Goal: Task Accomplishment & Management: Complete application form

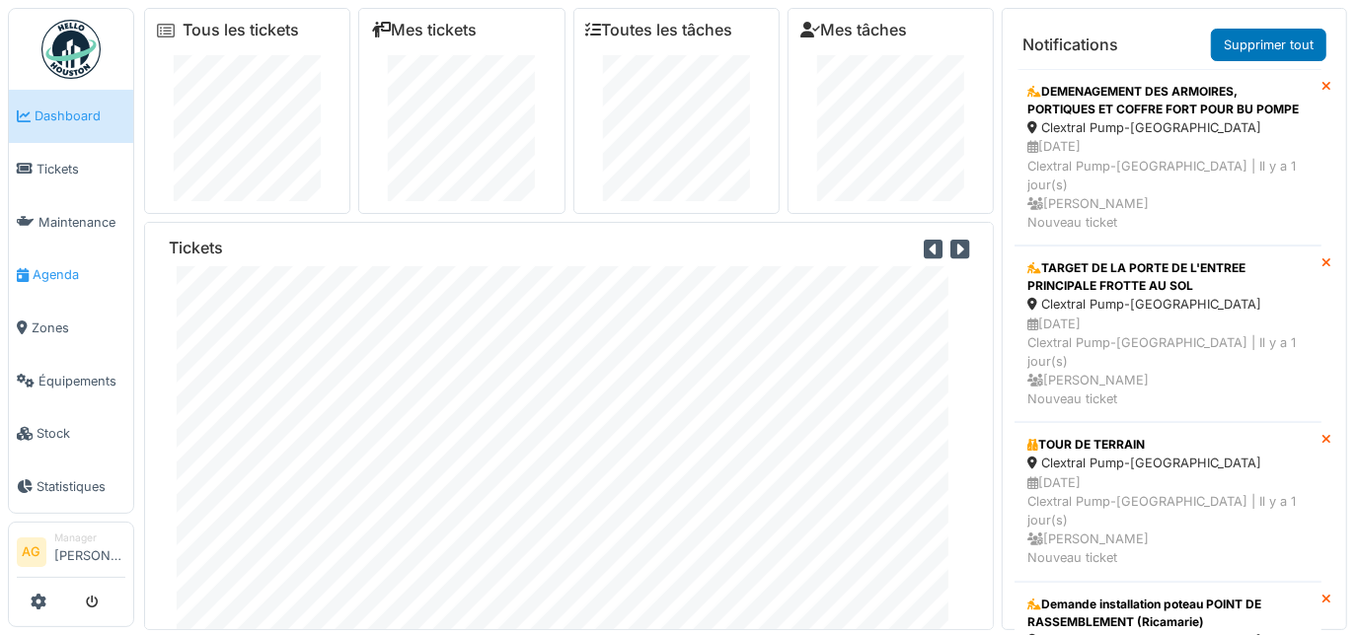
click at [44, 277] on link "Agenda" at bounding box center [71, 275] width 124 height 53
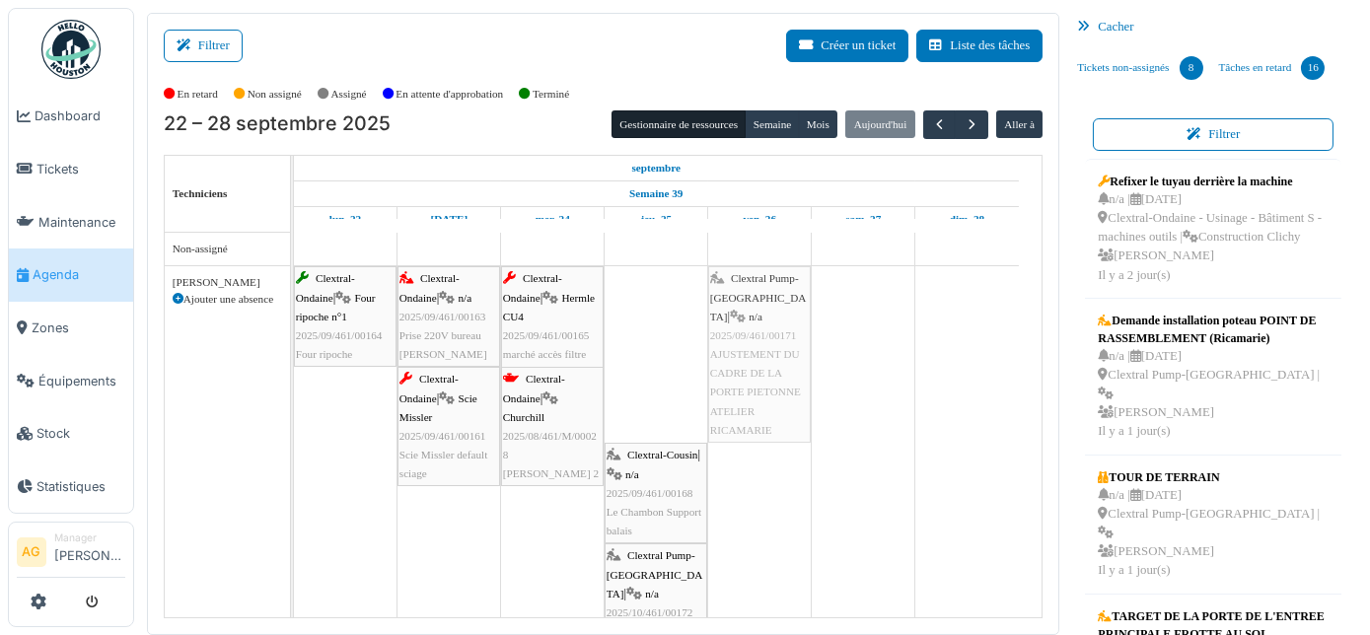
drag, startPoint x: 660, startPoint y: 326, endPoint x: 738, endPoint y: 325, distance: 77.9
click at [294, 325] on div "Clextral-Ondaine | Four ripoche n°1 2025/09/461/00164 Four ripoche Clextral-Ond…" at bounding box center [294, 479] width 0 height 426
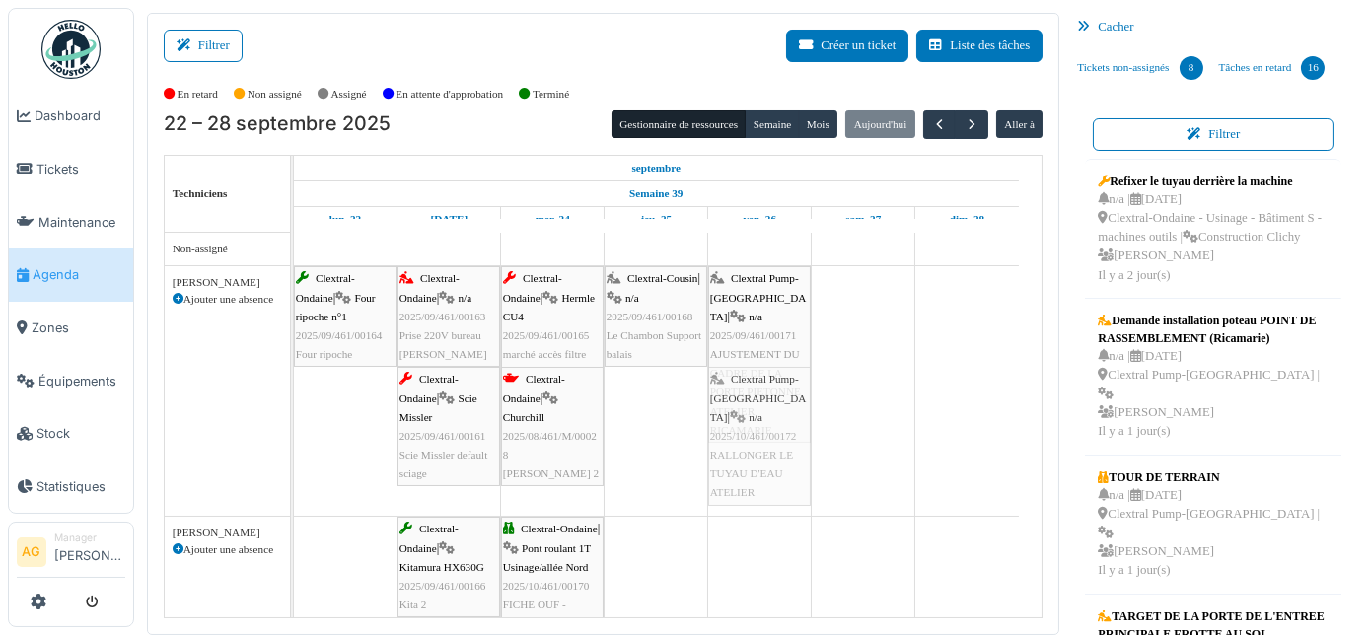
drag, startPoint x: 673, startPoint y: 434, endPoint x: 748, endPoint y: 440, distance: 75.2
click at [294, 440] on div "Clextral-Ondaine | Four ripoche n°1 2025/09/461/00164 Four ripoche Clextral-Ond…" at bounding box center [294, 391] width 0 height 250
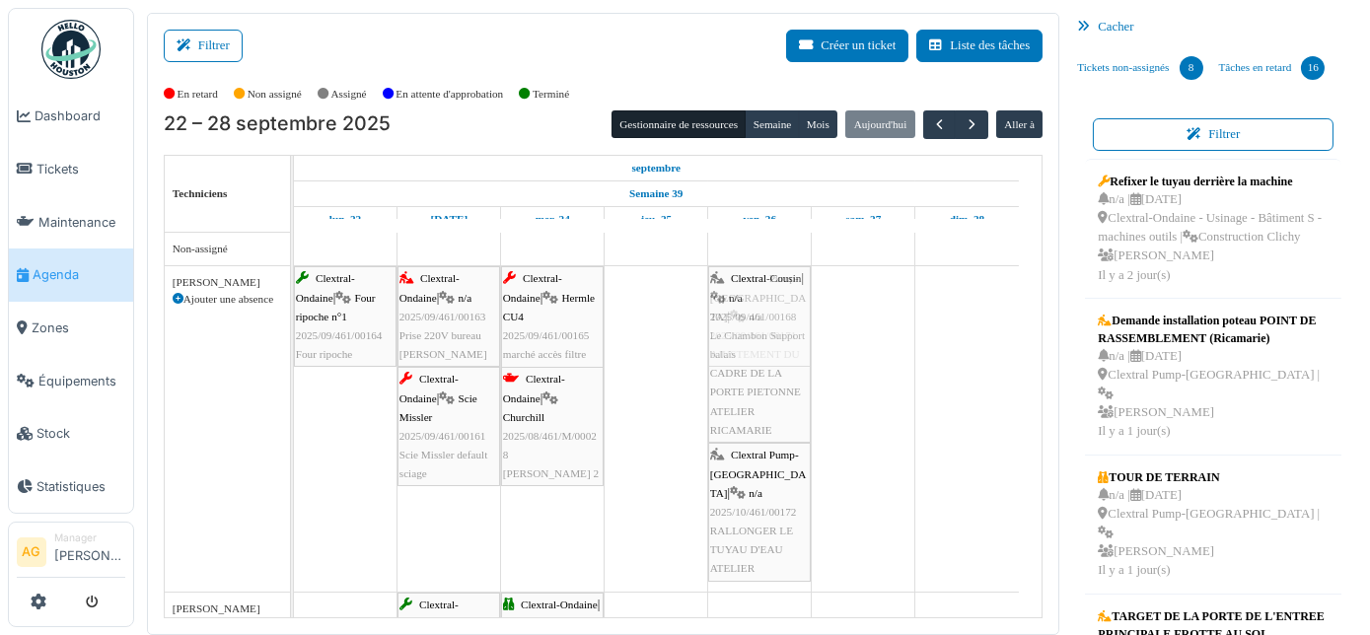
drag, startPoint x: 660, startPoint y: 329, endPoint x: 724, endPoint y: 336, distance: 64.6
click at [294, 340] on div "Clextral-Ondaine | Four ripoche n°1 2025/09/461/00164 Four ripoche Clextral-Ond…" at bounding box center [294, 429] width 0 height 326
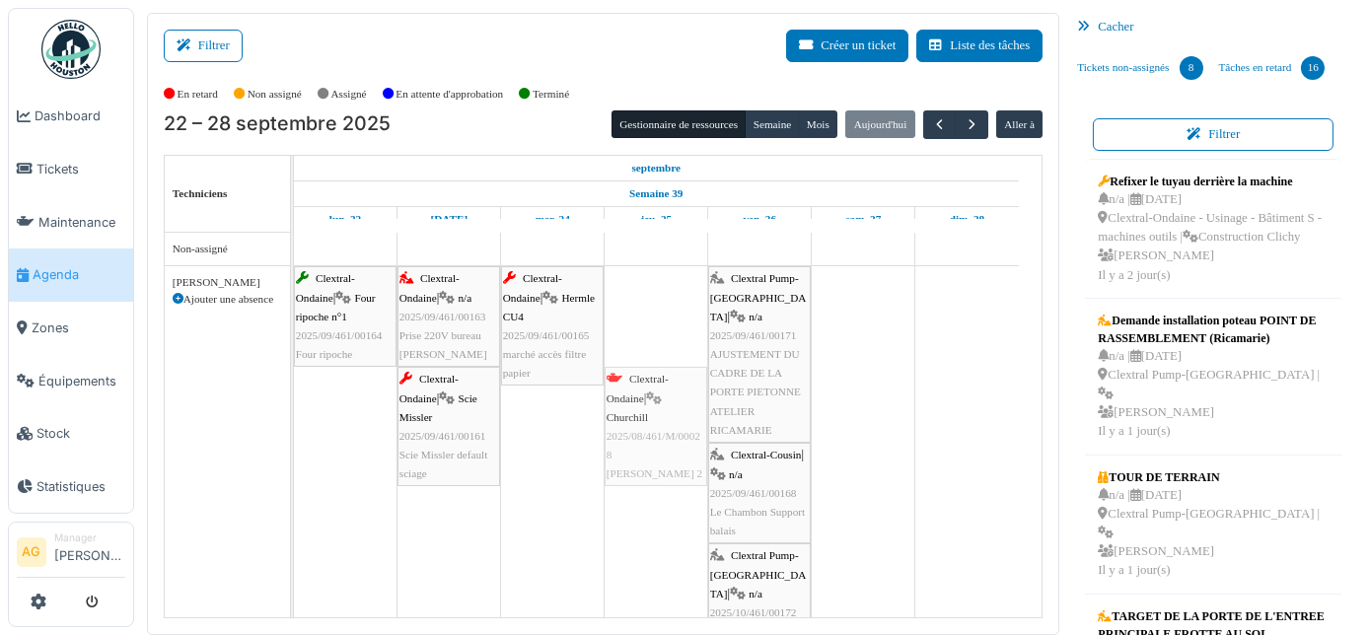
drag, startPoint x: 548, startPoint y: 406, endPoint x: 626, endPoint y: 331, distance: 108.2
click at [626, 331] on div "Clextral-Ondaine | Four ripoche n°1 2025/09/461/00164 Four ripoche Clextral-Ond…" at bounding box center [668, 637] width 749 height 809
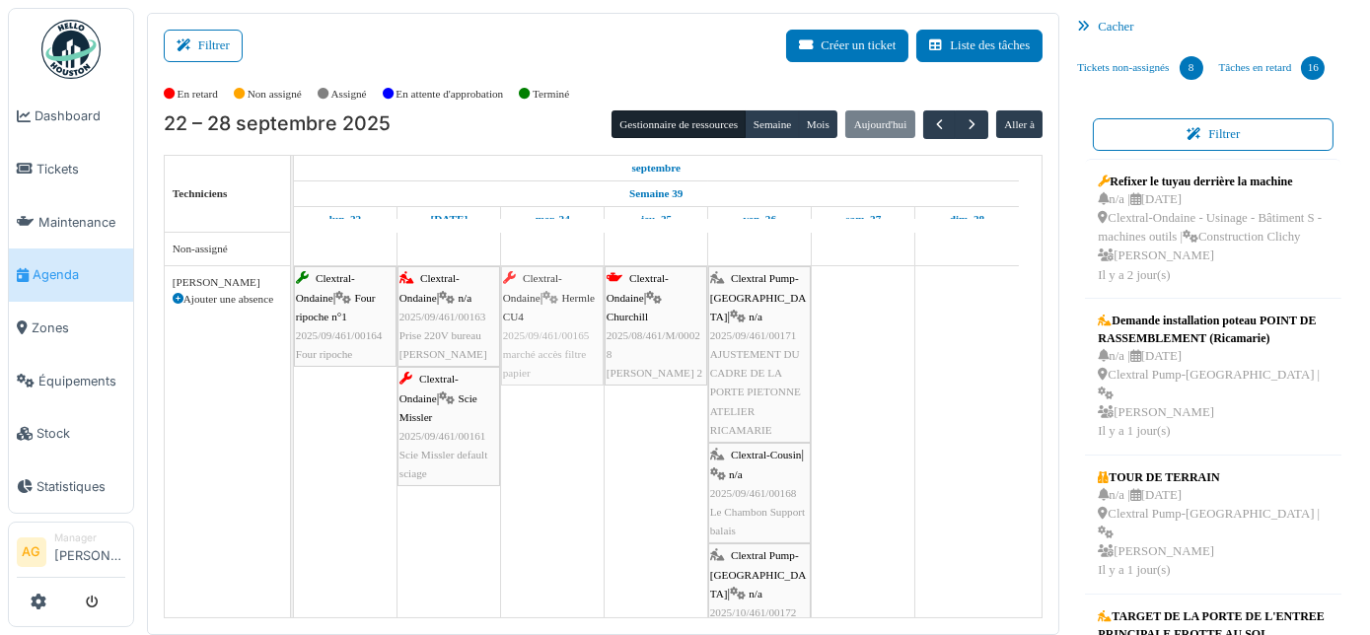
drag, startPoint x: 553, startPoint y: 315, endPoint x: 552, endPoint y: 361, distance: 46.4
click at [294, 361] on div "Clextral-Ondaine | Four ripoche n°1 2025/09/461/00164 Four ripoche Clextral-Ond…" at bounding box center [294, 479] width 0 height 426
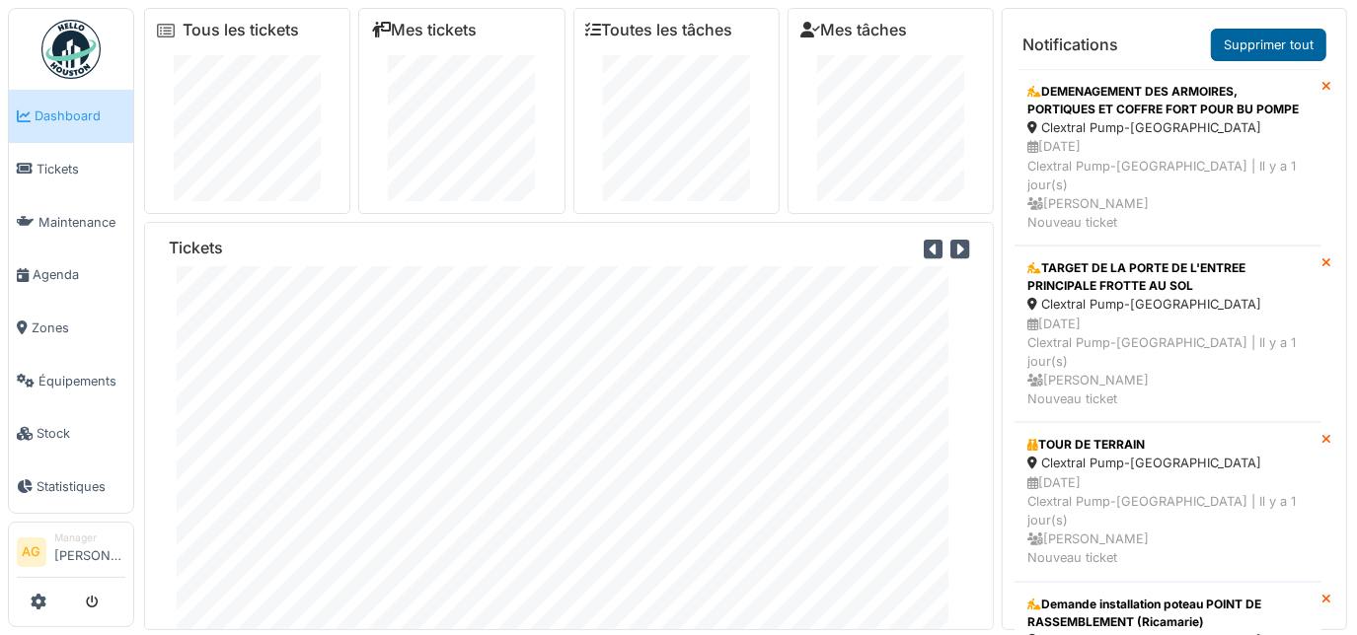
click at [1264, 38] on link "Supprimer tout" at bounding box center [1268, 45] width 115 height 33
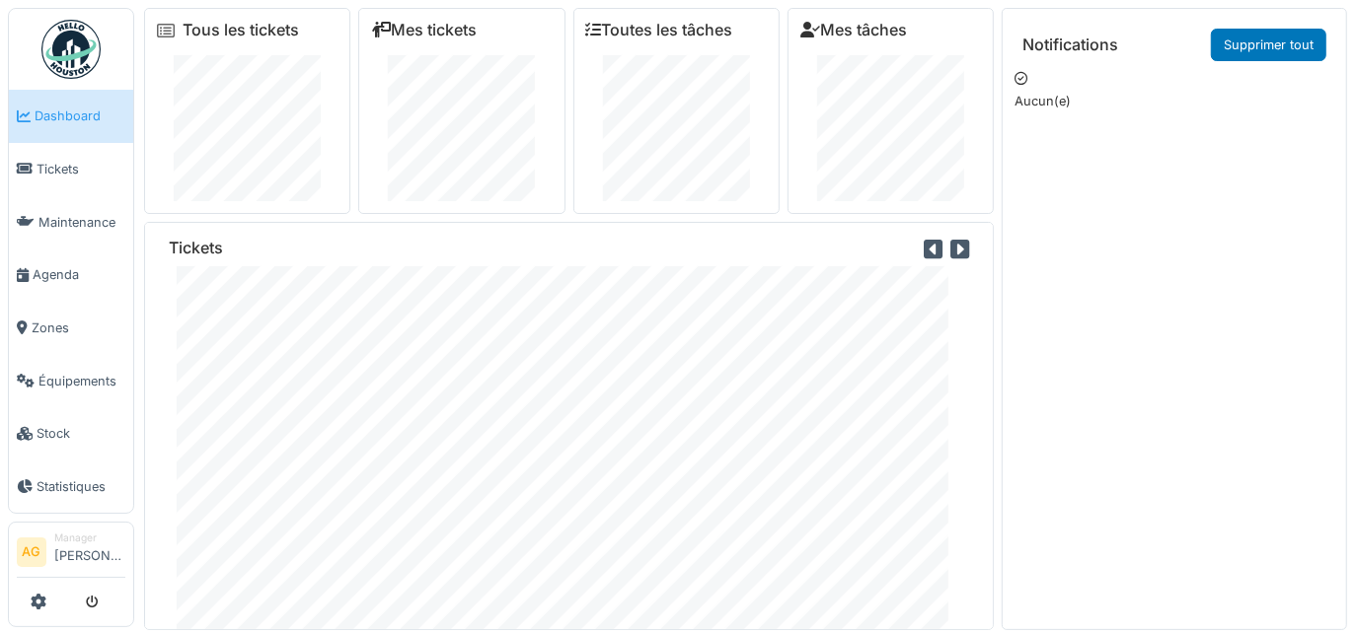
click at [57, 118] on span "Dashboard" at bounding box center [80, 116] width 91 height 19
click at [60, 169] on span "Tickets" at bounding box center [81, 169] width 89 height 19
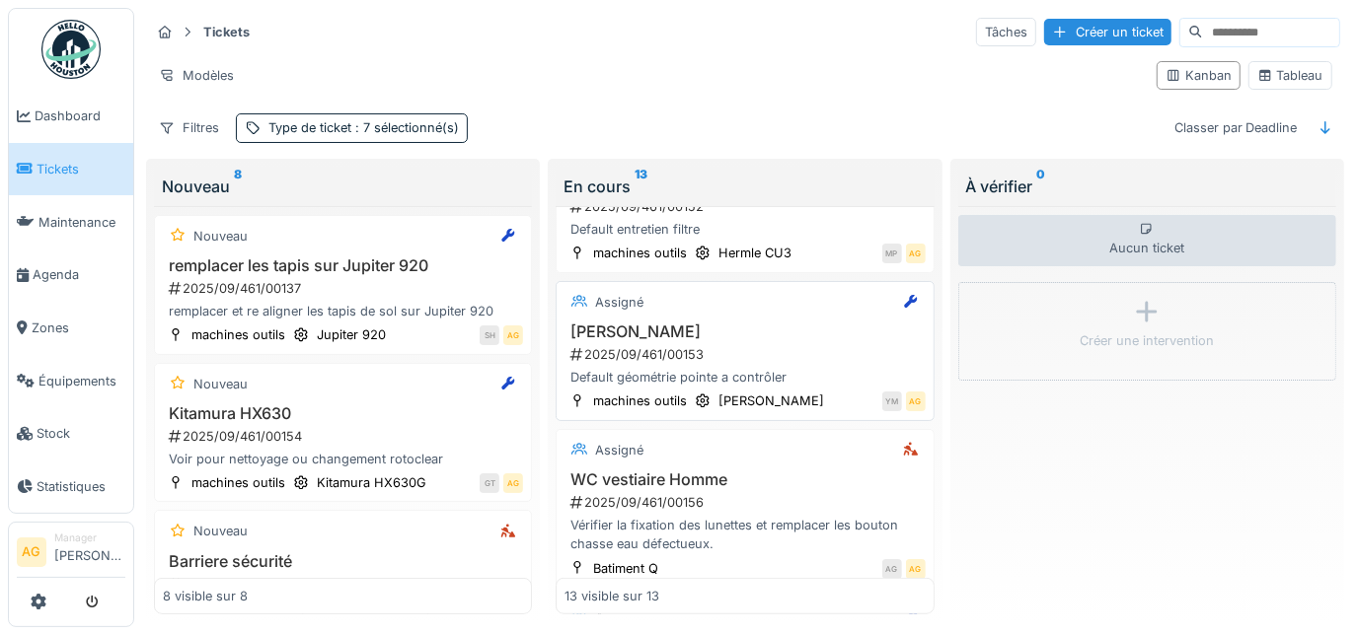
scroll to position [627, 0]
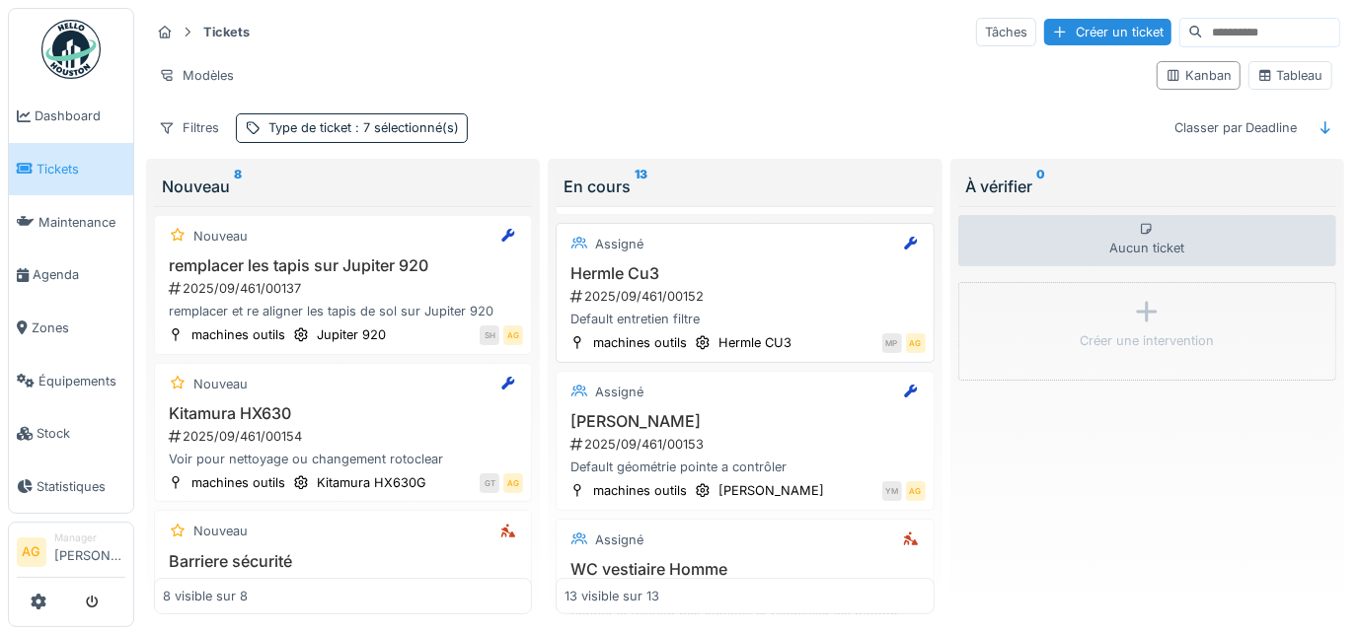
click at [744, 287] on div "2025/09/461/00152" at bounding box center [746, 296] width 356 height 19
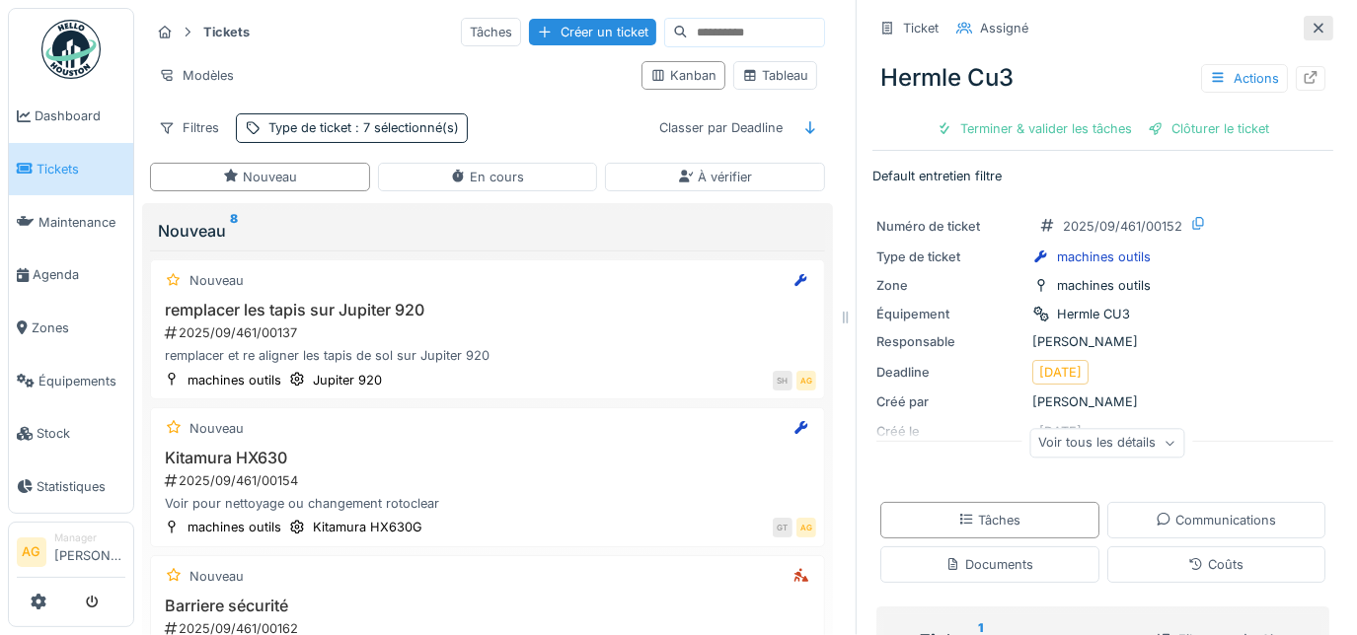
click at [1313, 24] on icon at bounding box center [1318, 28] width 10 height 10
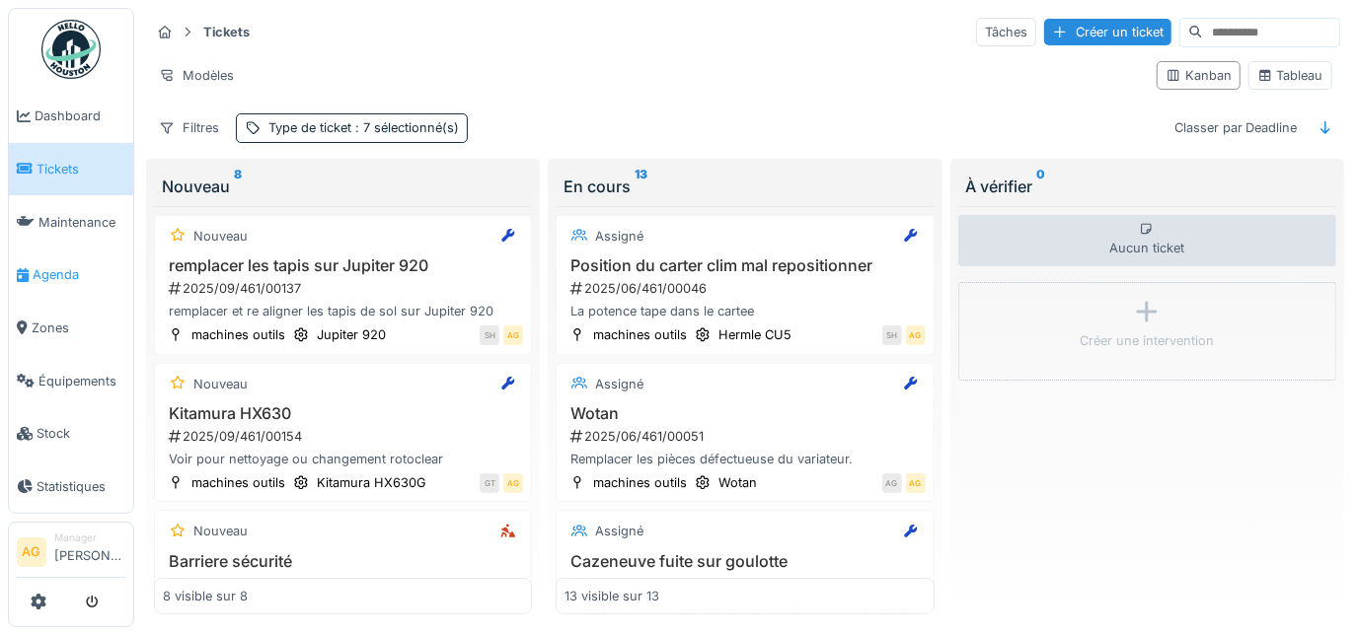
click at [55, 265] on span "Agenda" at bounding box center [79, 274] width 93 height 19
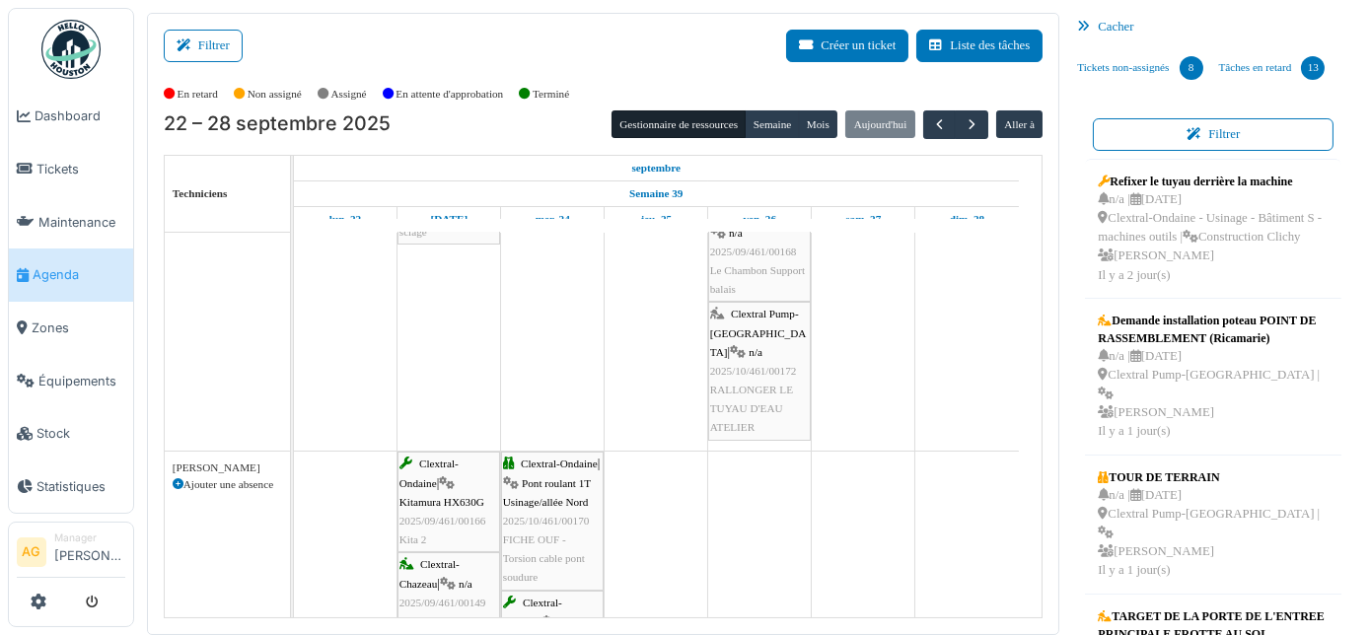
click at [174, 479] on icon at bounding box center [178, 484] width 11 height 11
select select
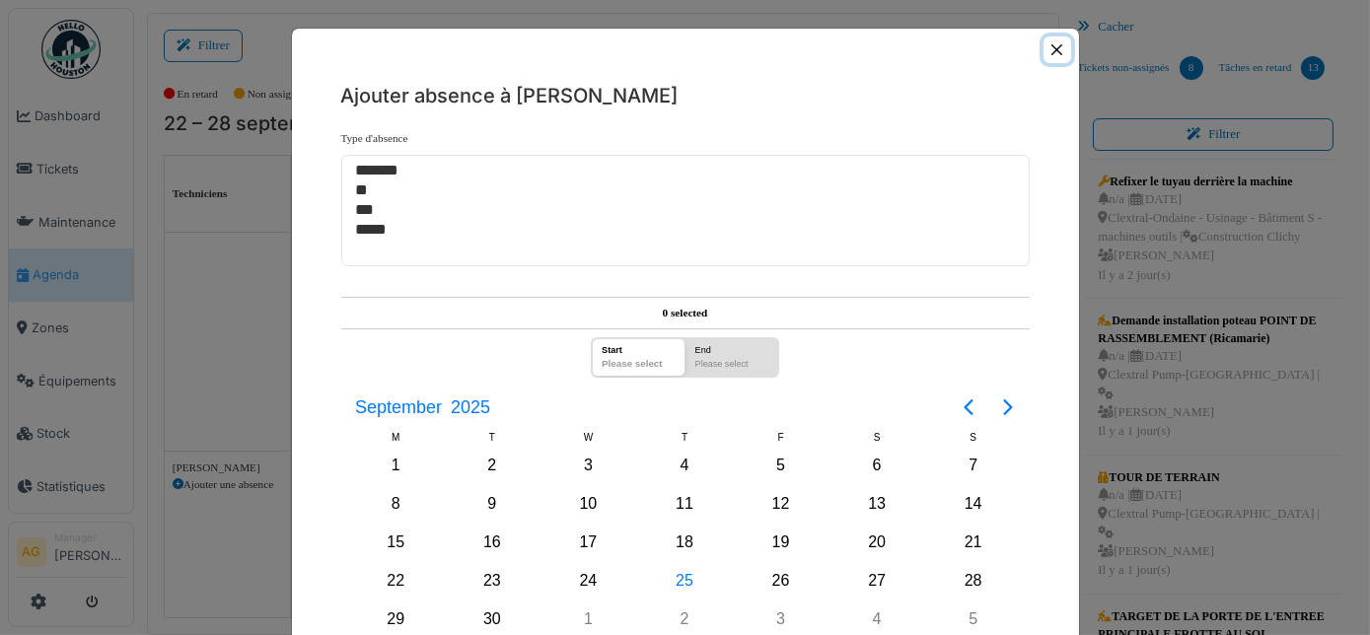
click at [1052, 52] on button "Close" at bounding box center [1057, 50] width 27 height 27
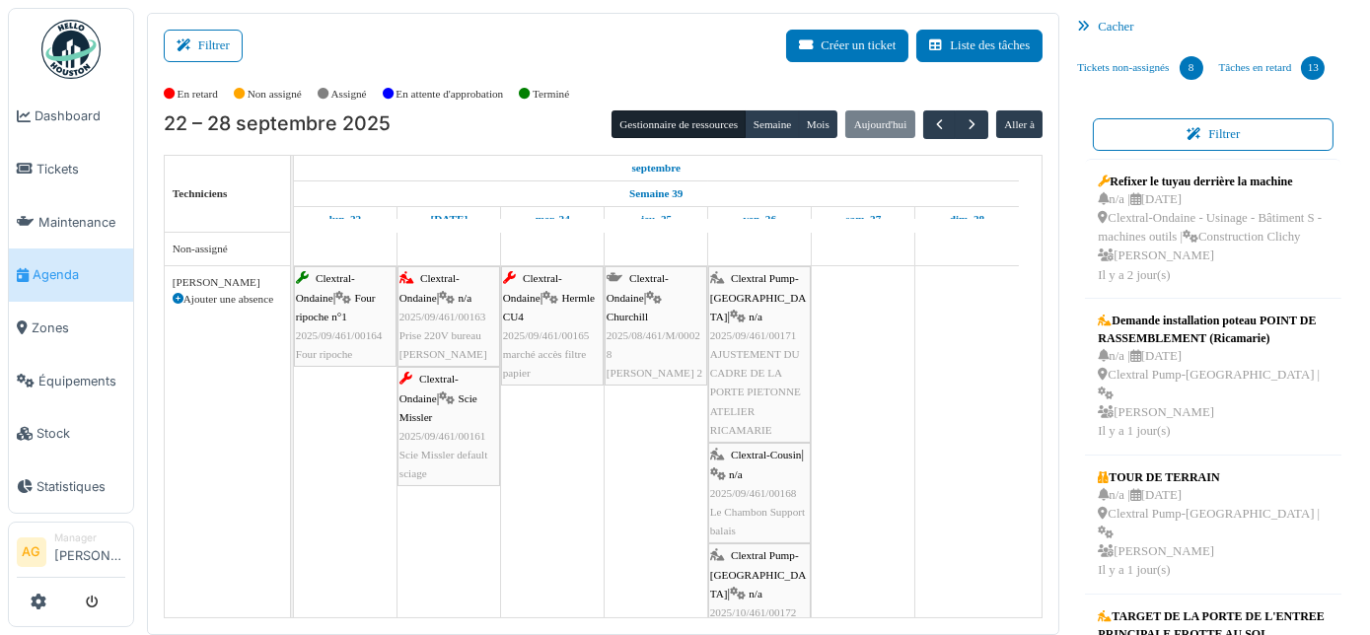
click at [29, 605] on div at bounding box center [71, 602] width 109 height 33
click at [38, 602] on icon at bounding box center [39, 602] width 16 height 16
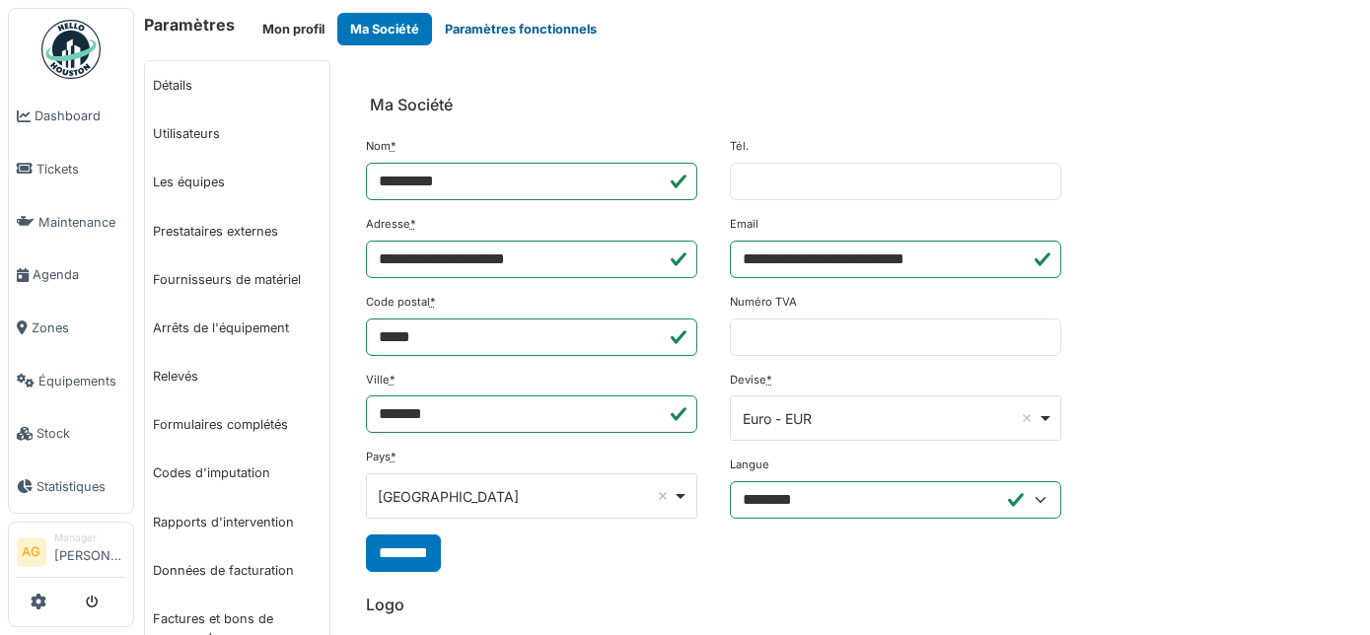
click at [507, 34] on button "Paramètres fonctionnels" at bounding box center [521, 29] width 178 height 33
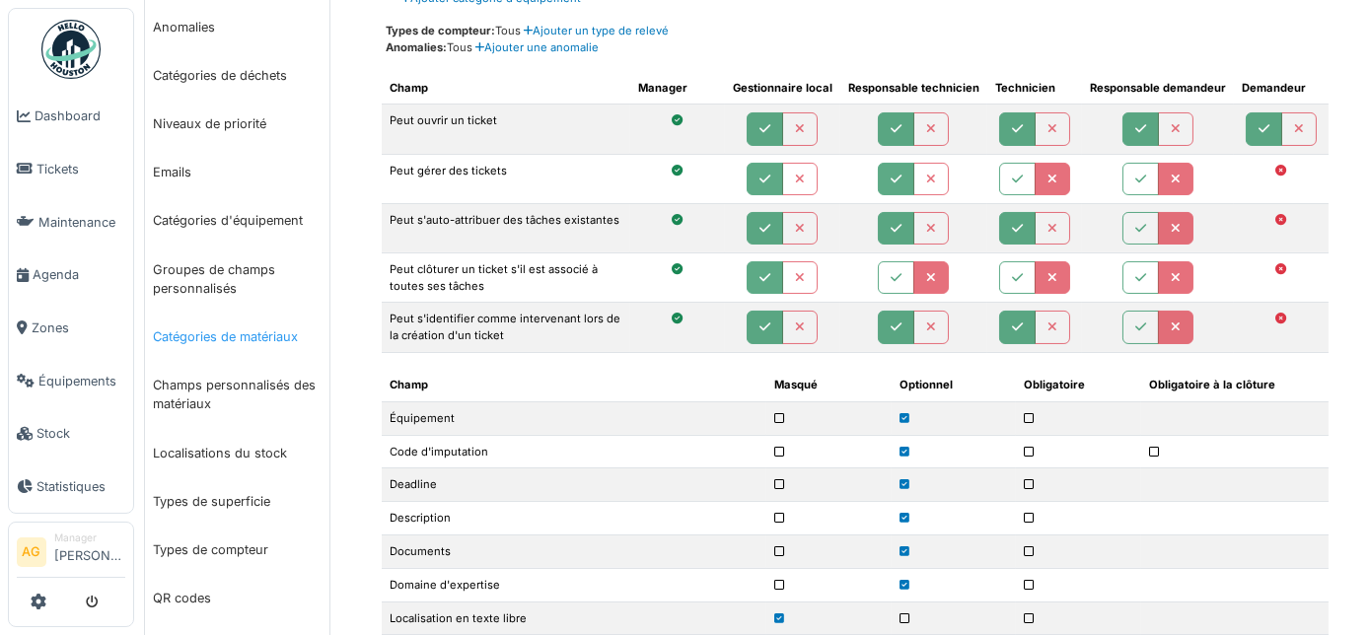
scroll to position [448, 0]
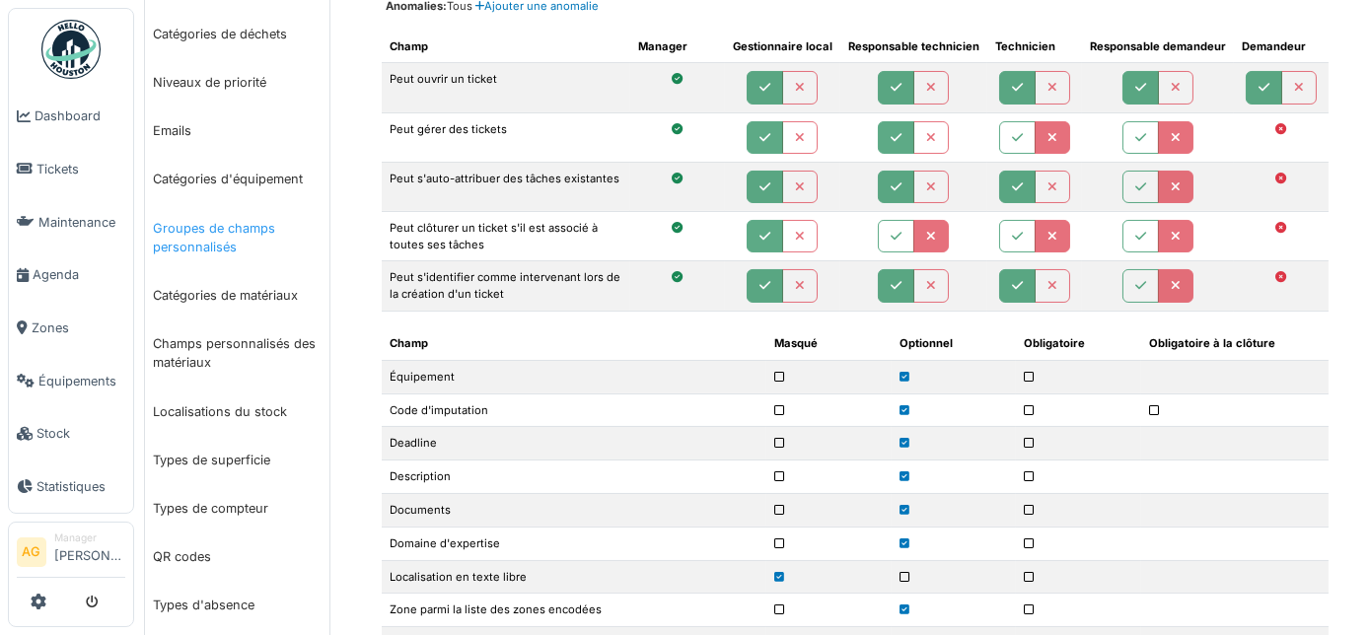
click at [232, 250] on link "Groupes de champs personnalisés" at bounding box center [237, 237] width 184 height 67
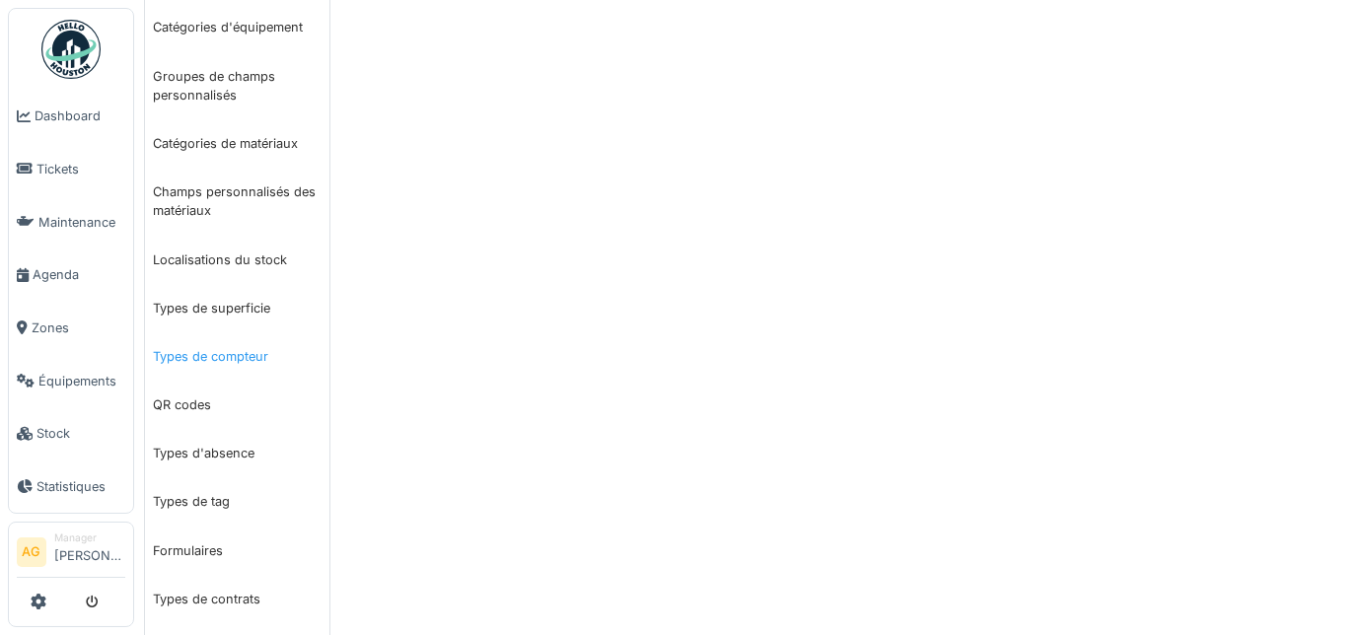
scroll to position [627, 0]
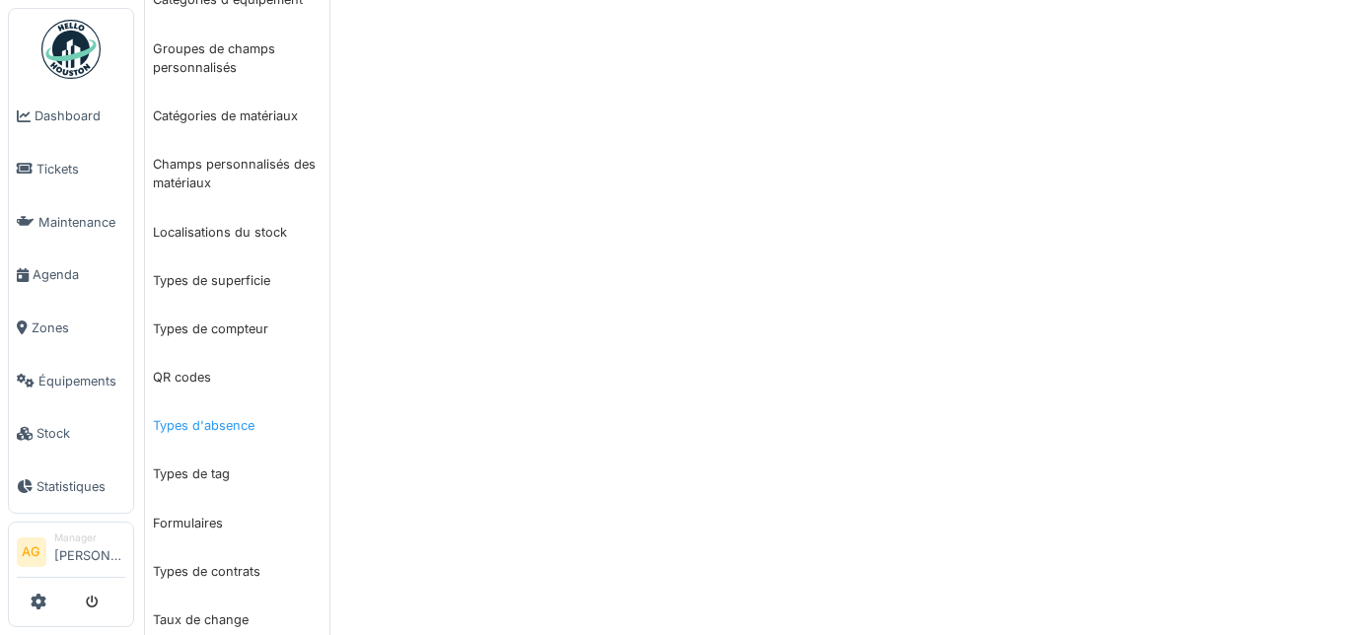
click at [231, 418] on link "Types d'absence" at bounding box center [237, 426] width 184 height 48
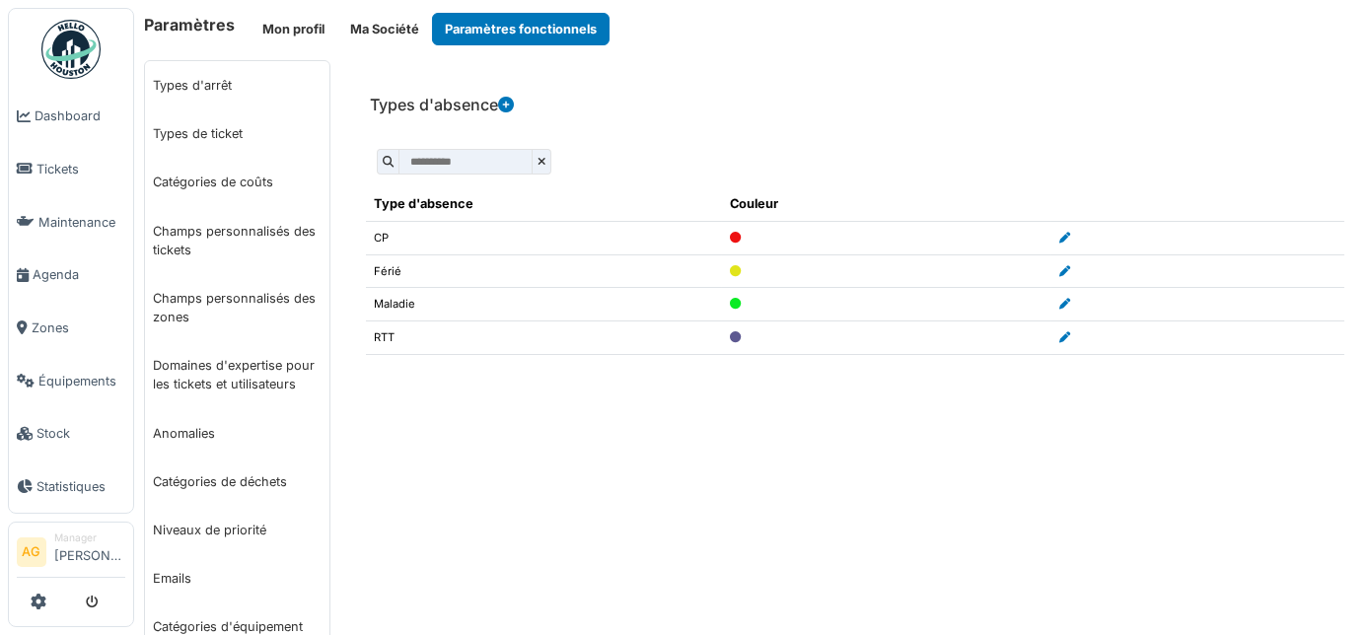
click at [509, 103] on icon at bounding box center [506, 105] width 16 height 16
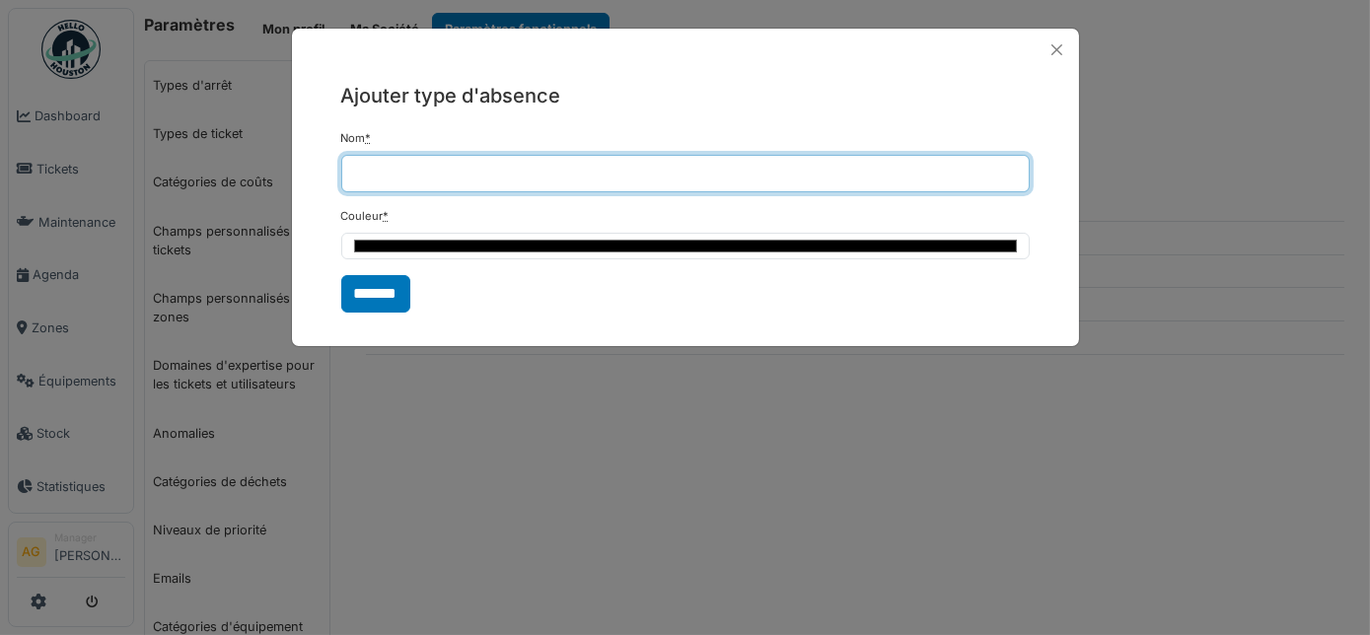
click at [465, 176] on input "Nom *" at bounding box center [685, 173] width 689 height 37
type input "*********"
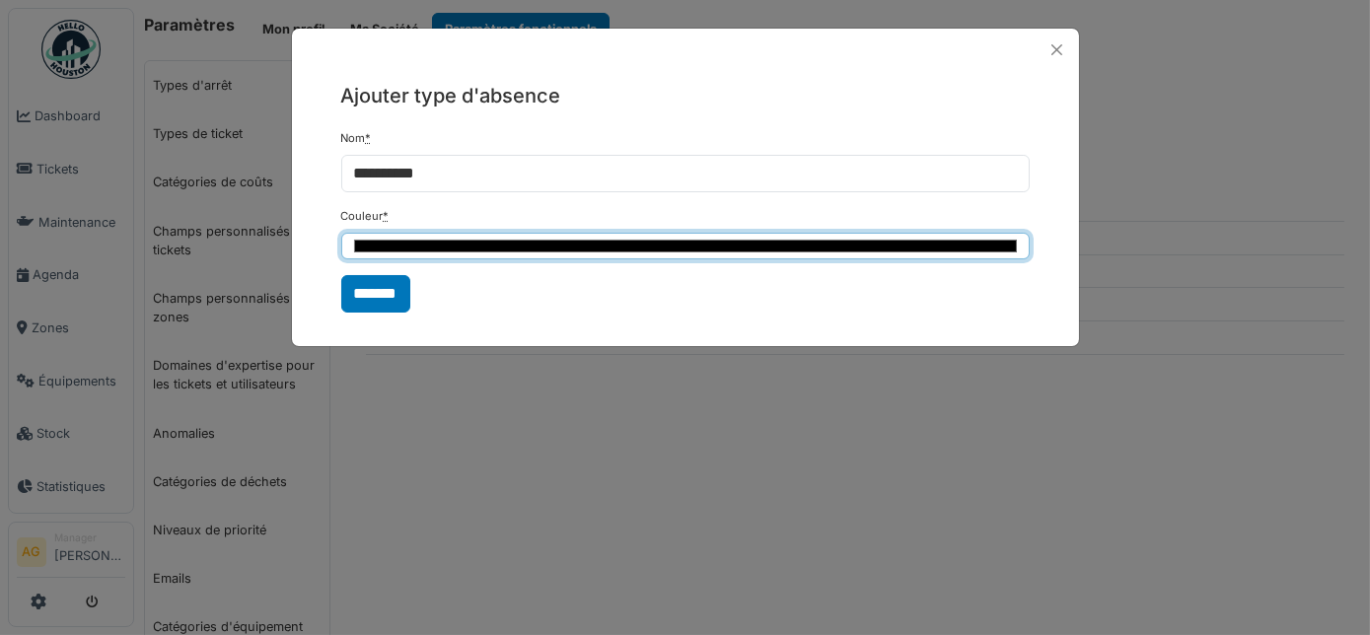
click at [468, 238] on input "*******" at bounding box center [685, 246] width 689 height 27
type input "*******"
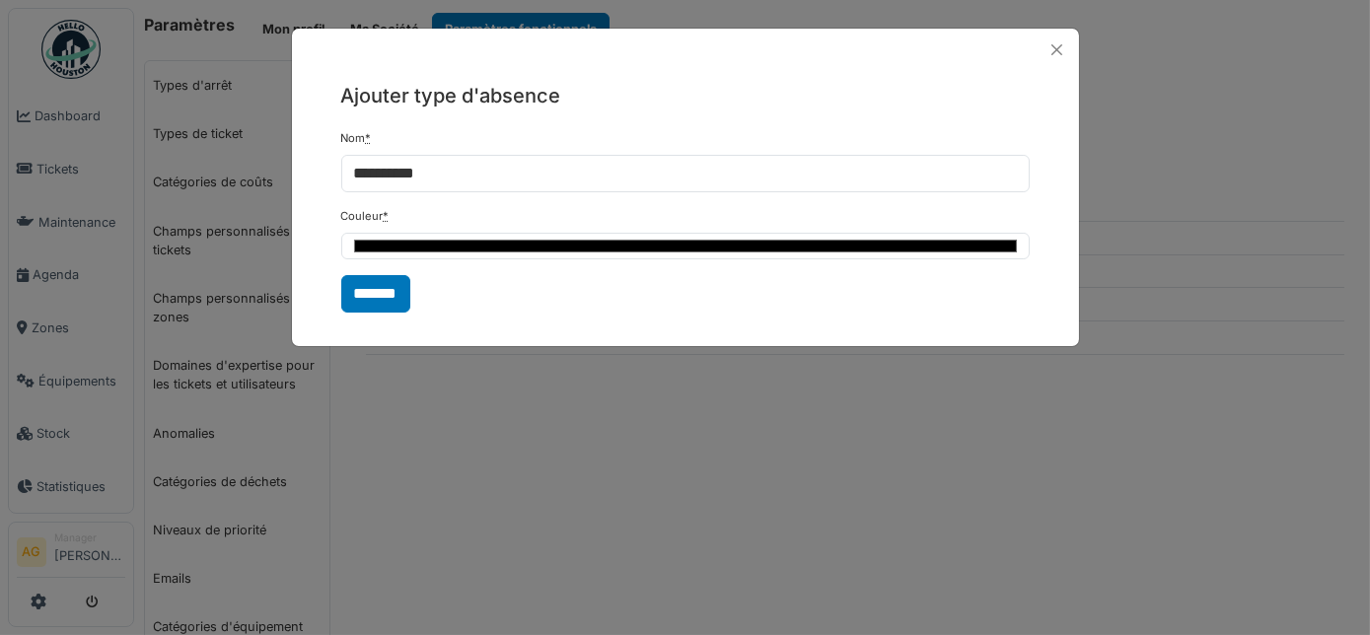
click at [636, 313] on div "Ajouter type d'absence Nom * ********* Couleur * ******* *******" at bounding box center [685, 197] width 787 height 252
click at [388, 292] on input "*******" at bounding box center [375, 293] width 69 height 37
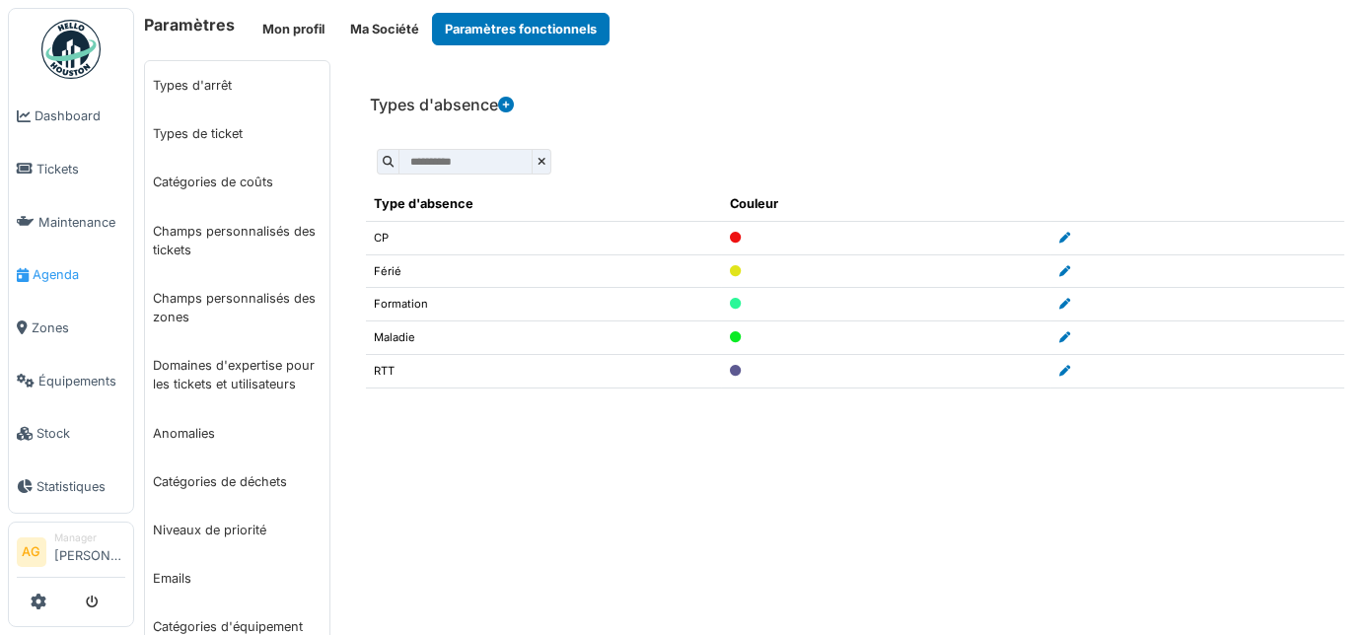
click at [56, 265] on span "Agenda" at bounding box center [79, 274] width 93 height 19
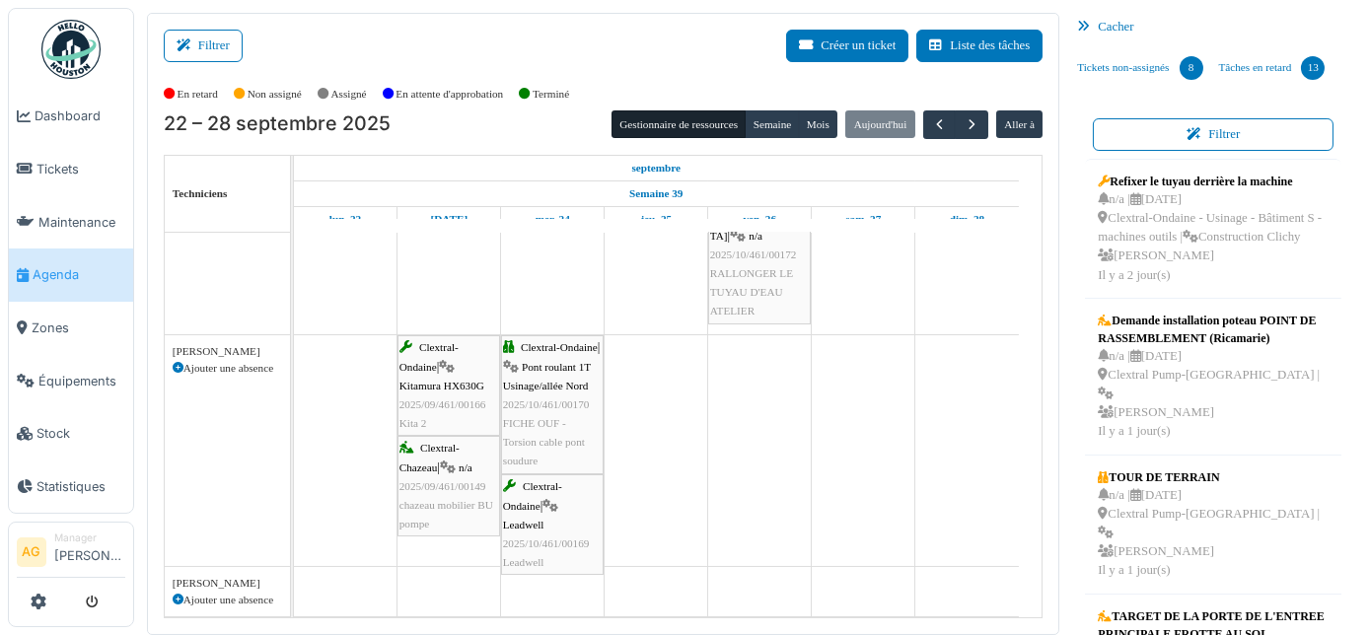
scroll to position [421, 0]
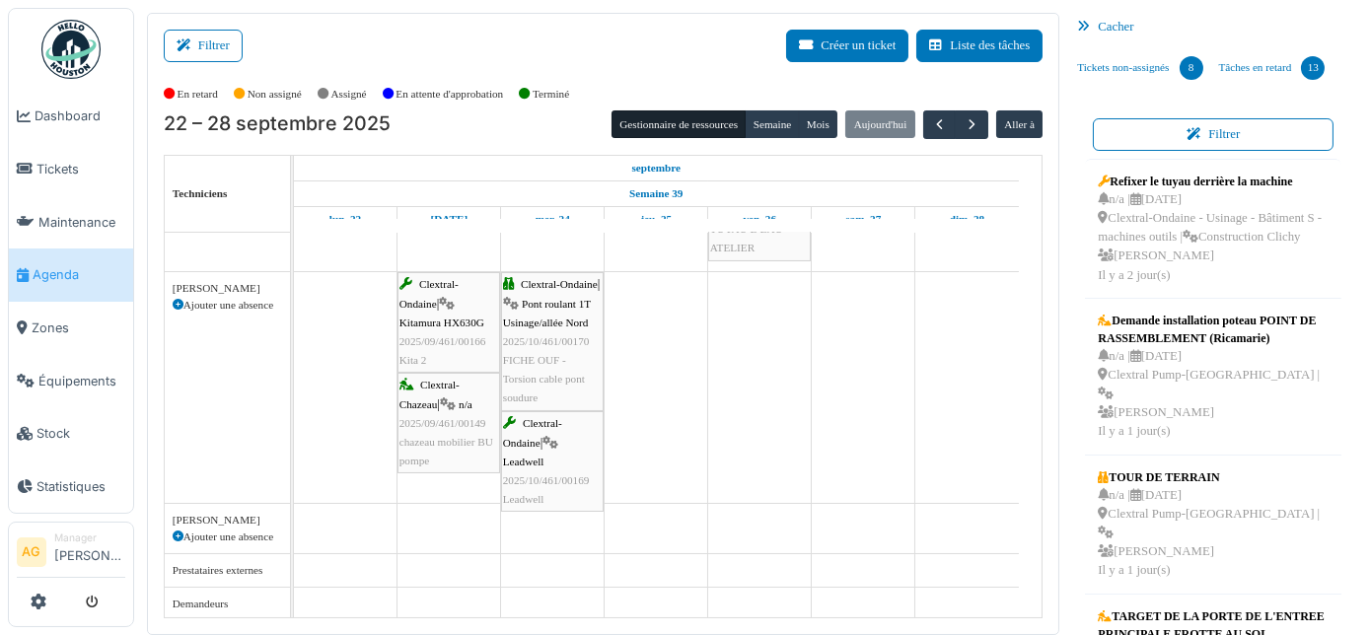
click at [175, 302] on icon at bounding box center [178, 305] width 11 height 11
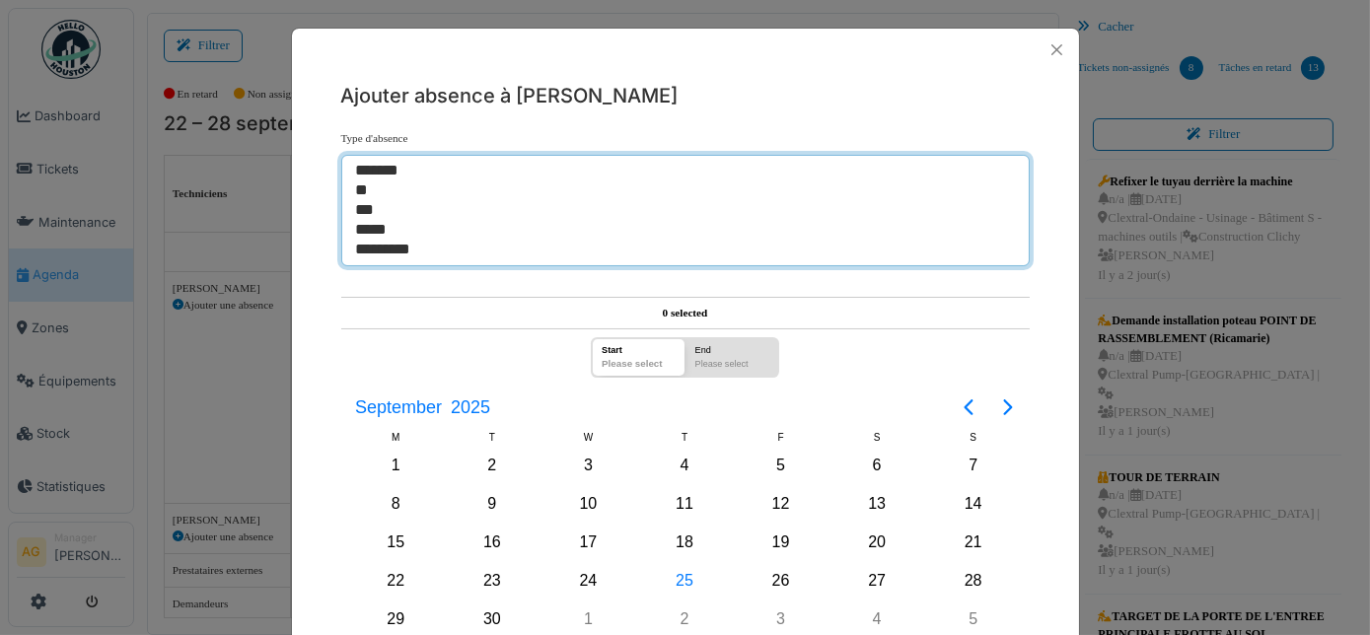
select select "***"
click at [407, 253] on option "*********" at bounding box center [679, 251] width 650 height 20
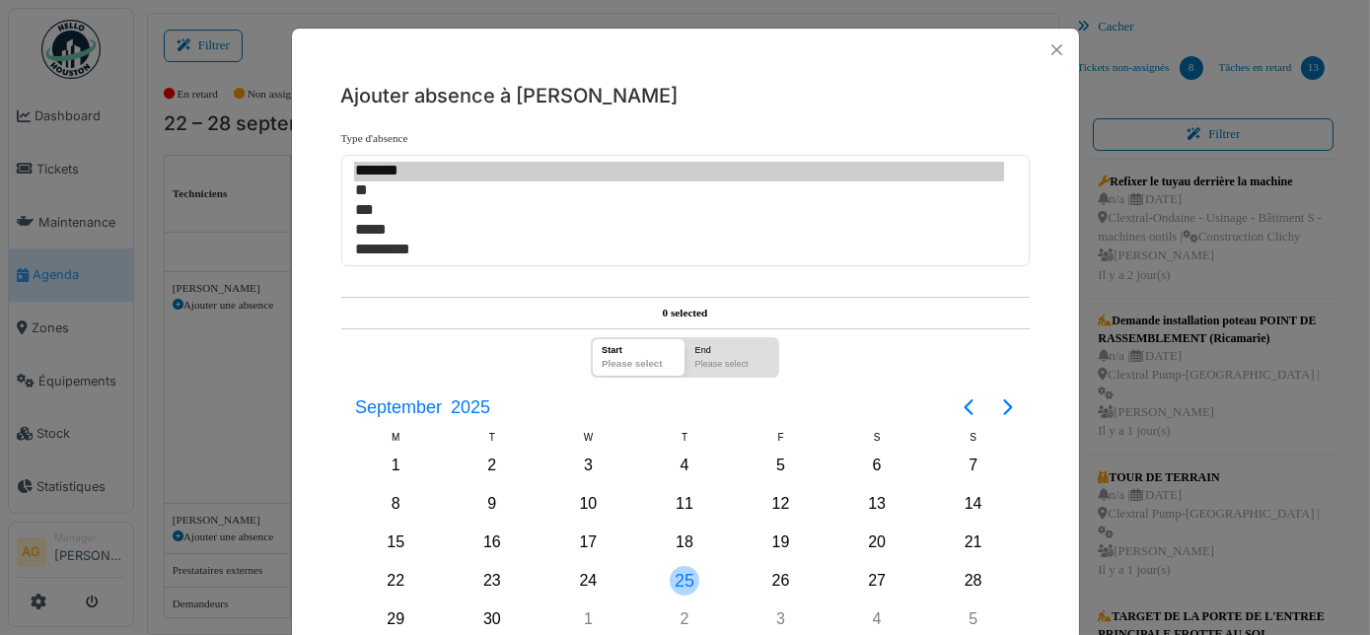
click at [672, 570] on div "25" at bounding box center [685, 581] width 30 height 30
click at [767, 572] on div "26" at bounding box center [782, 581] width 30 height 30
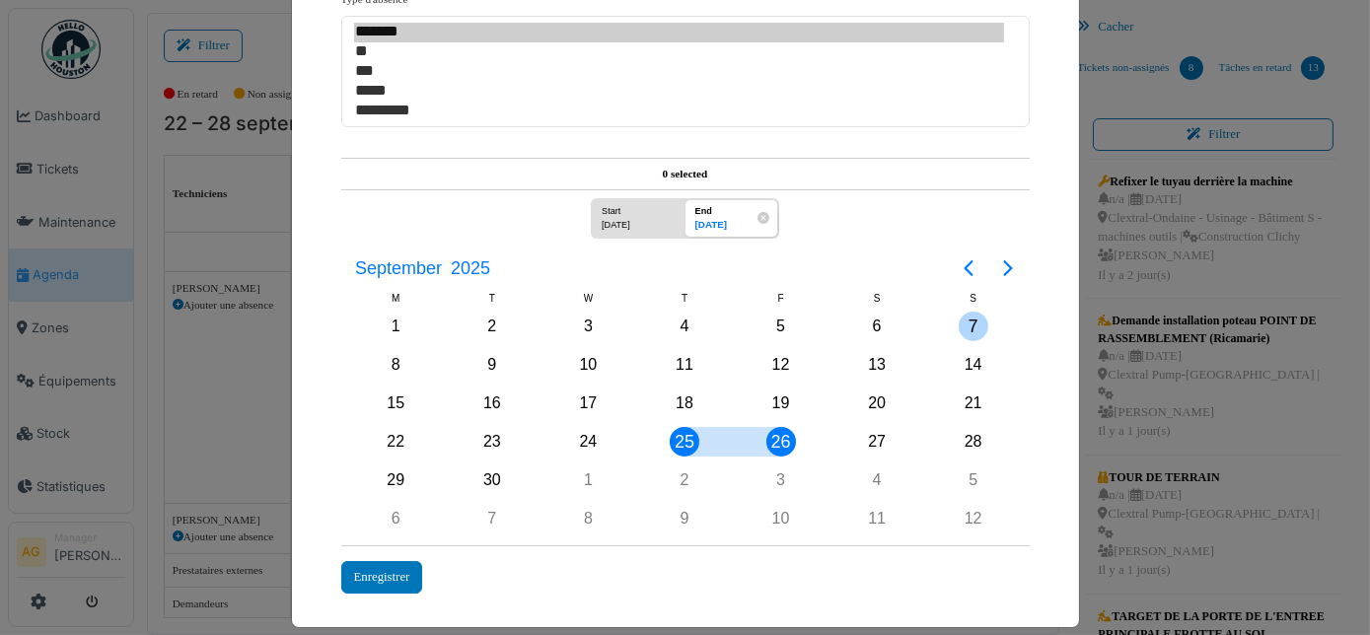
scroll to position [147, 0]
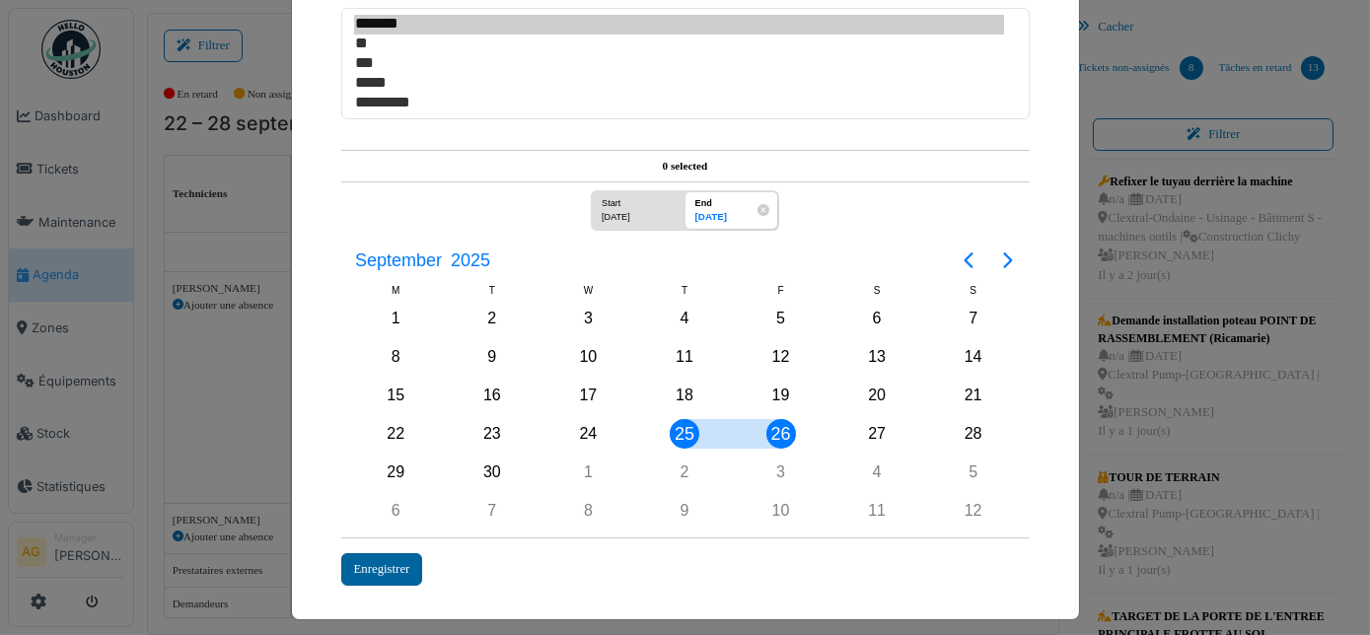
click at [384, 553] on div "Enregistrer" at bounding box center [382, 569] width 82 height 33
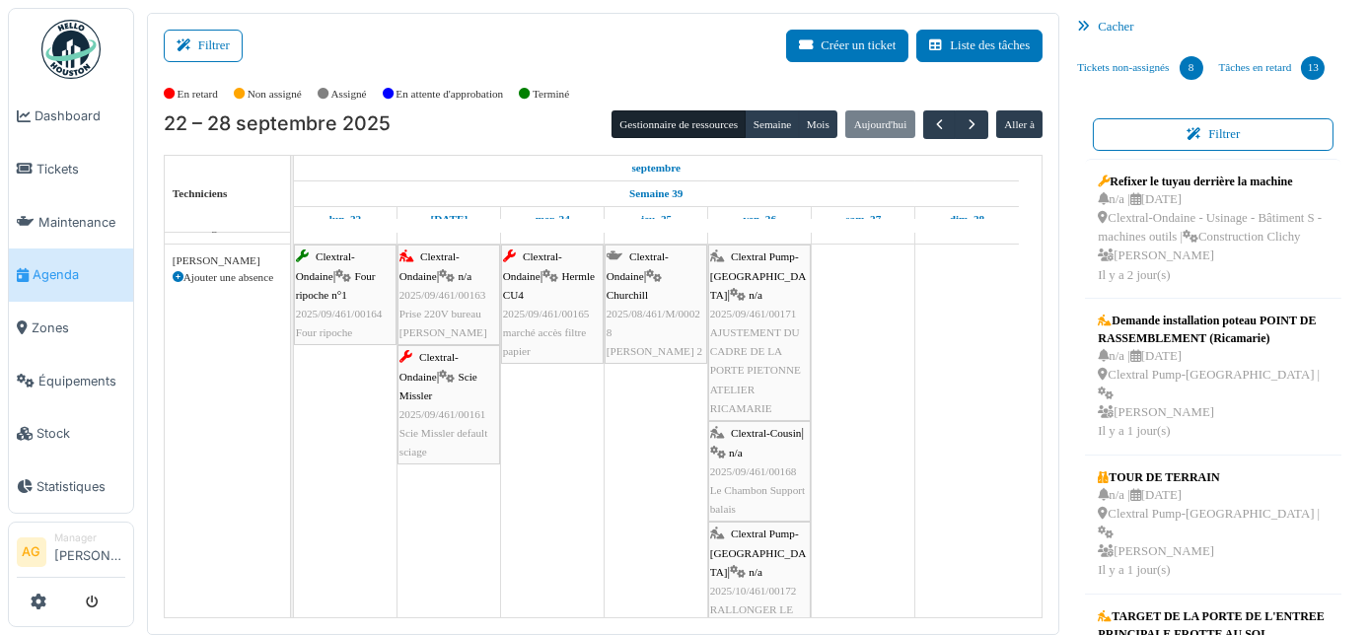
scroll to position [0, 0]
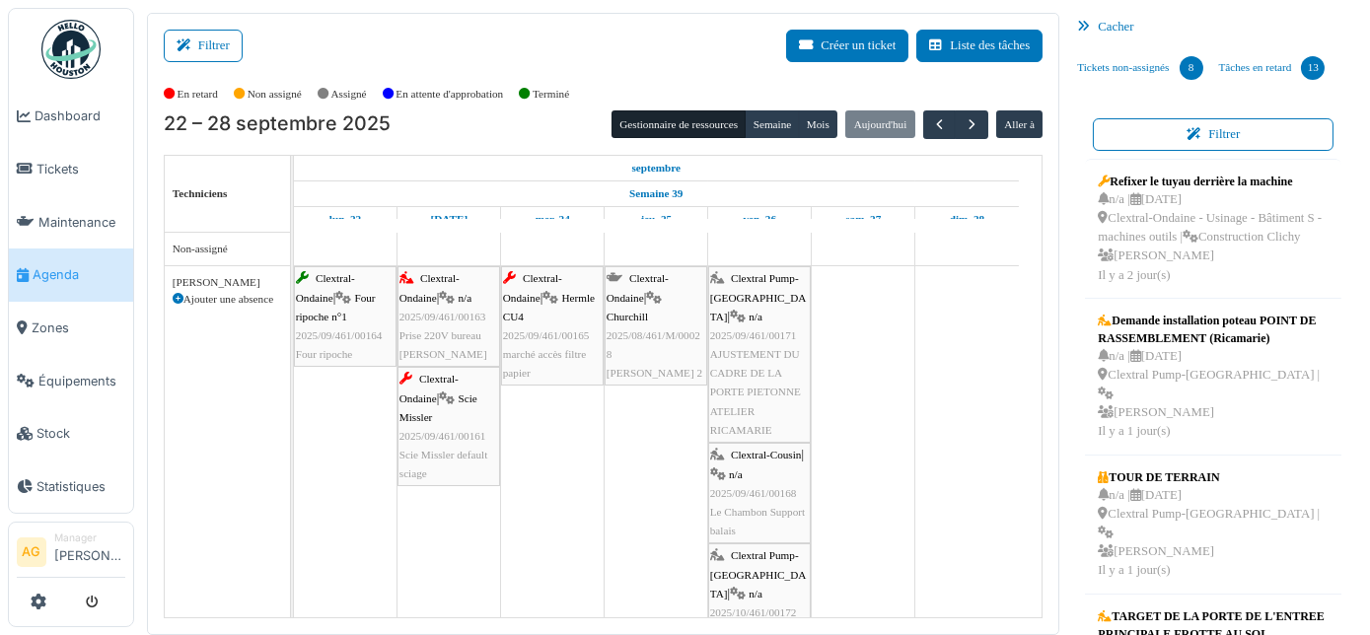
click at [174, 299] on icon at bounding box center [178, 299] width 11 height 11
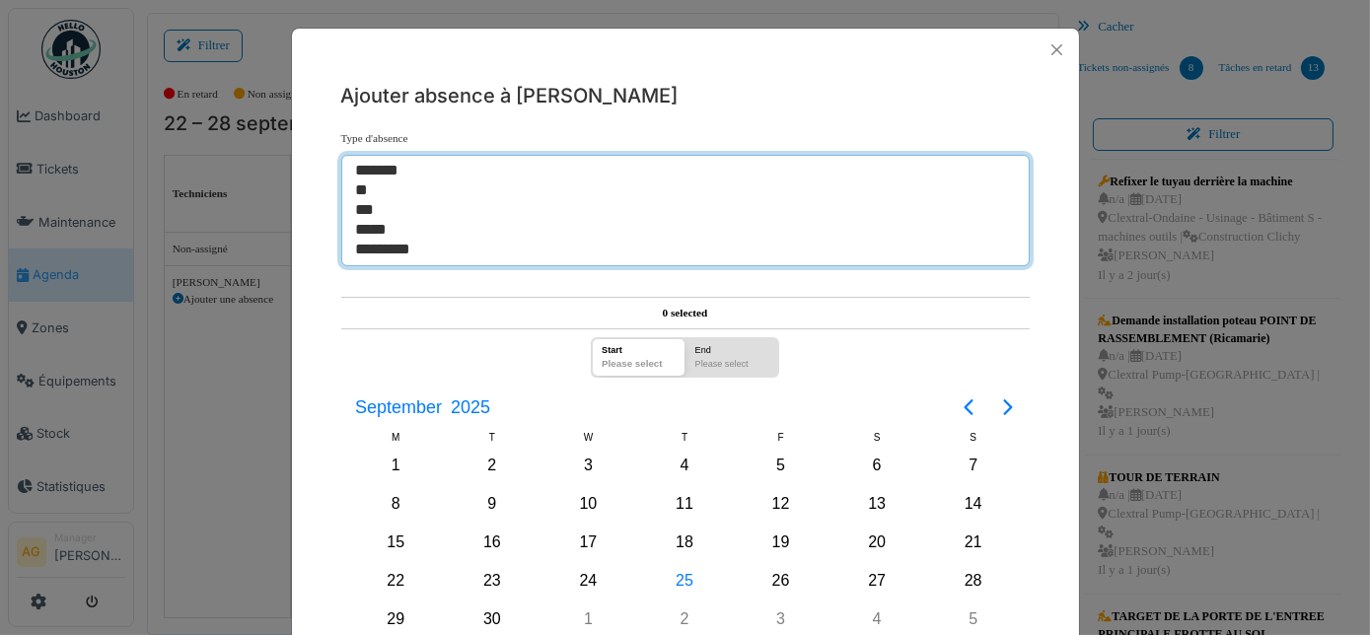
select select "***"
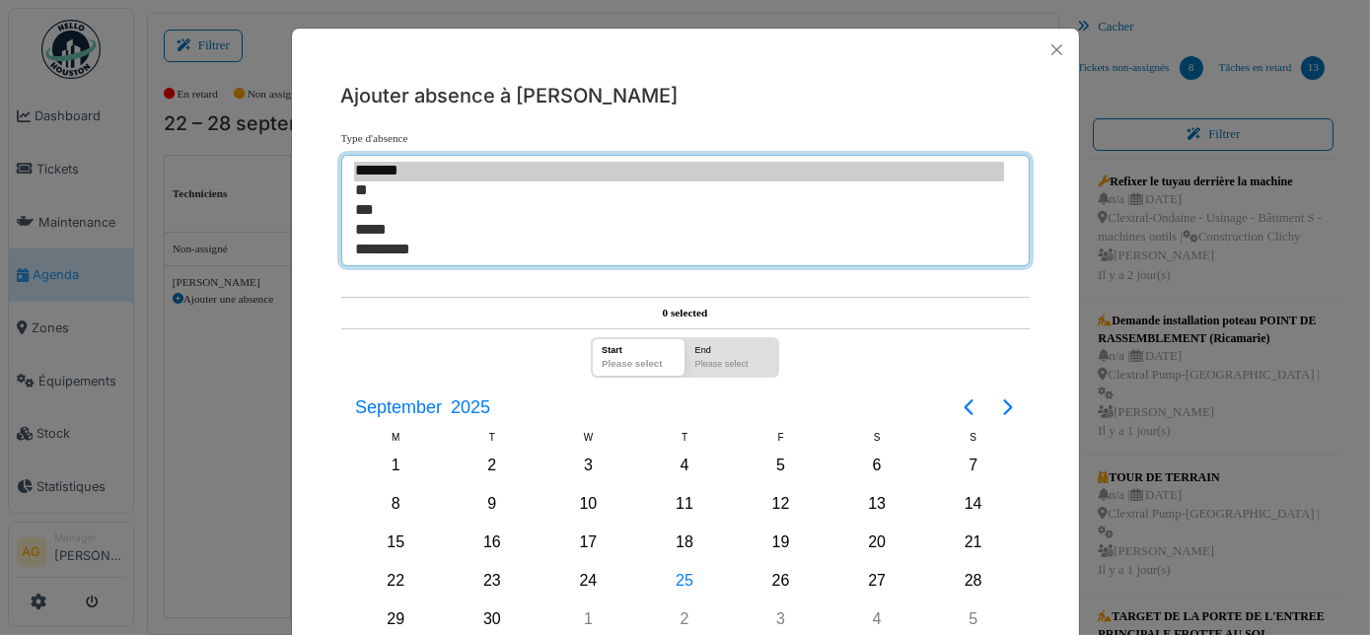
click at [368, 255] on option "*********" at bounding box center [679, 251] width 650 height 20
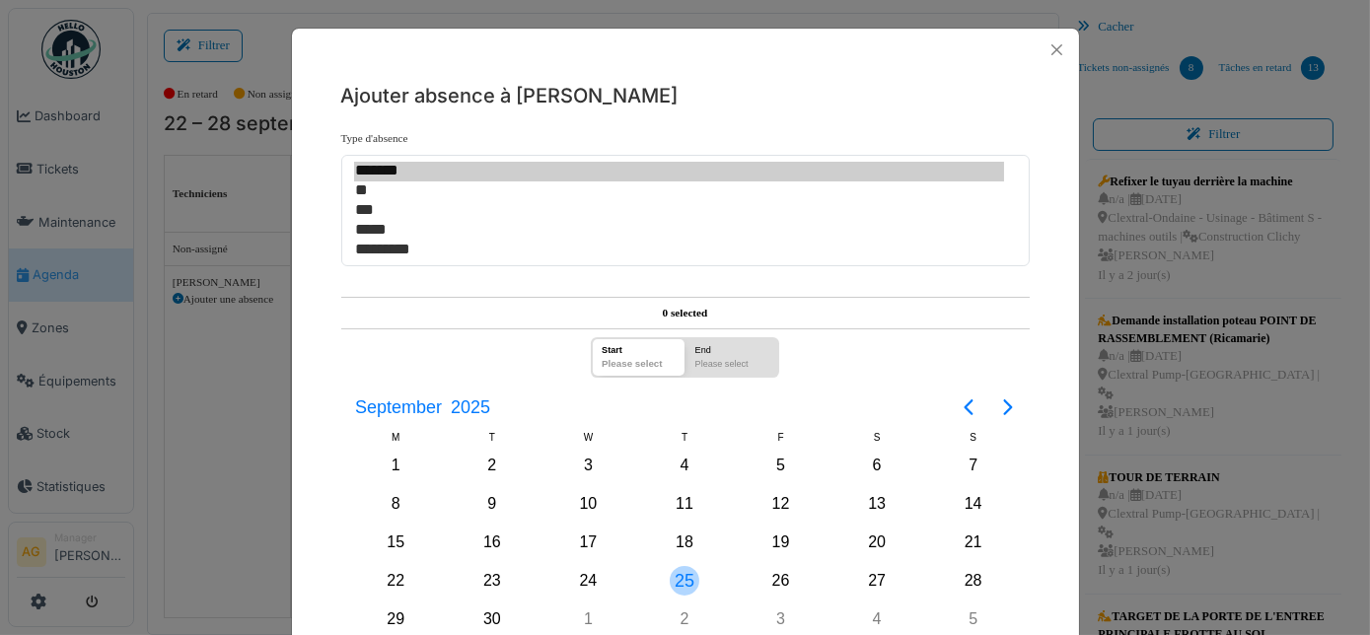
click at [679, 581] on div "25" at bounding box center [685, 581] width 30 height 30
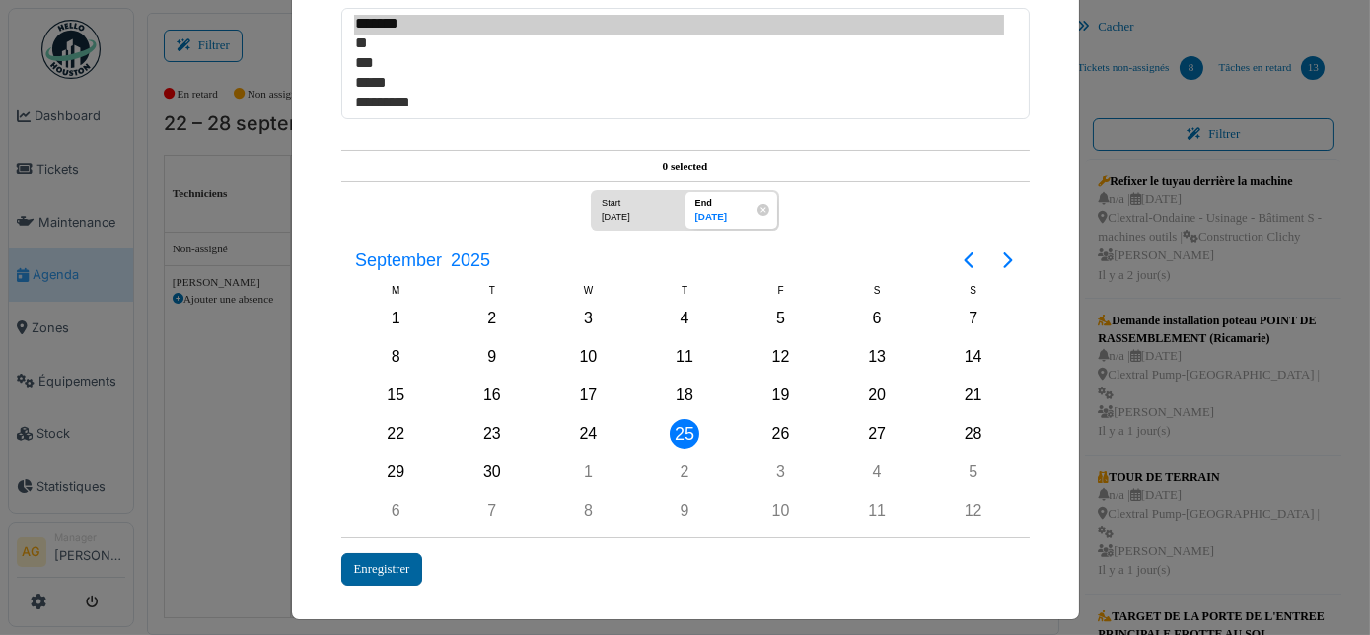
click at [397, 553] on div "Enregistrer" at bounding box center [382, 569] width 82 height 33
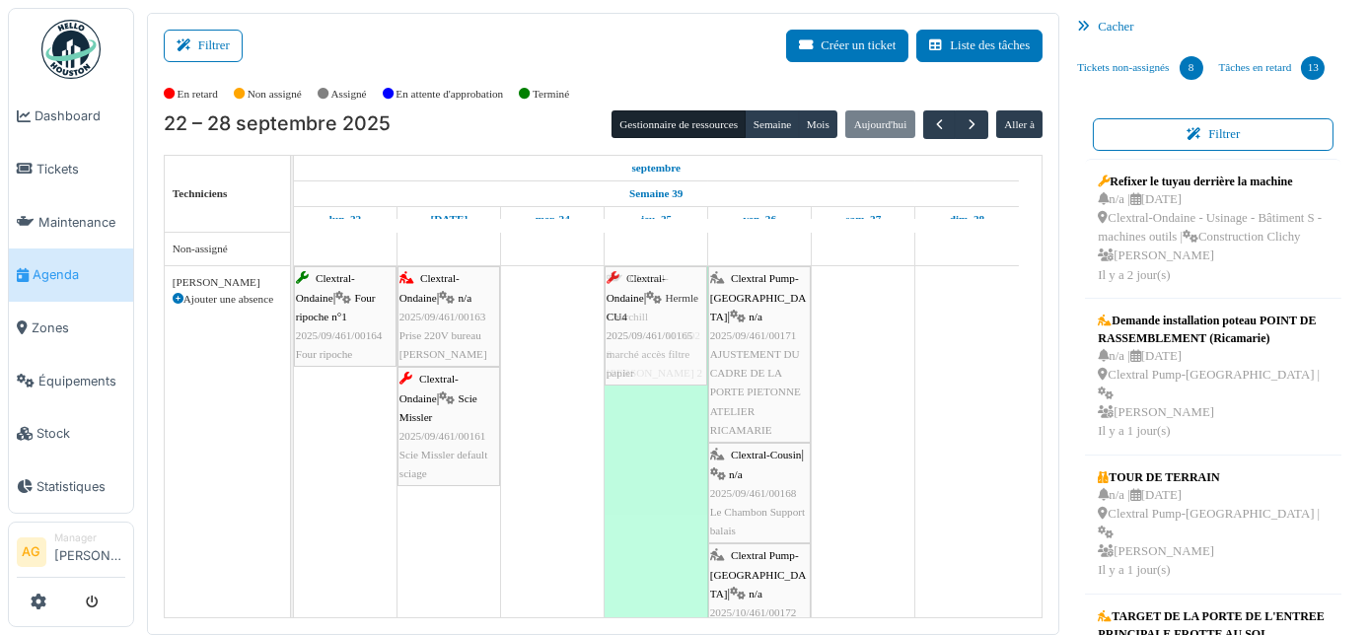
drag, startPoint x: 542, startPoint y: 303, endPoint x: 652, endPoint y: 346, distance: 118.7
click at [294, 346] on div "Clextral-Ondaine | Four ripoche n°1 2025/09/461/00164 Four ripoche Clextral-Ond…" at bounding box center [294, 479] width 0 height 426
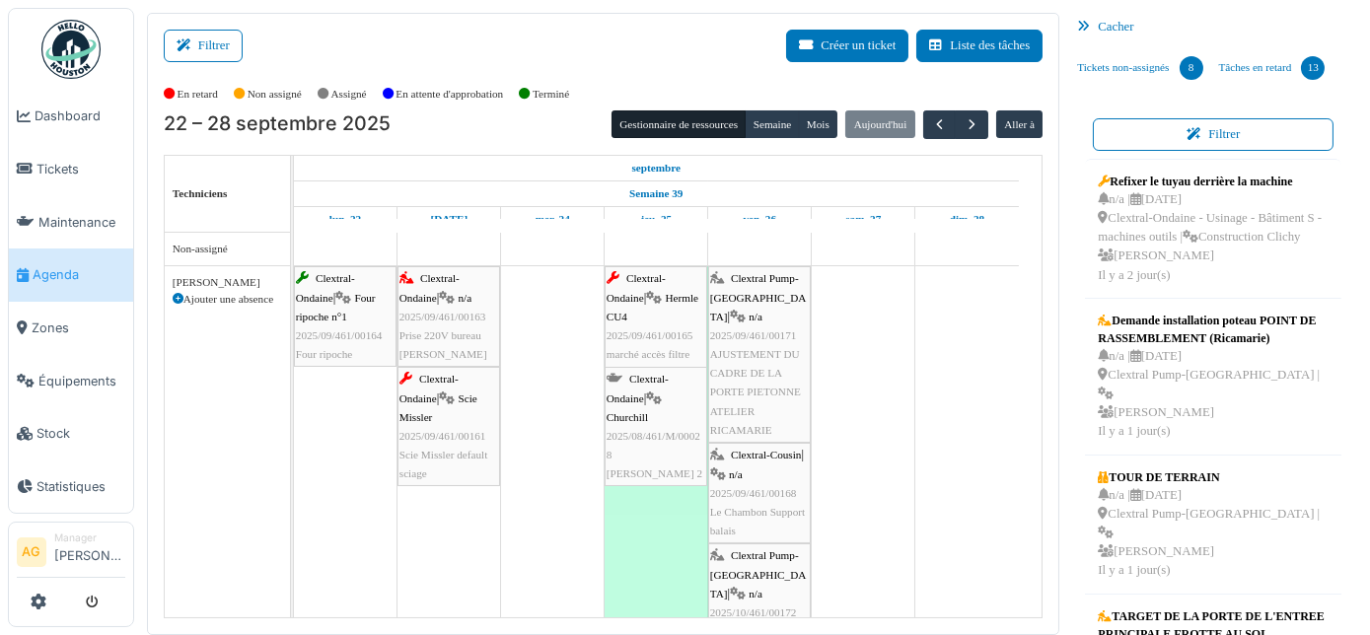
click at [890, 379] on td at bounding box center [864, 637] width 104 height 809
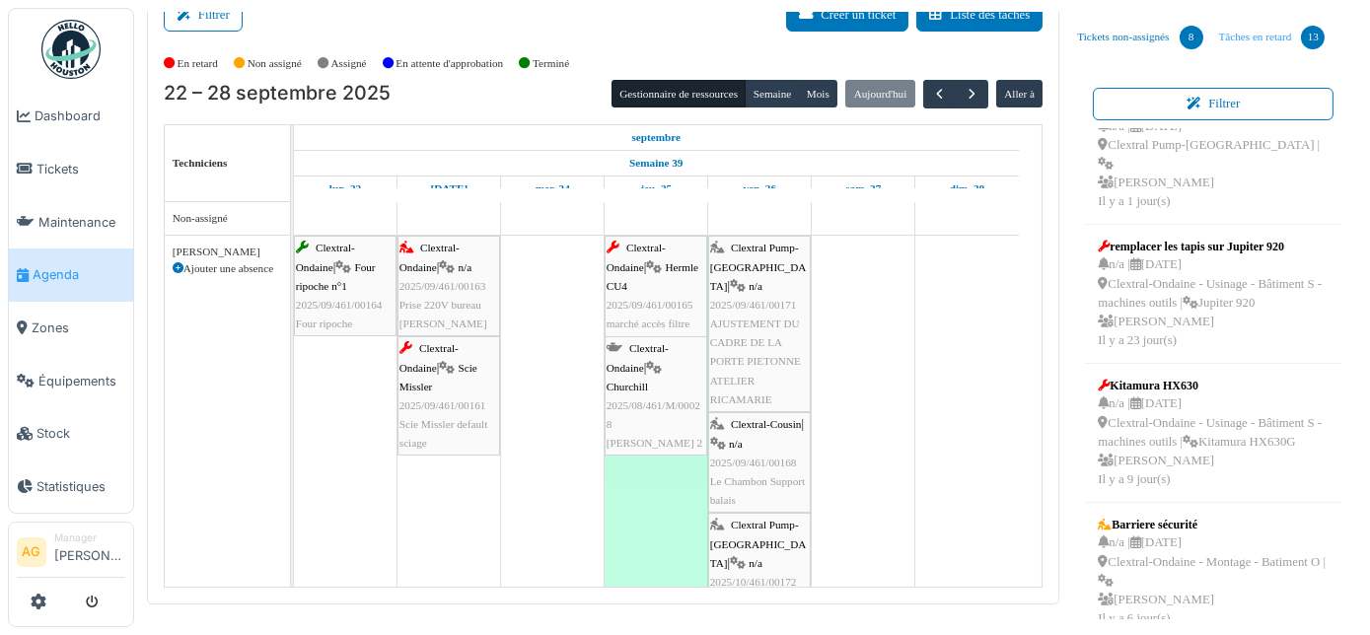
click at [1236, 37] on link "Tâches en retard 13" at bounding box center [1273, 37] width 122 height 53
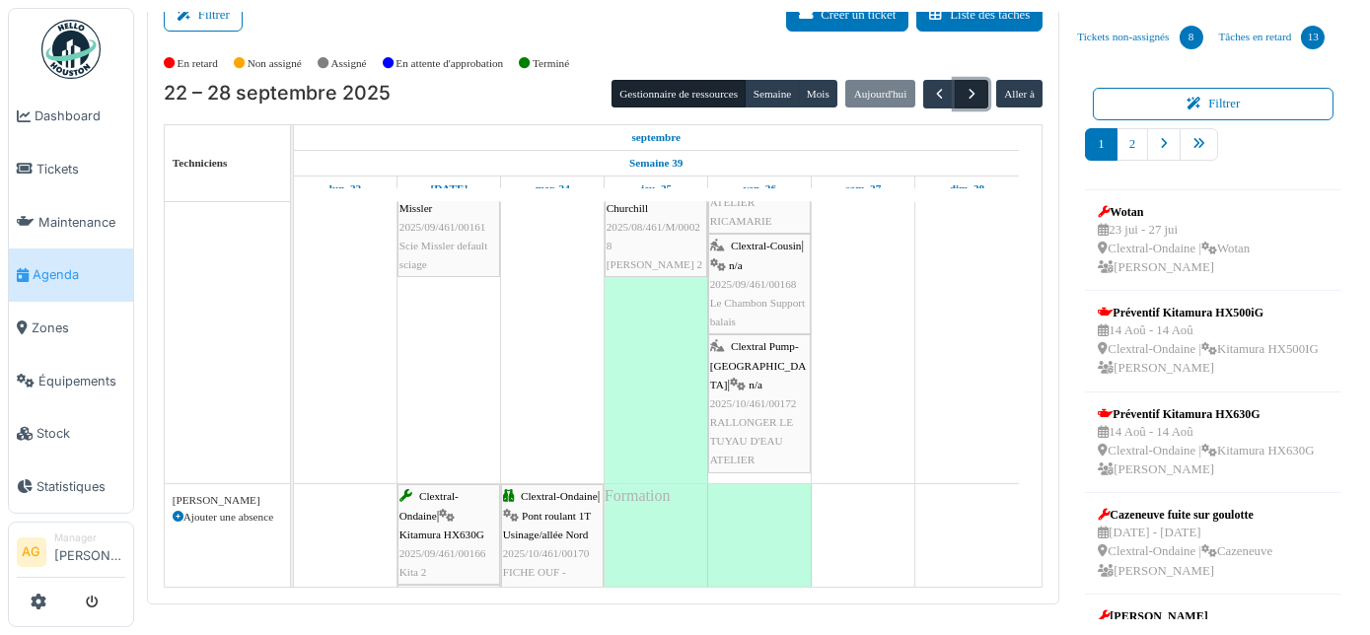
click at [964, 91] on span "button" at bounding box center [972, 94] width 17 height 17
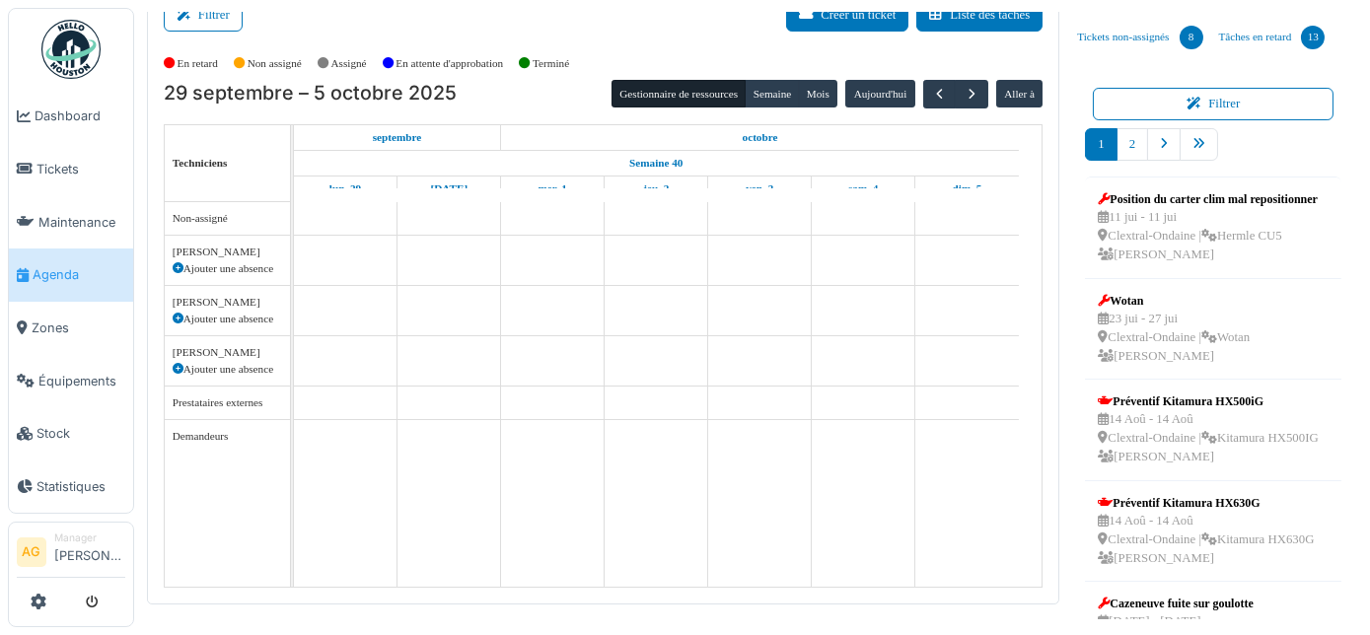
click at [44, 265] on span "Agenda" at bounding box center [79, 274] width 93 height 19
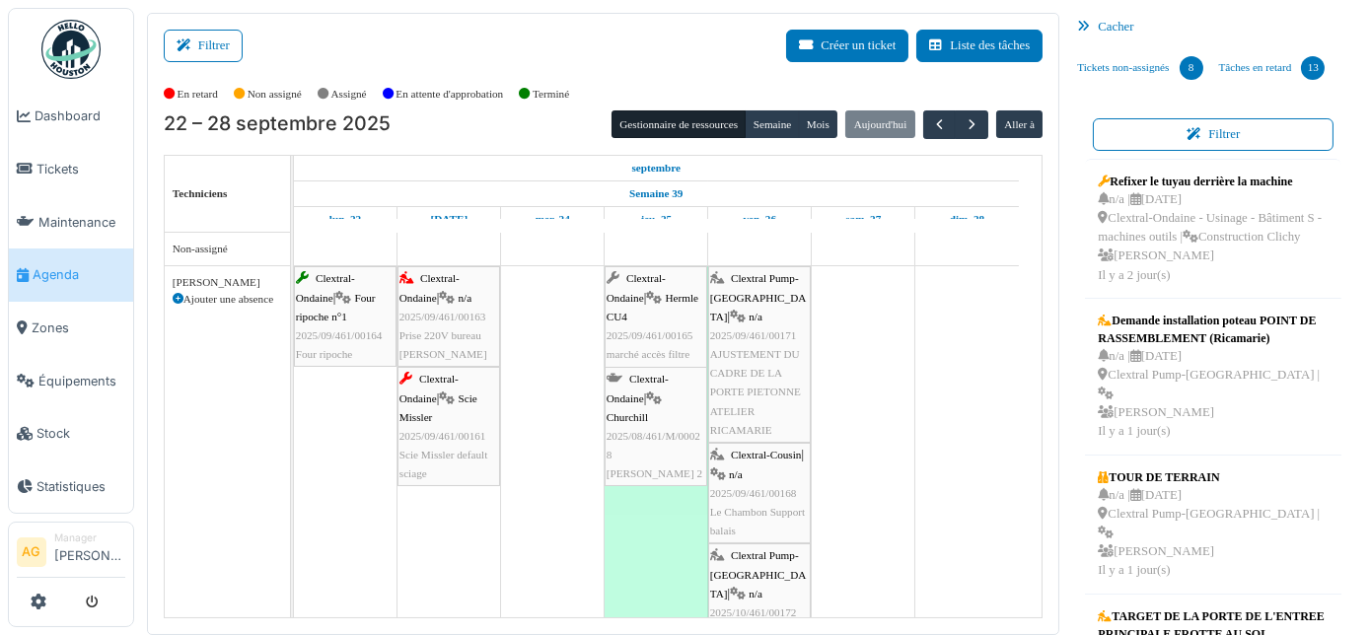
click at [761, 338] on span "2025/09/461/00171" at bounding box center [753, 336] width 87 height 12
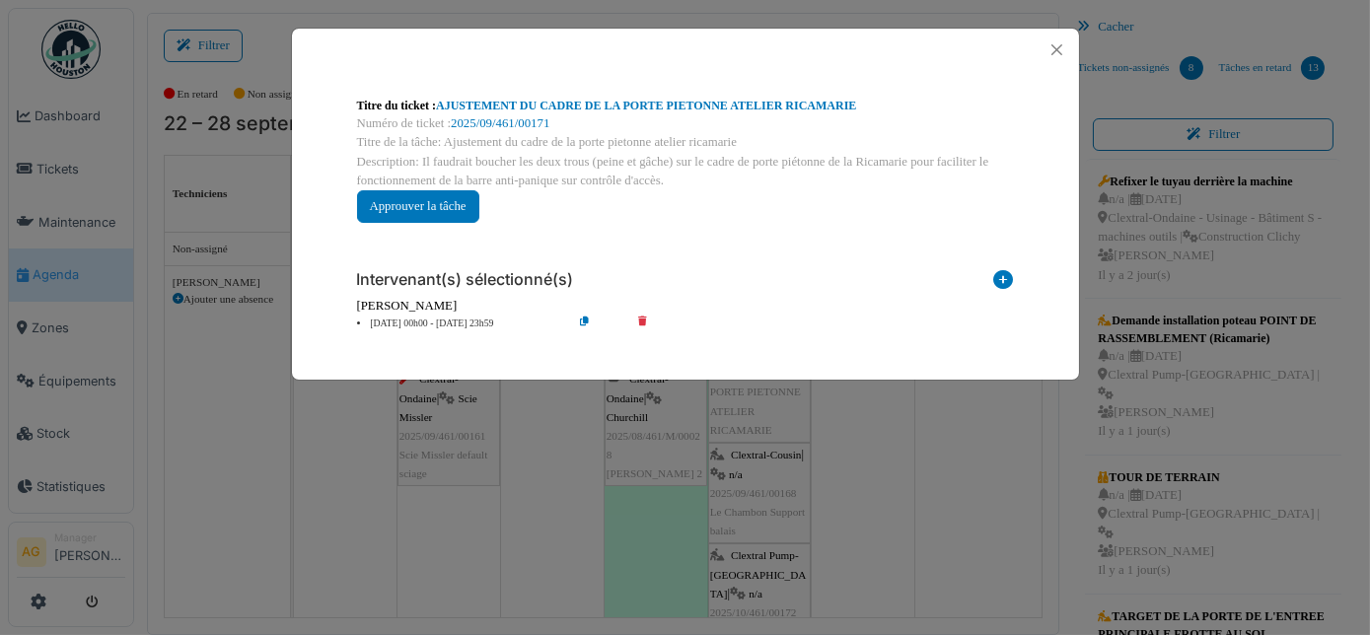
click at [642, 318] on icon at bounding box center [656, 324] width 56 height 15
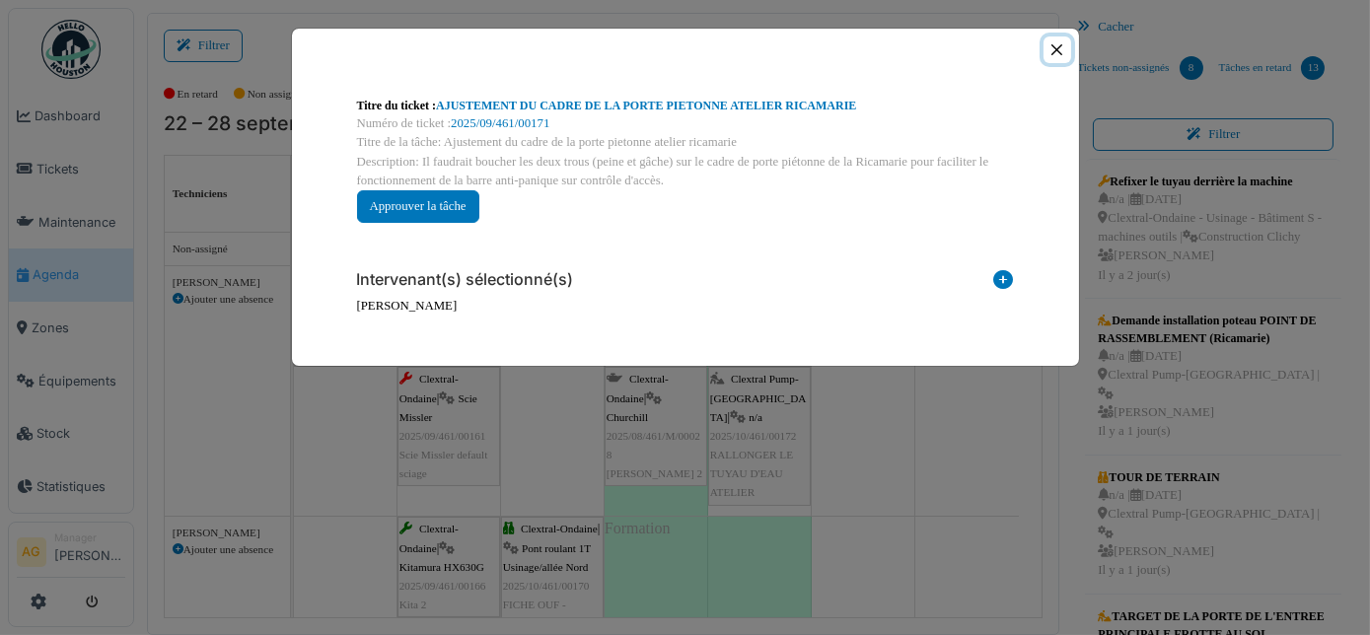
click at [1059, 45] on button "Close" at bounding box center [1057, 50] width 27 height 27
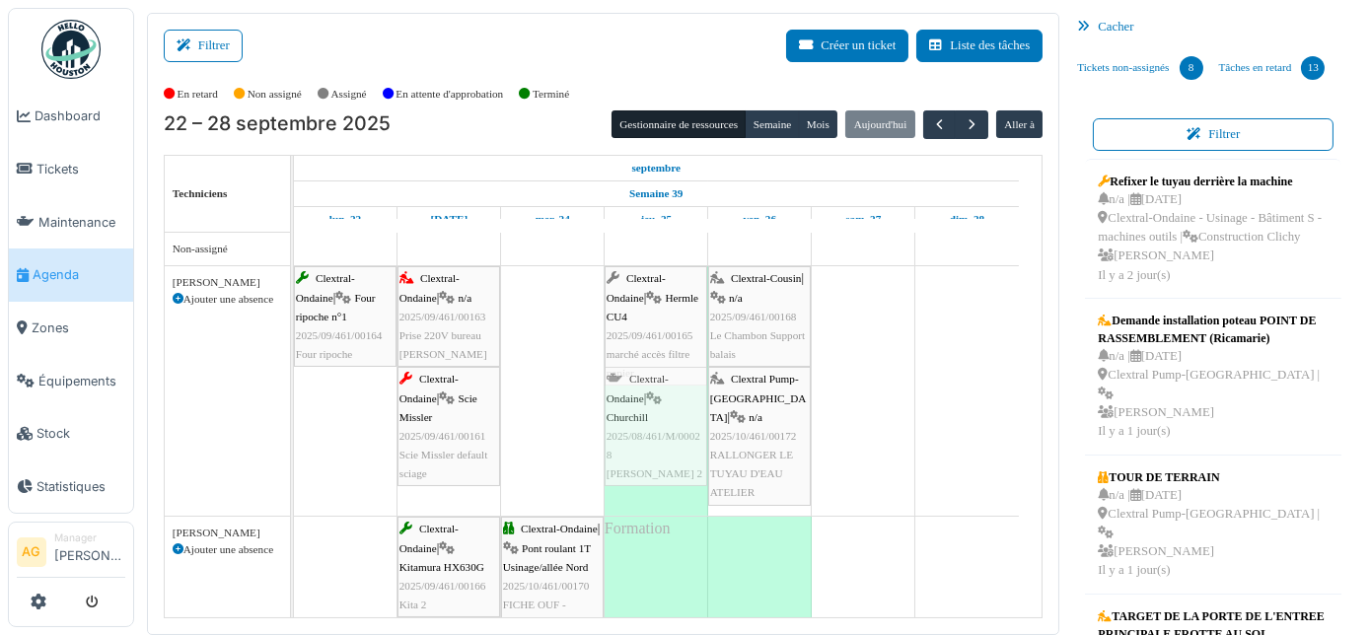
drag, startPoint x: 633, startPoint y: 409, endPoint x: 642, endPoint y: 273, distance: 136.4
click at [294, 273] on div "Clextral-Ondaine | Four ripoche n°1 2025/09/461/00164 Four ripoche Clextral-Ond…" at bounding box center [294, 391] width 0 height 250
click at [765, 405] on div "Clextral Pump-La Ricamarie | n/a 2025/10/461/00172 RALLONGER LE TUYAU D'EAU ATE…" at bounding box center [759, 436] width 99 height 132
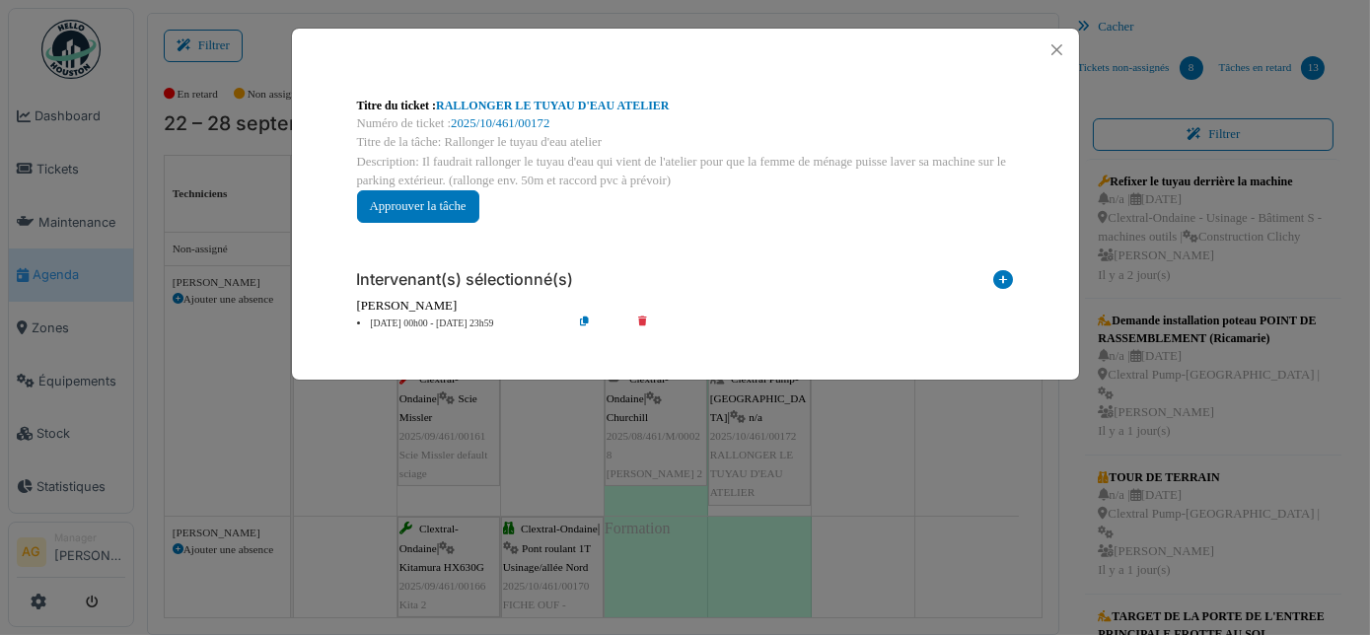
click at [643, 320] on icon at bounding box center [656, 324] width 56 height 15
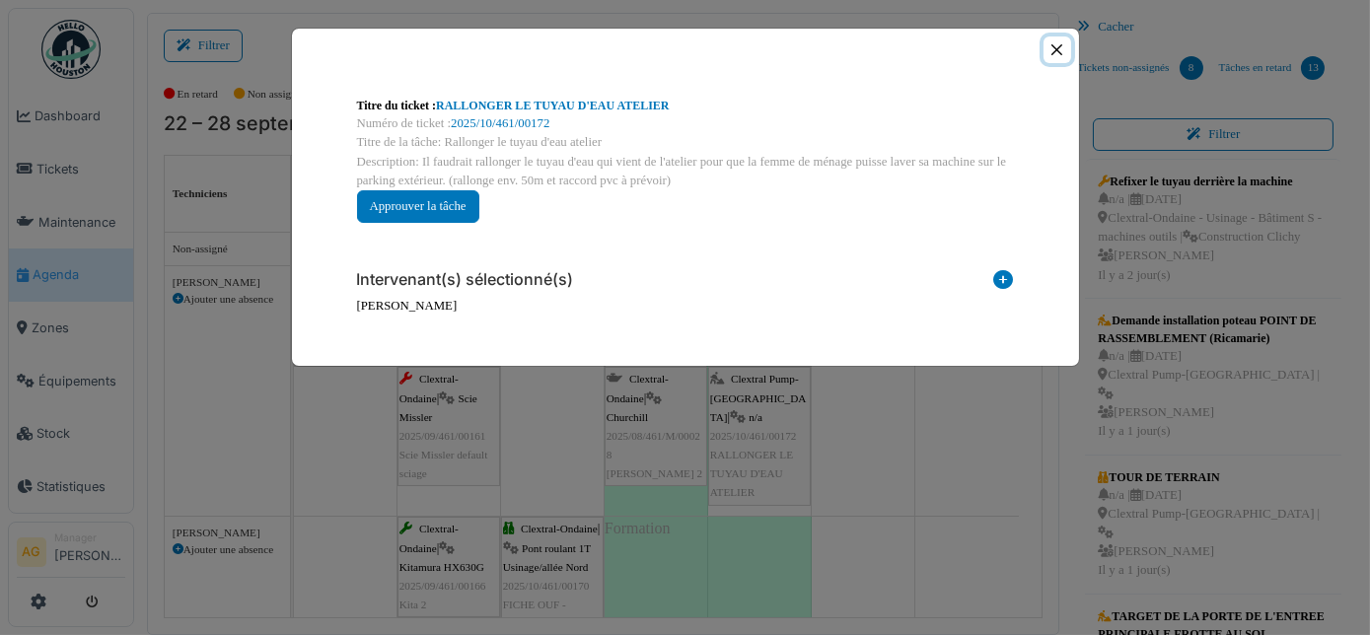
click at [1058, 48] on button "Close" at bounding box center [1057, 50] width 27 height 27
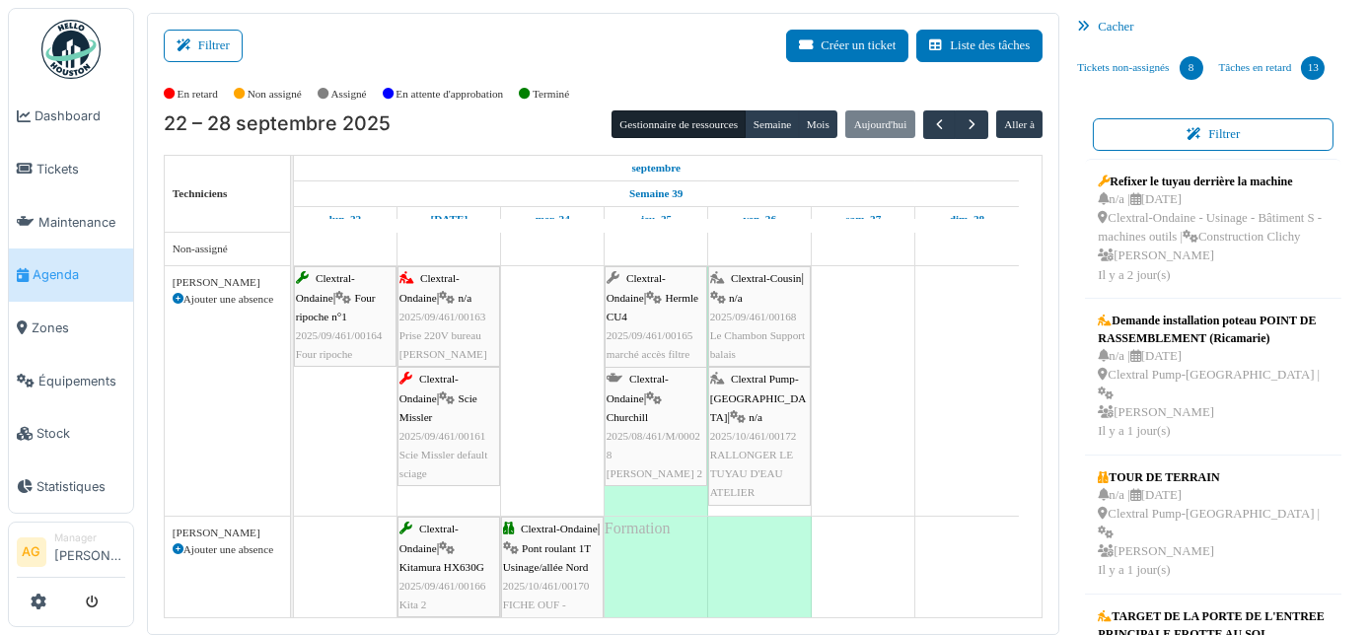
click at [859, 323] on td at bounding box center [864, 549] width 104 height 632
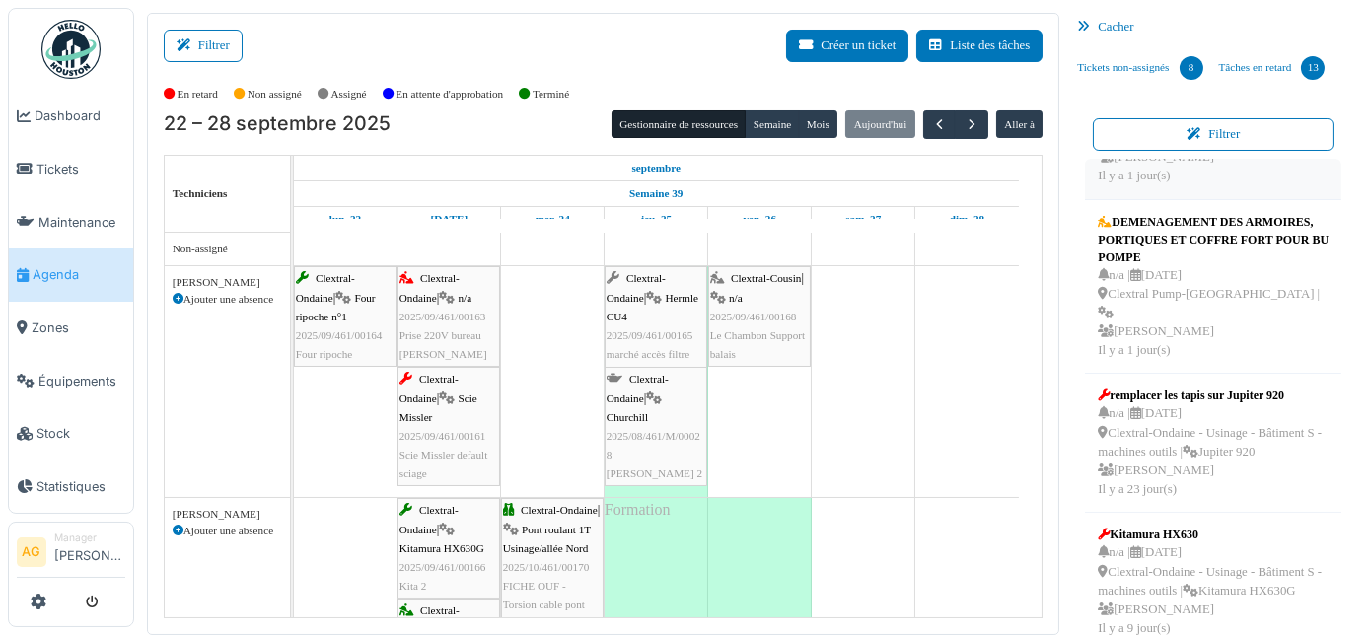
scroll to position [670, 0]
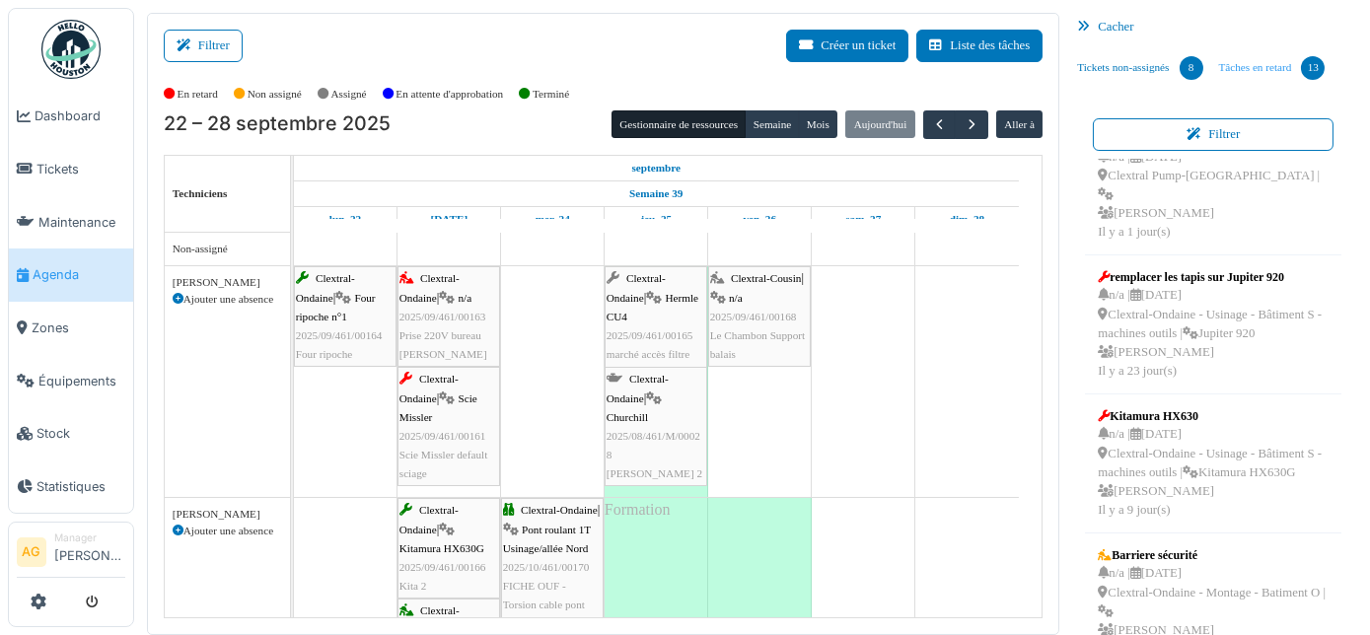
click at [1233, 63] on link "Tâches en retard 13" at bounding box center [1273, 67] width 122 height 53
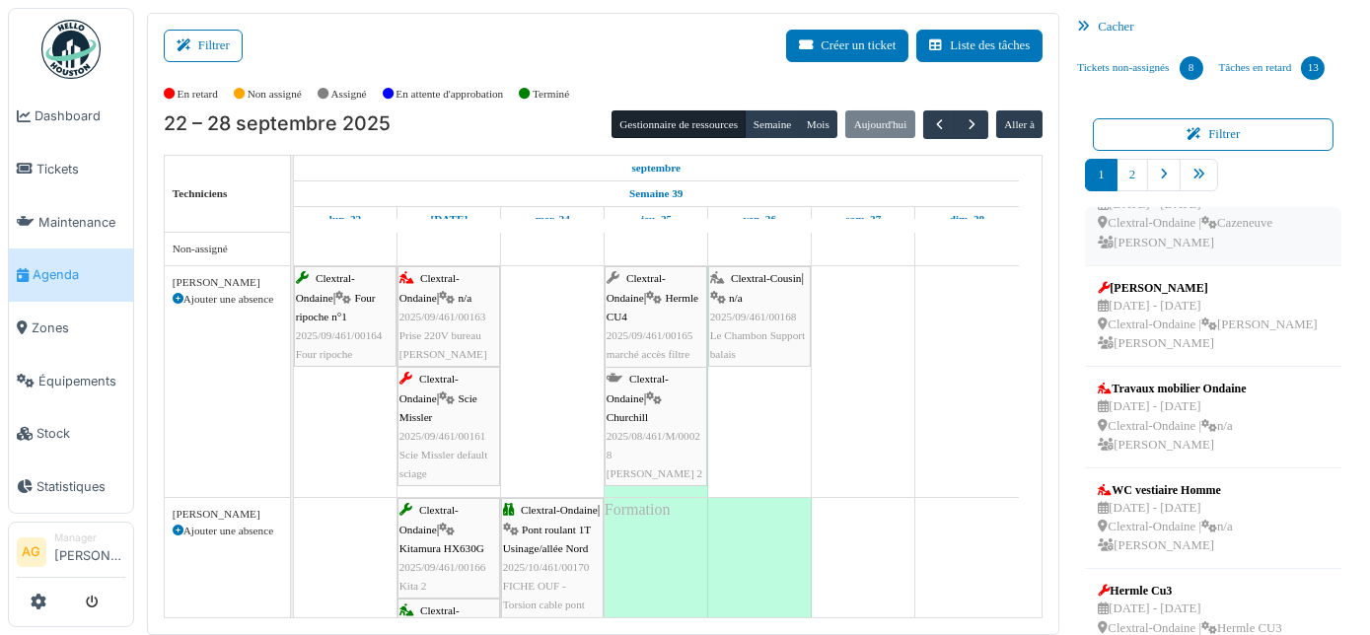
scroll to position [621, 0]
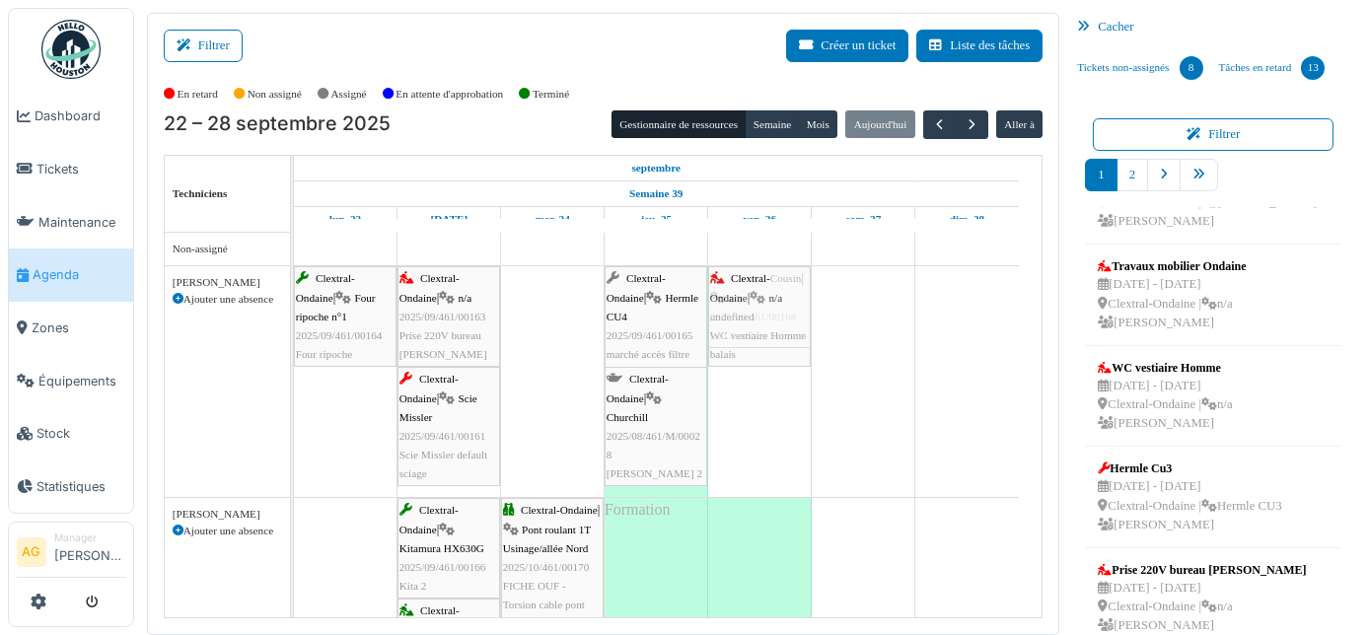
drag, startPoint x: 1152, startPoint y: 393, endPoint x: 773, endPoint y: 405, distance: 379.0
click at [773, 405] on div "Filtrer Créer un ticket Liste des tâches Afficher les tâches non assignées *** …" at bounding box center [752, 324] width 1230 height 623
click at [771, 382] on div "Clextral-Cousin | n/a 2025/09/461/00168 Le Chambon Support balais" at bounding box center [759, 398] width 99 height 95
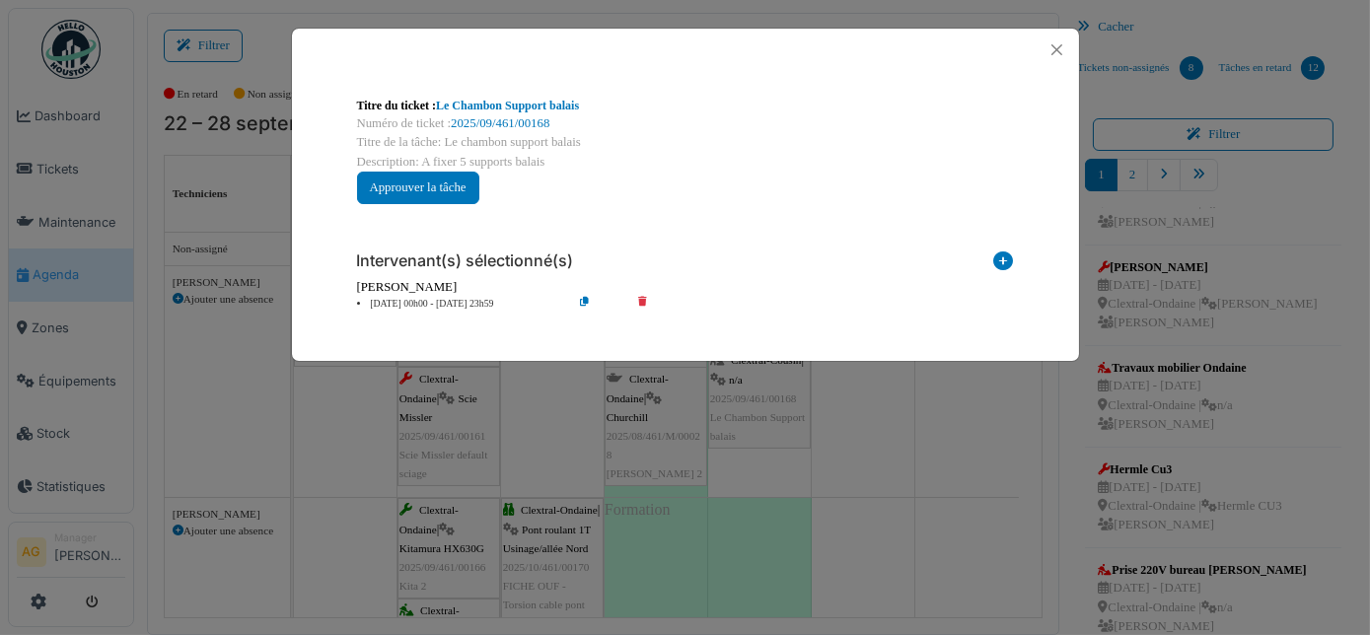
click at [641, 300] on icon at bounding box center [656, 304] width 56 height 15
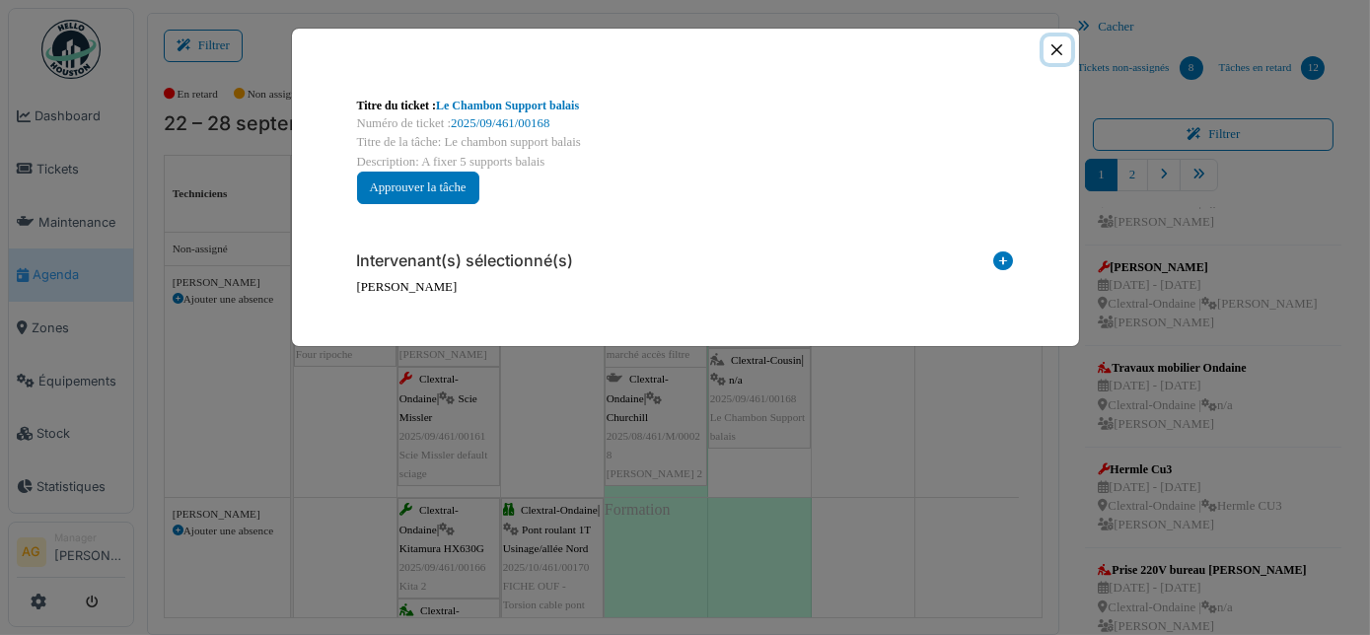
click at [1055, 51] on button "Close" at bounding box center [1057, 50] width 27 height 27
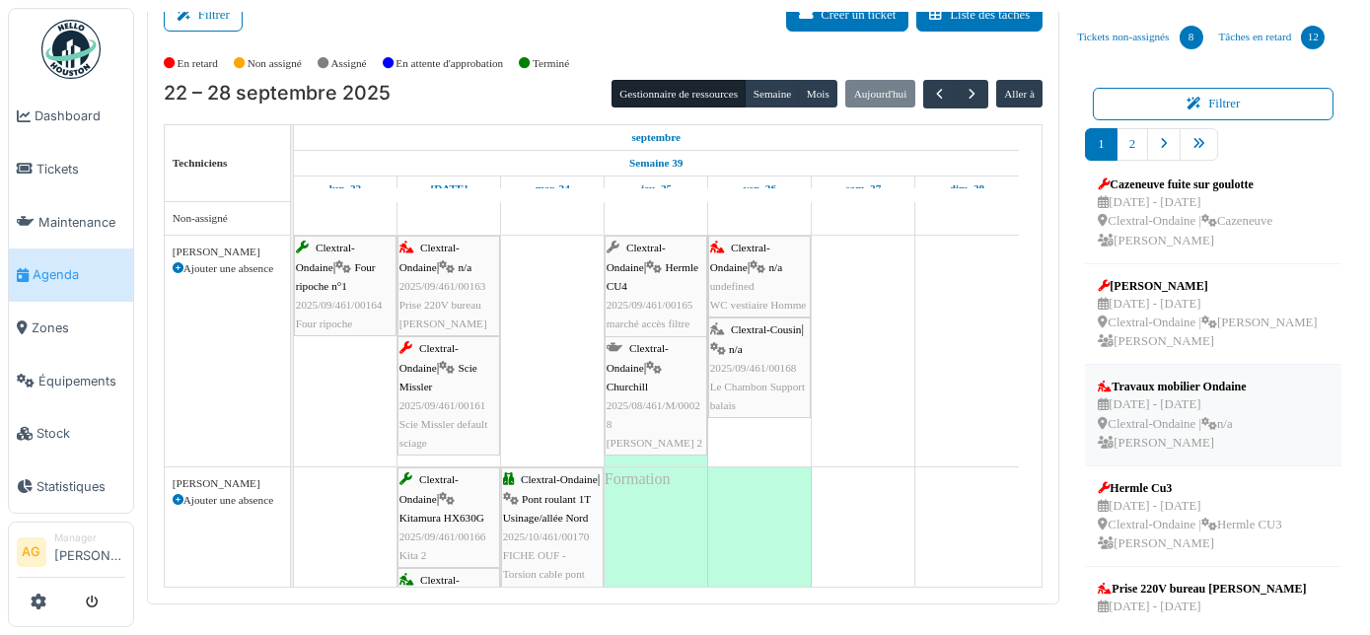
scroll to position [431, 0]
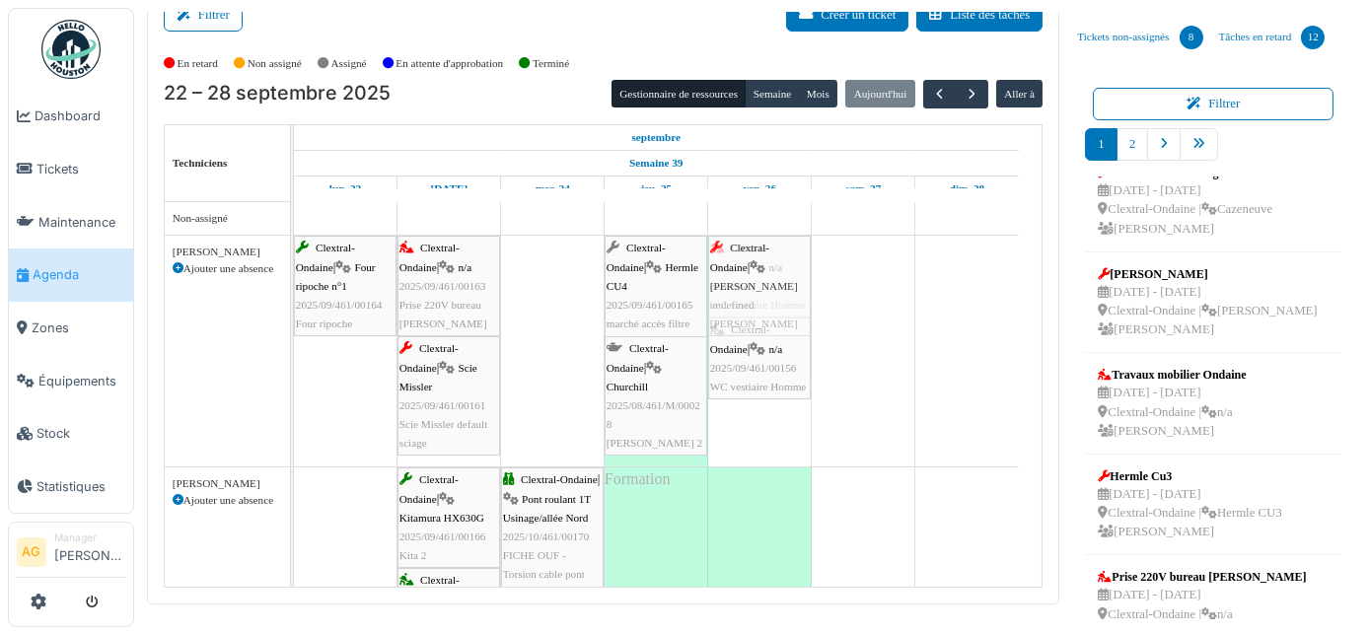
drag, startPoint x: 1147, startPoint y: 359, endPoint x: 769, endPoint y: 418, distance: 383.4
click at [769, 418] on div "Filtrer Créer un ticket Liste des tâches Afficher les tâches non assignées *** …" at bounding box center [752, 293] width 1230 height 623
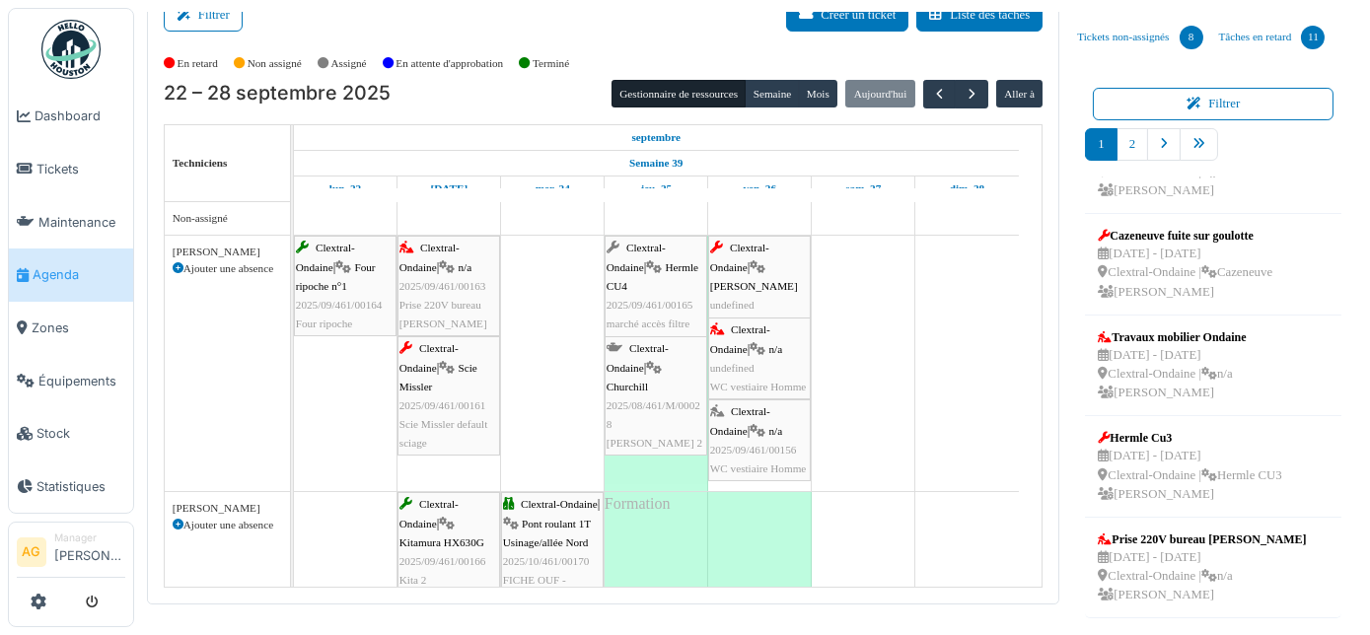
click at [756, 426] on div "Clextral-Ondaine | n/a 2025/09/461/00156 WC vestiaire Homme" at bounding box center [759, 441] width 99 height 76
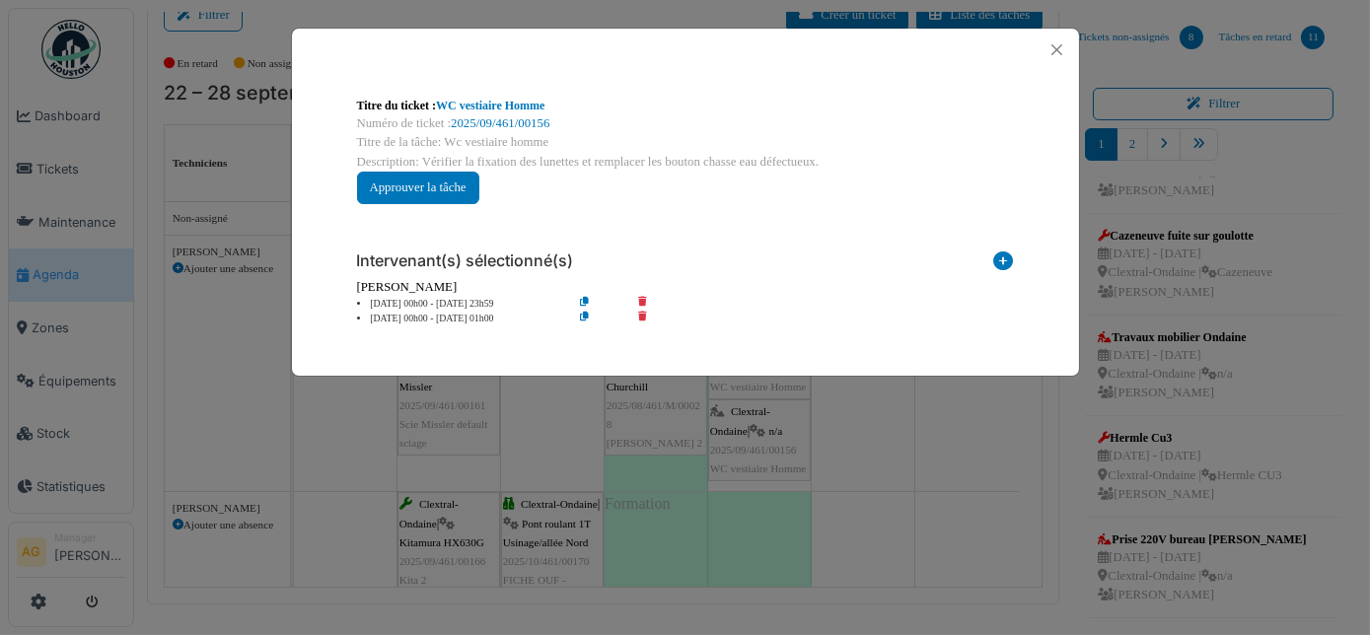
click at [641, 317] on icon at bounding box center [656, 319] width 56 height 15
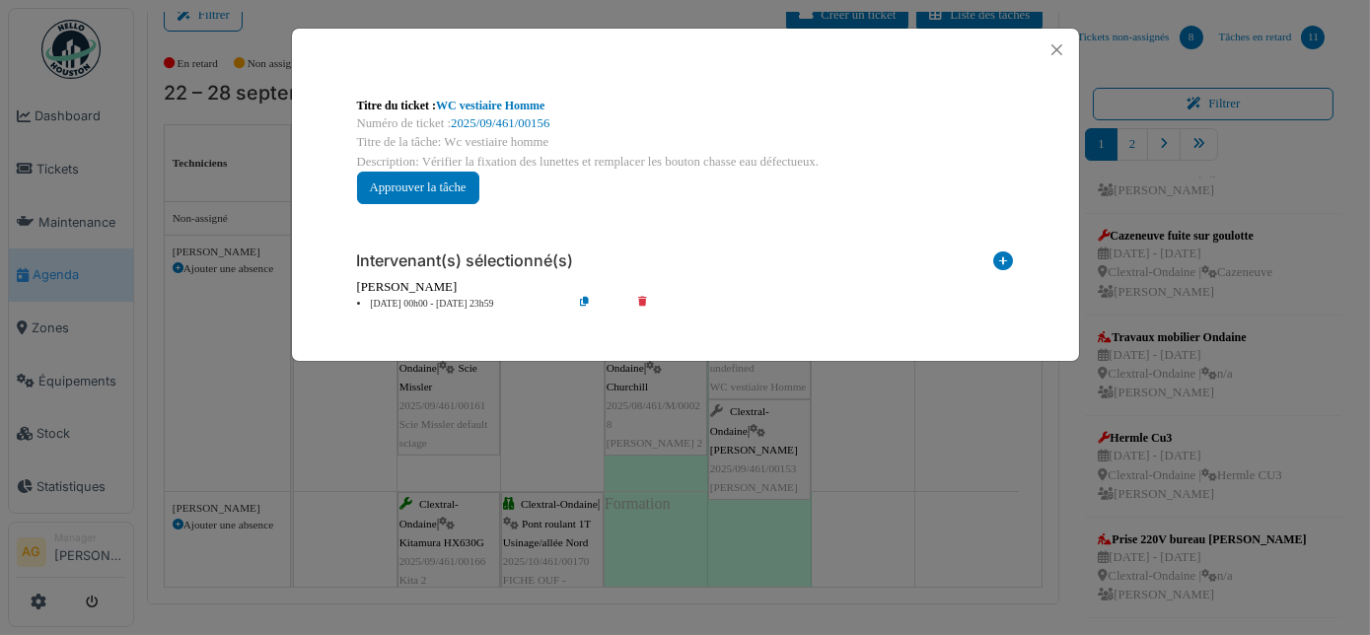
click at [645, 302] on icon at bounding box center [656, 304] width 56 height 15
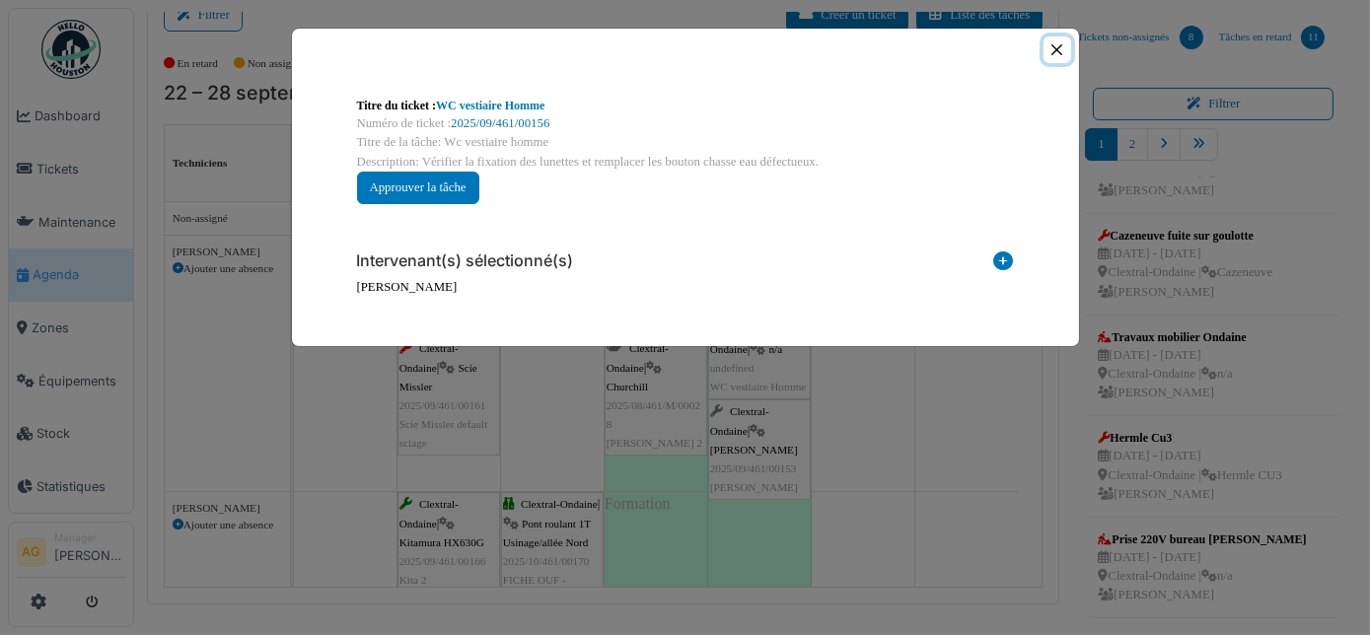
click at [1052, 56] on button "Close" at bounding box center [1057, 50] width 27 height 27
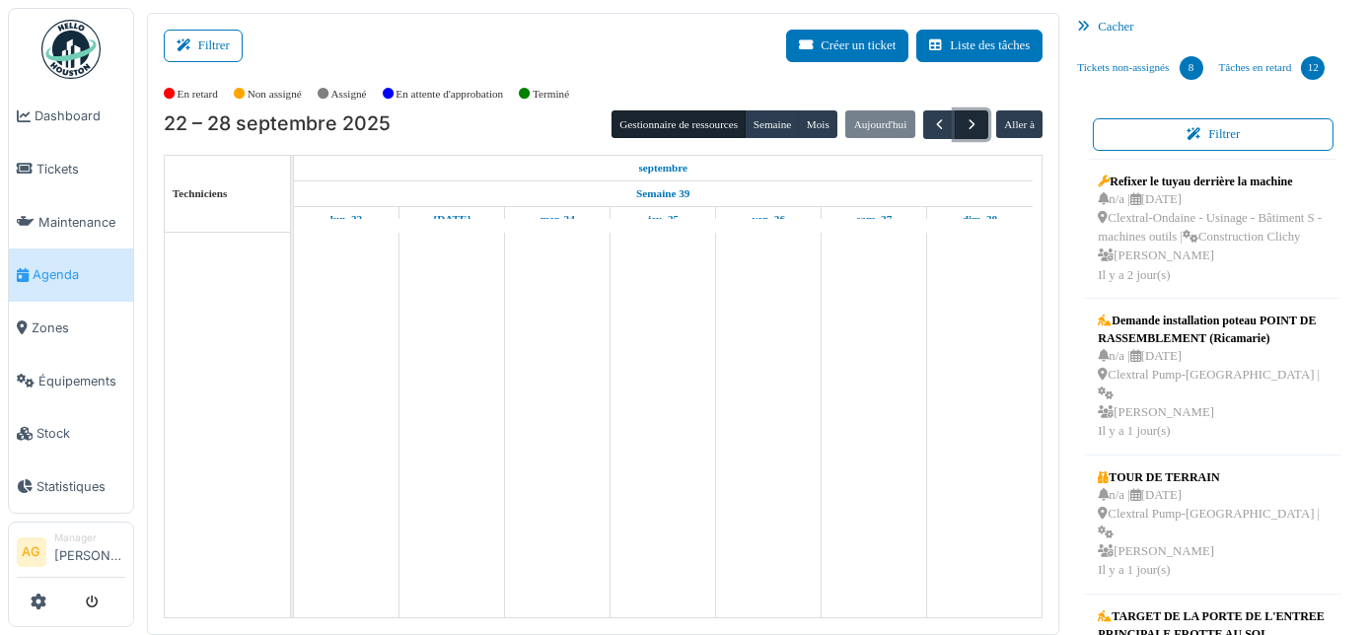
click at [964, 123] on span "button" at bounding box center [972, 124] width 17 height 17
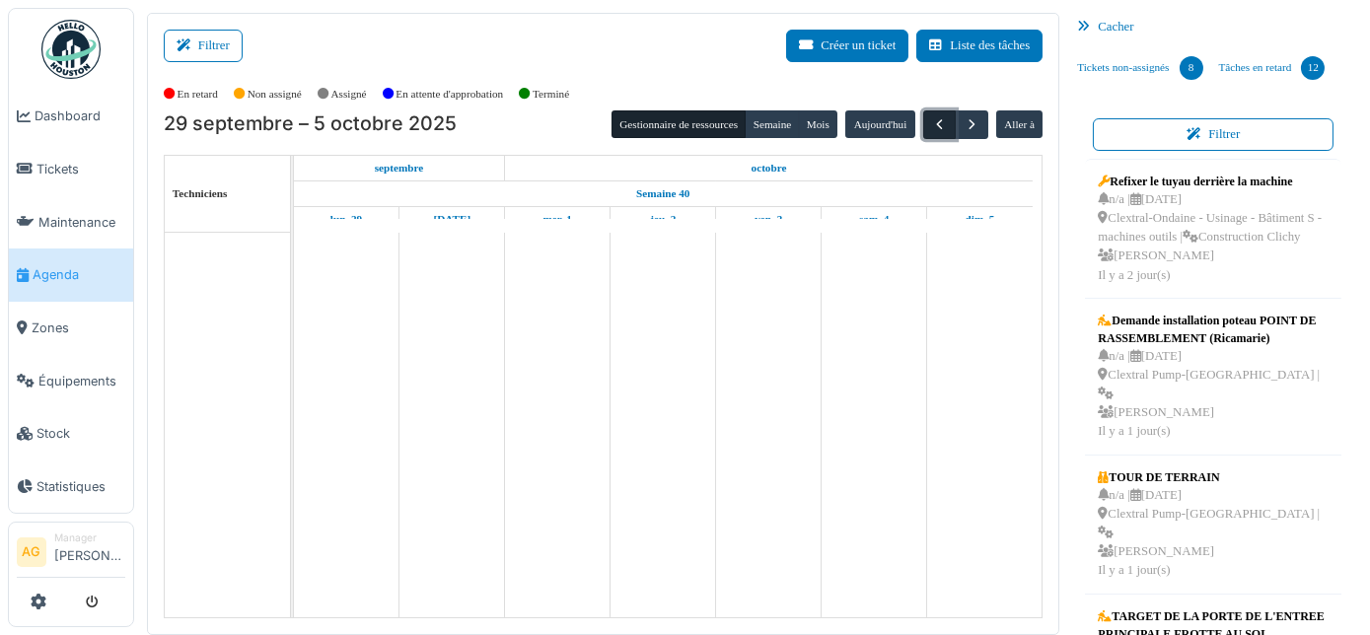
click at [931, 126] on span "button" at bounding box center [939, 124] width 17 height 17
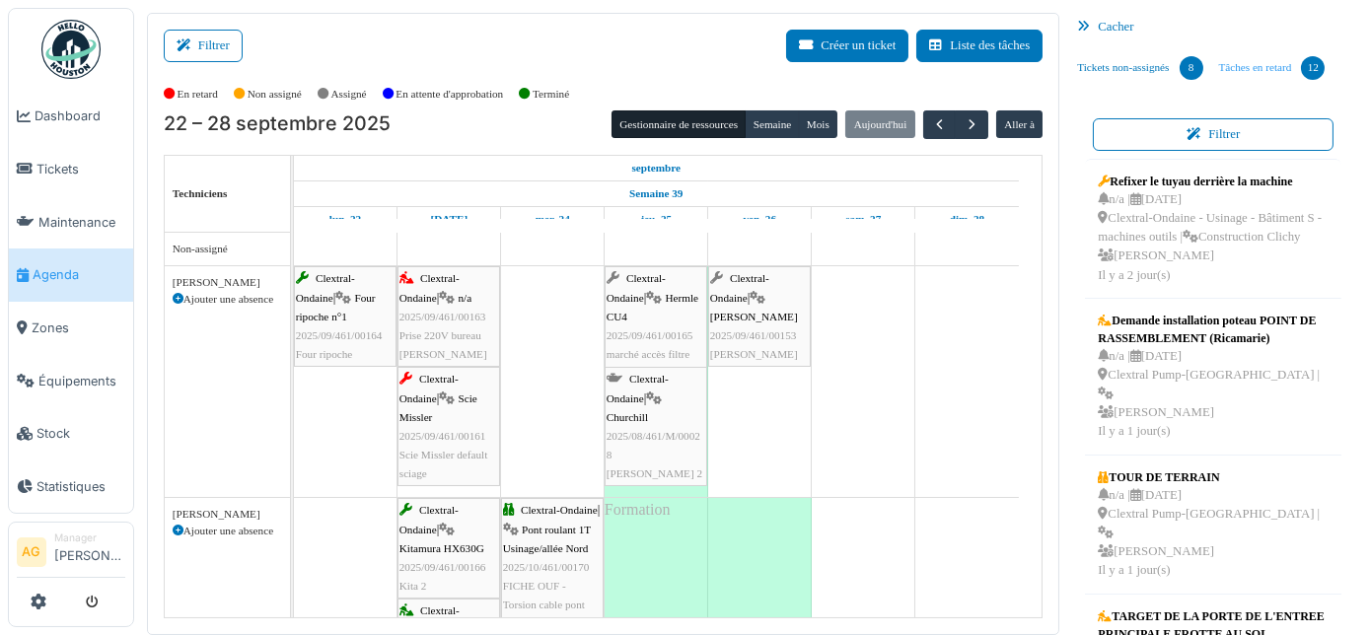
click at [1255, 60] on link "Tâches en retard 12" at bounding box center [1273, 67] width 122 height 53
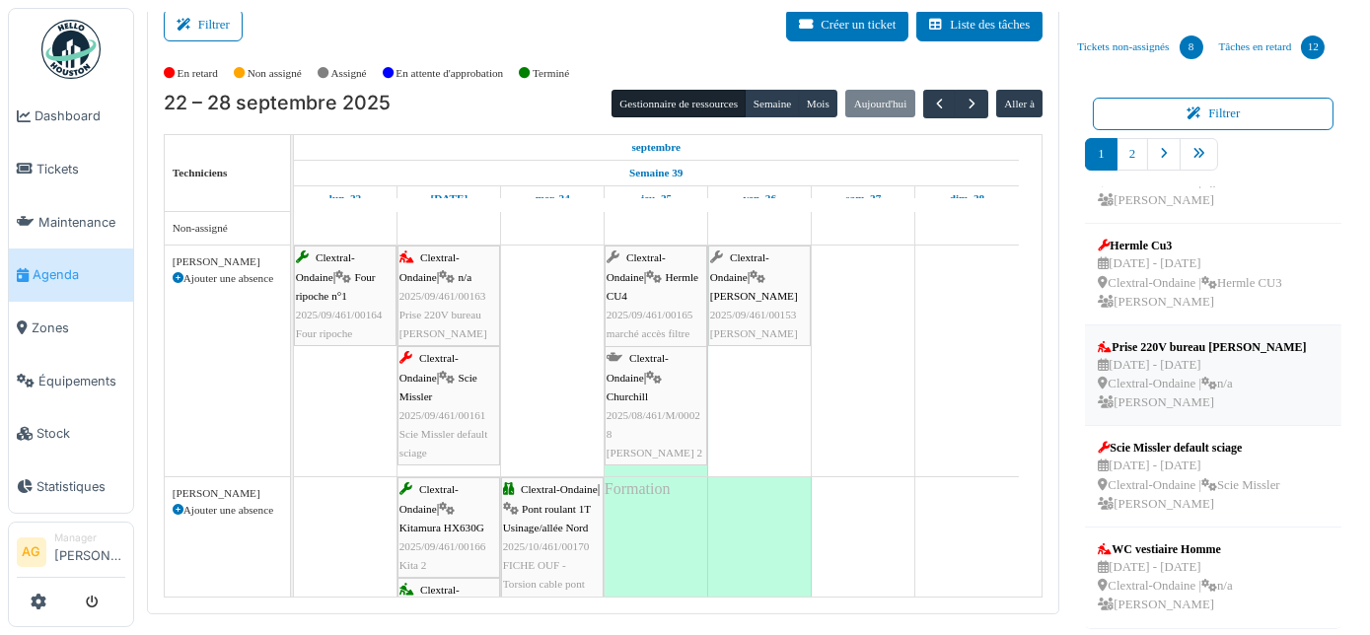
scroll to position [31, 0]
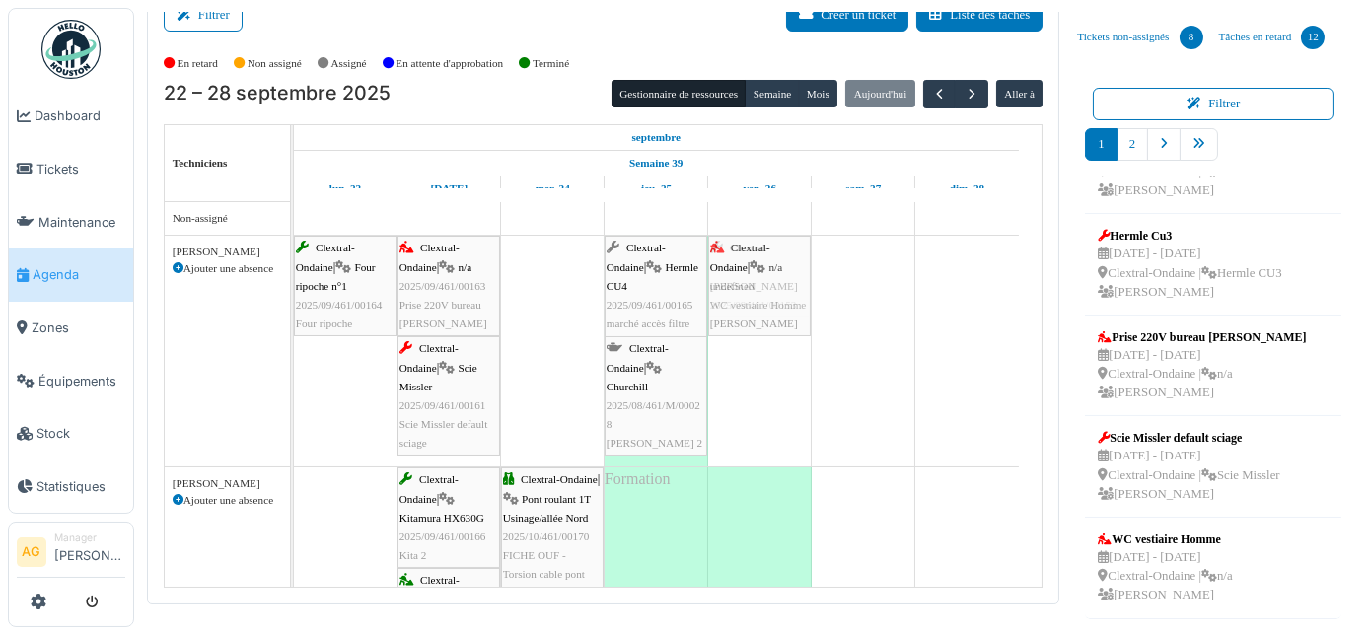
drag, startPoint x: 1173, startPoint y: 563, endPoint x: 728, endPoint y: 402, distance: 473.5
click at [728, 402] on div "Filtrer Créer un ticket Liste des tâches Afficher les tâches non assignées *** …" at bounding box center [752, 293] width 1230 height 623
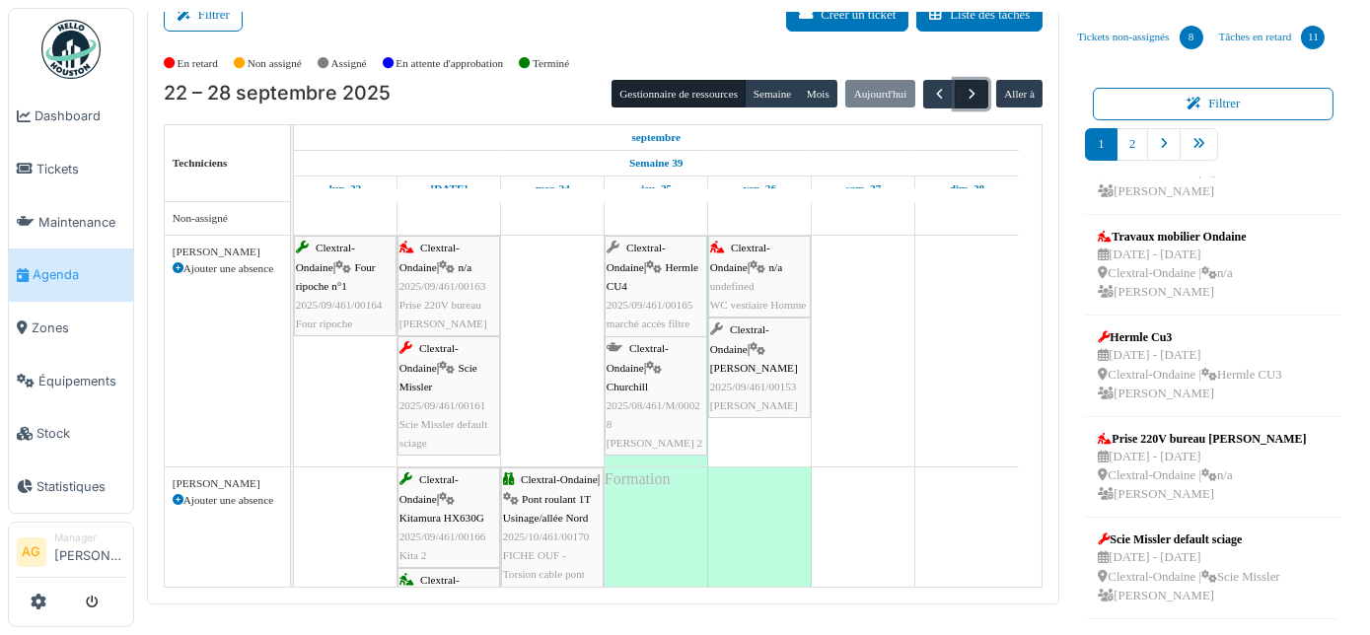
click at [964, 97] on span "button" at bounding box center [972, 94] width 17 height 17
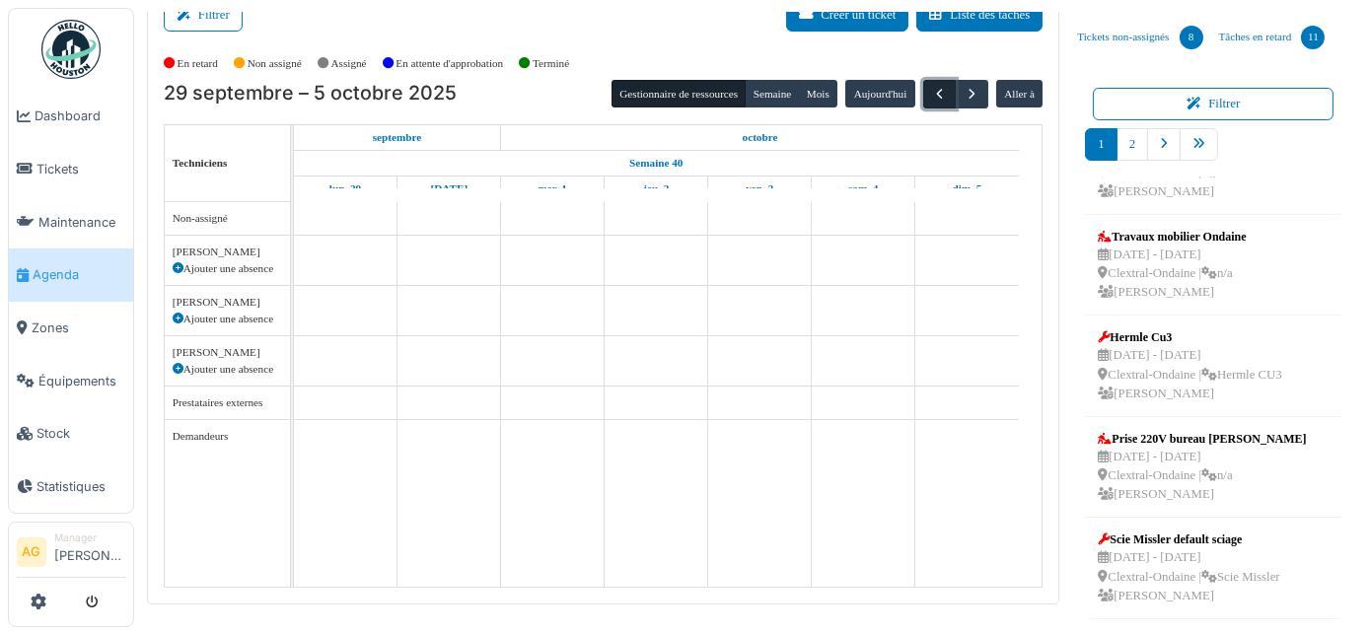
click at [933, 92] on span "button" at bounding box center [939, 94] width 17 height 17
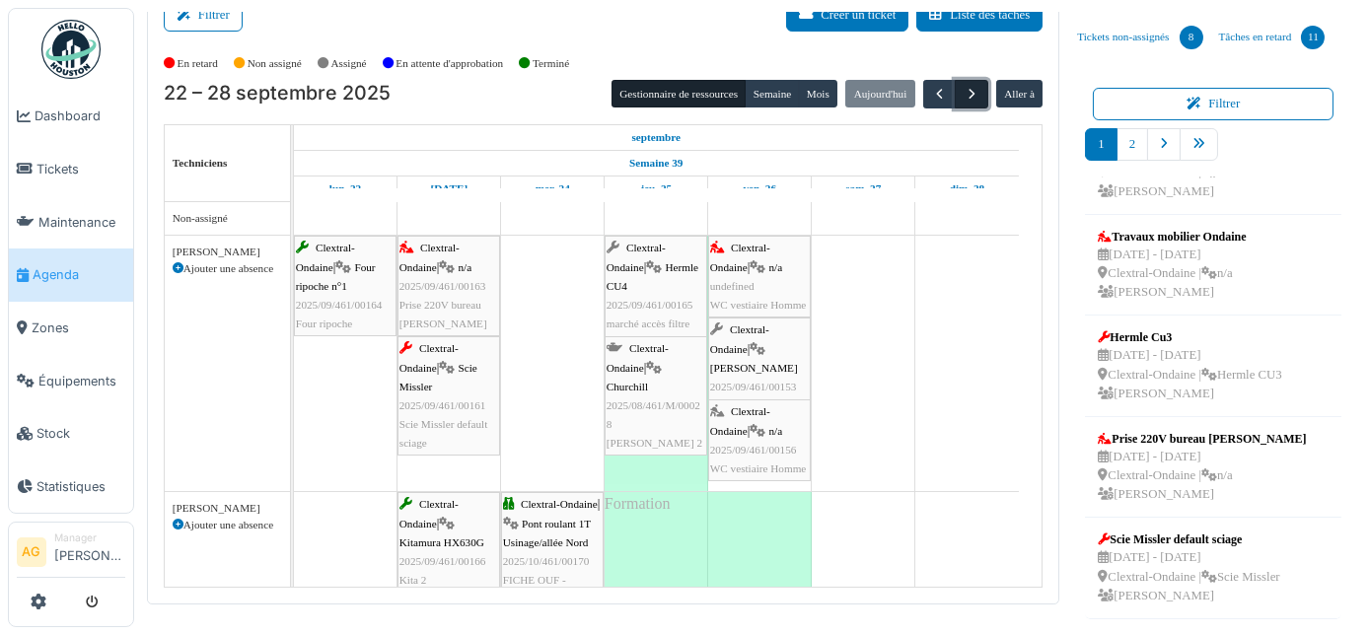
click at [964, 95] on span "button" at bounding box center [972, 94] width 17 height 17
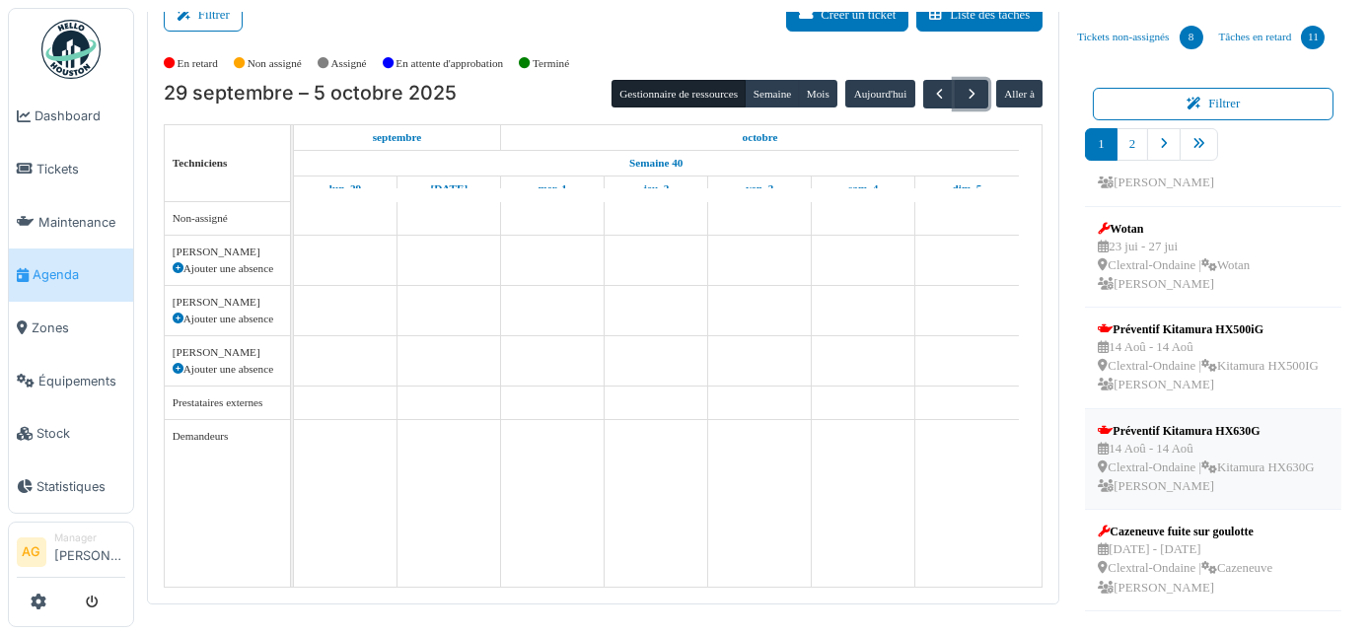
scroll to position [0, 0]
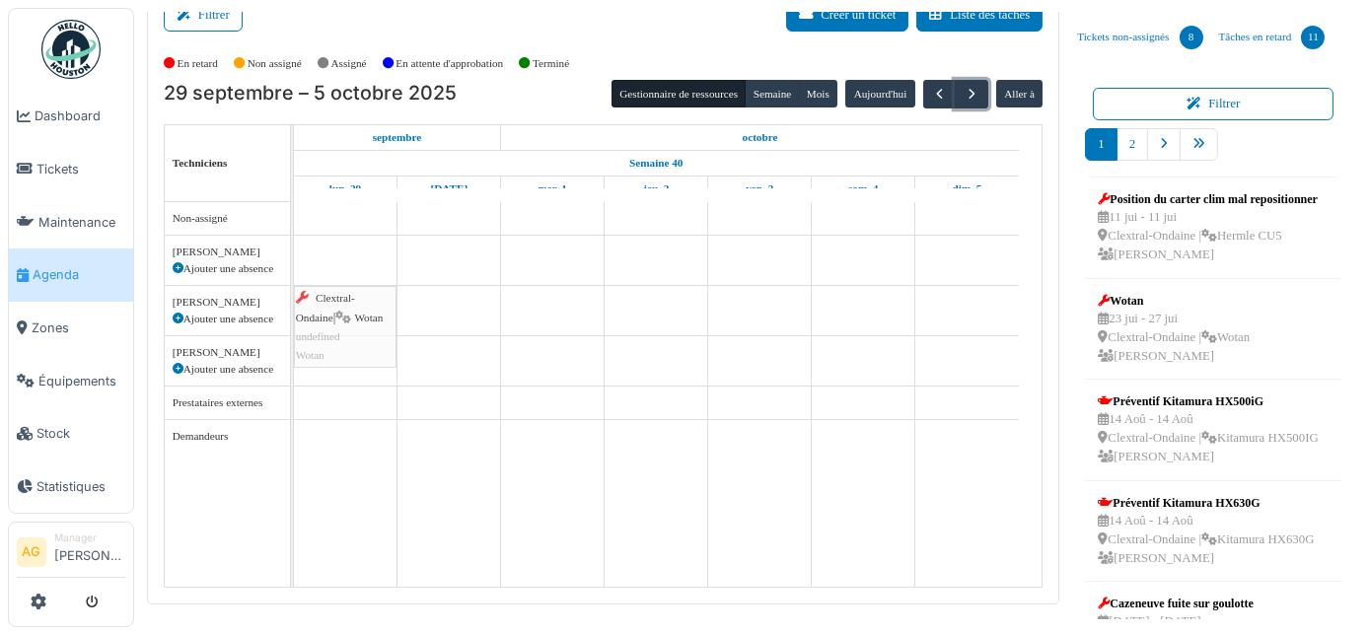
drag, startPoint x: 1139, startPoint y: 349, endPoint x: 329, endPoint y: 316, distance: 810.7
click at [329, 316] on div "Filtrer Créer un ticket Liste des tâches Afficher les tâches non assignées *** …" at bounding box center [752, 293] width 1230 height 623
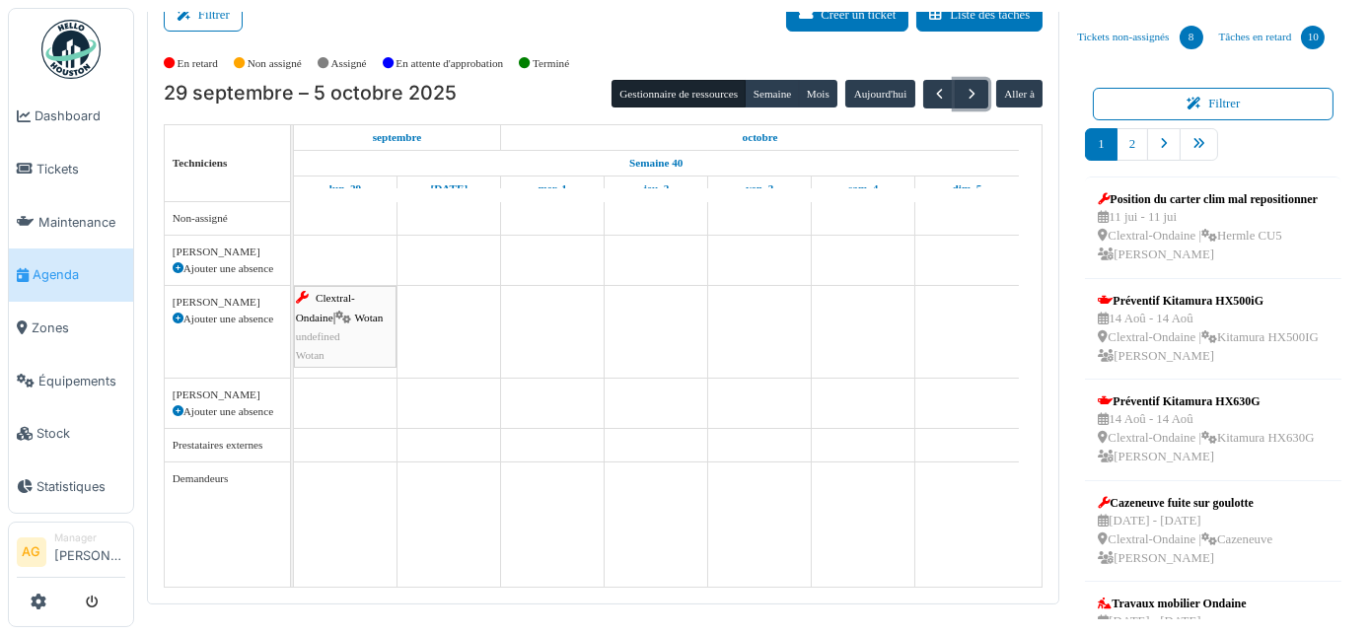
click at [354, 316] on span "Wotan" at bounding box center [368, 318] width 29 height 12
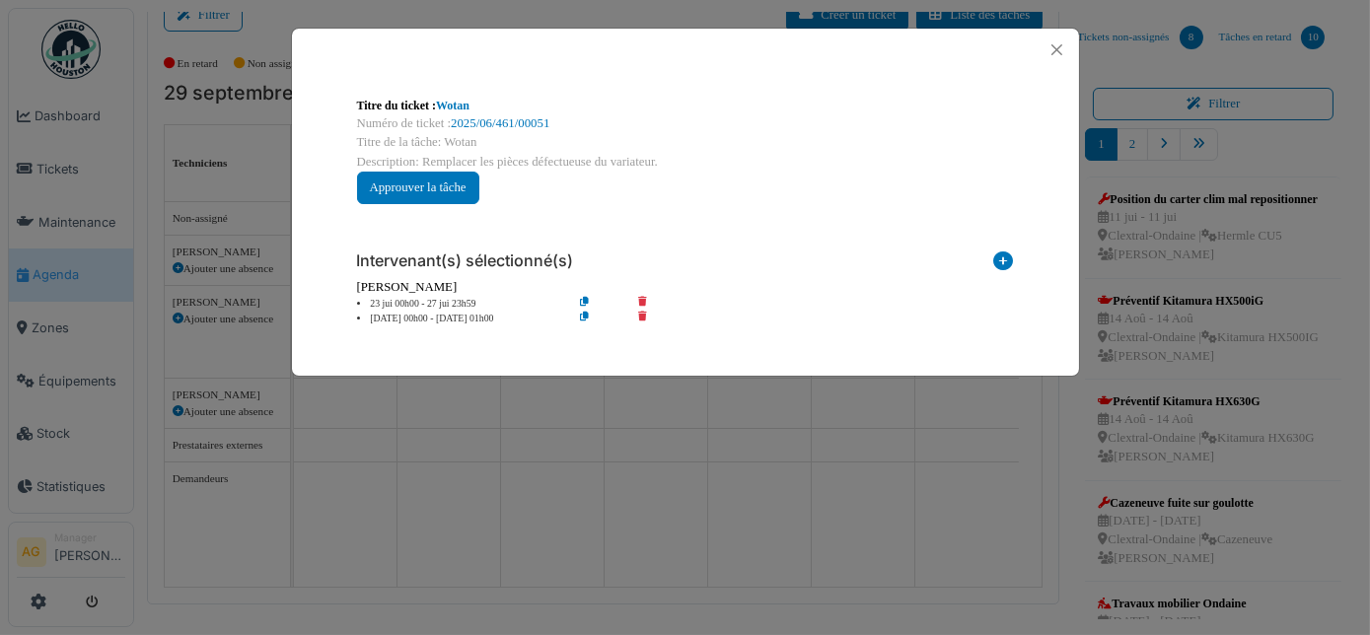
click at [999, 259] on icon at bounding box center [1004, 265] width 20 height 27
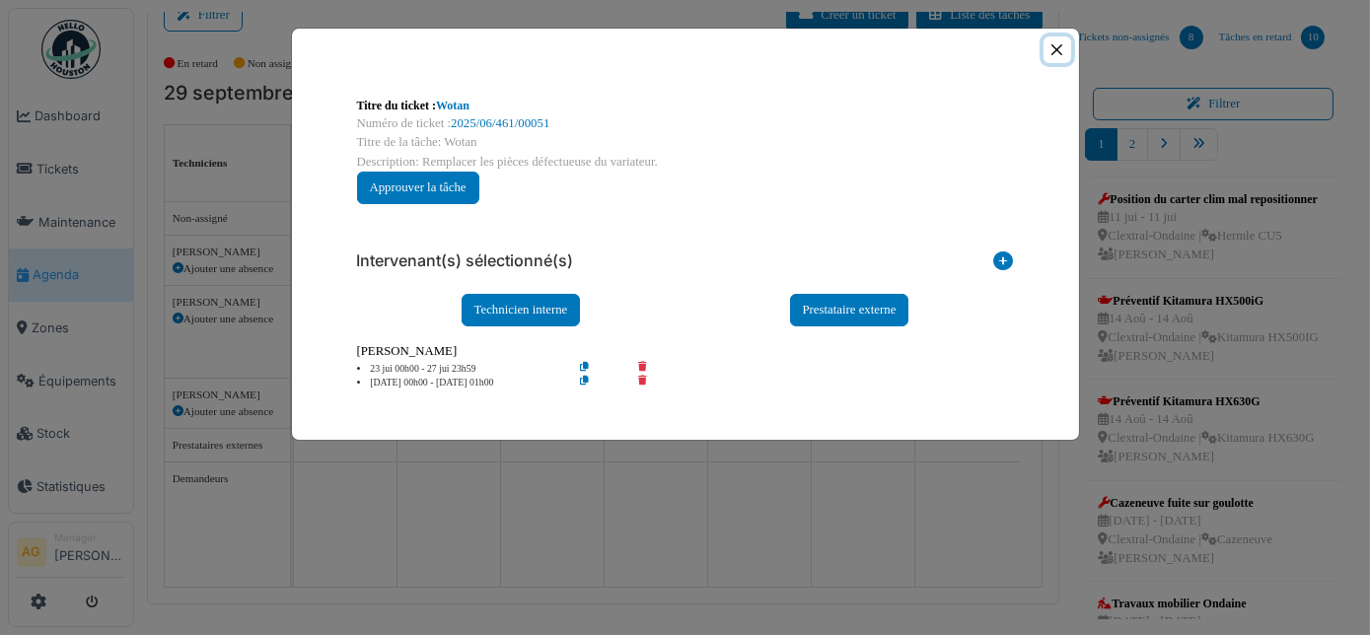
click at [1058, 52] on button "Close" at bounding box center [1057, 50] width 27 height 27
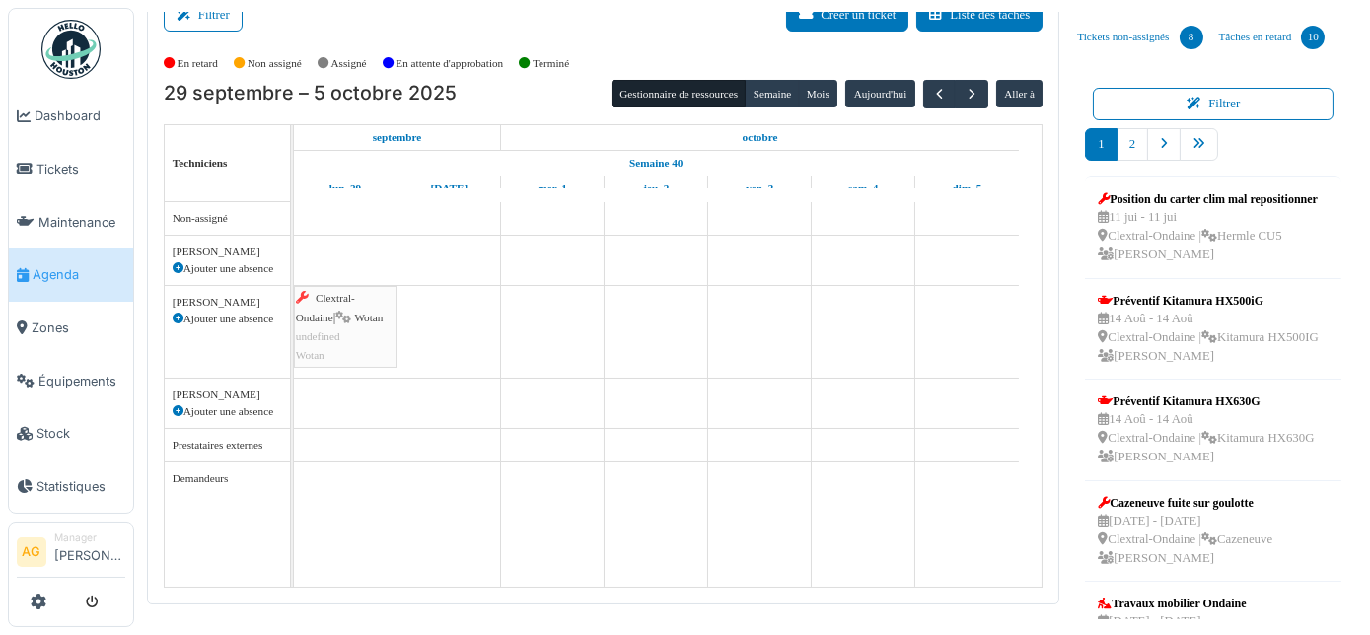
drag, startPoint x: 368, startPoint y: 313, endPoint x: 412, endPoint y: 316, distance: 44.5
click at [412, 316] on div "Clextral-Ondaine | Wotan undefined [GEOGRAPHIC_DATA] Clextral-Ondaine | Wotan u…" at bounding box center [668, 394] width 749 height 385
click at [452, 315] on td at bounding box center [450, 394] width 104 height 385
click at [371, 321] on div "Clextral-Ondaine | Wotan undefined [GEOGRAPHIC_DATA]" at bounding box center [345, 327] width 99 height 76
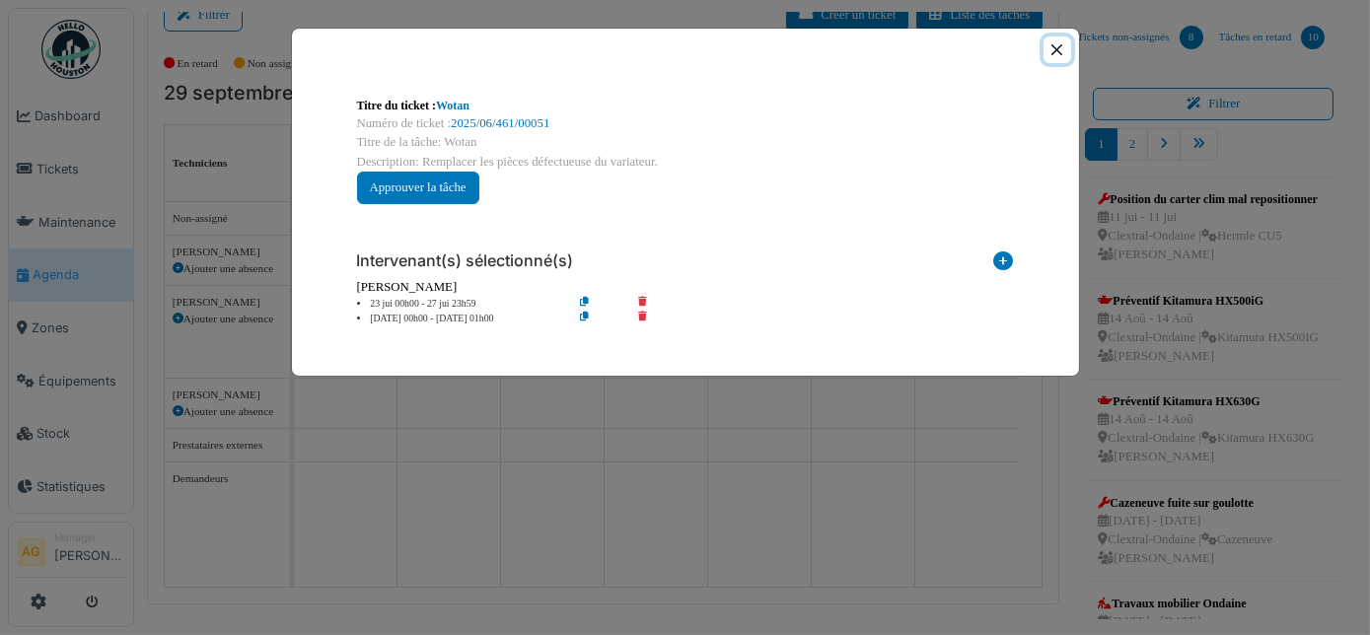
click at [1060, 52] on button "Close" at bounding box center [1057, 50] width 27 height 27
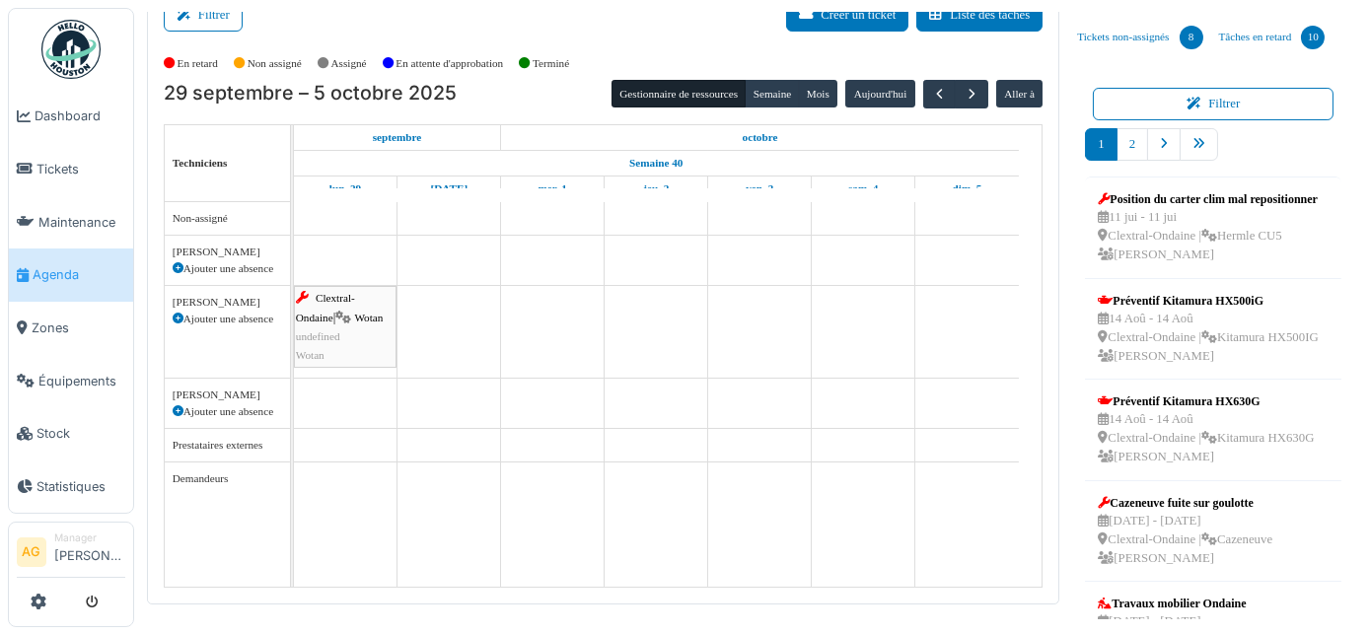
click at [341, 308] on div "Clextral-Ondaine | Wotan undefined [GEOGRAPHIC_DATA]" at bounding box center [345, 327] width 99 height 76
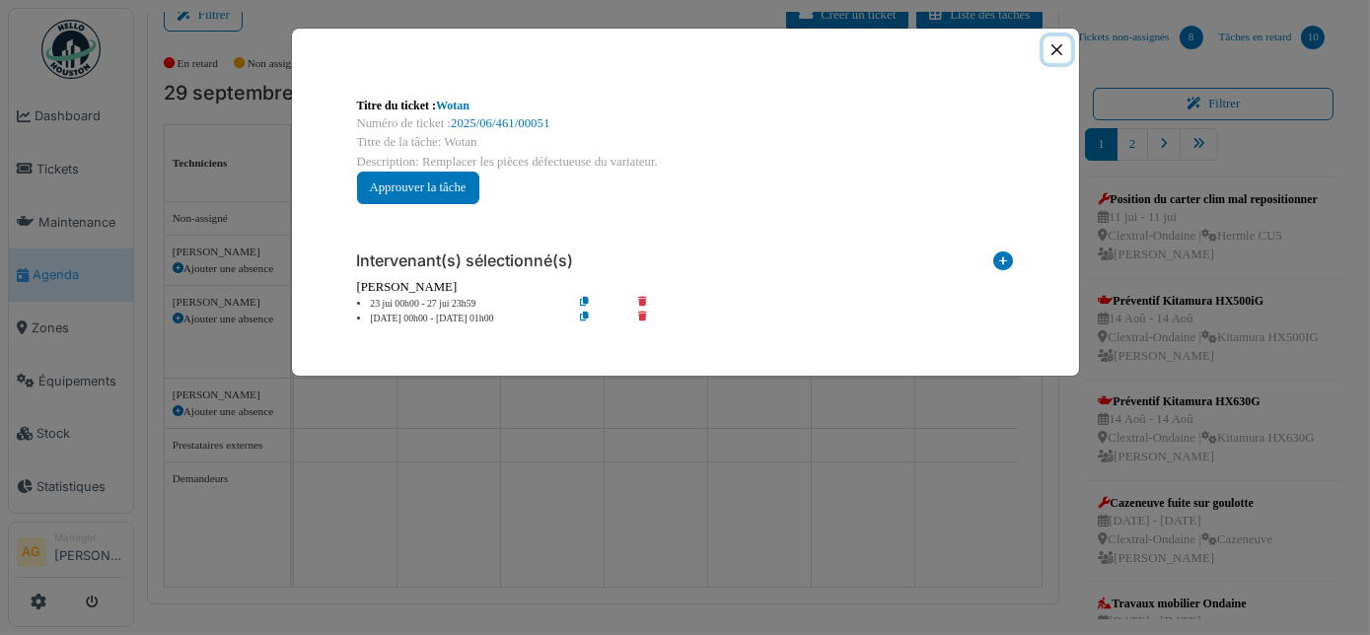
click at [1059, 53] on button "Close" at bounding box center [1057, 50] width 27 height 27
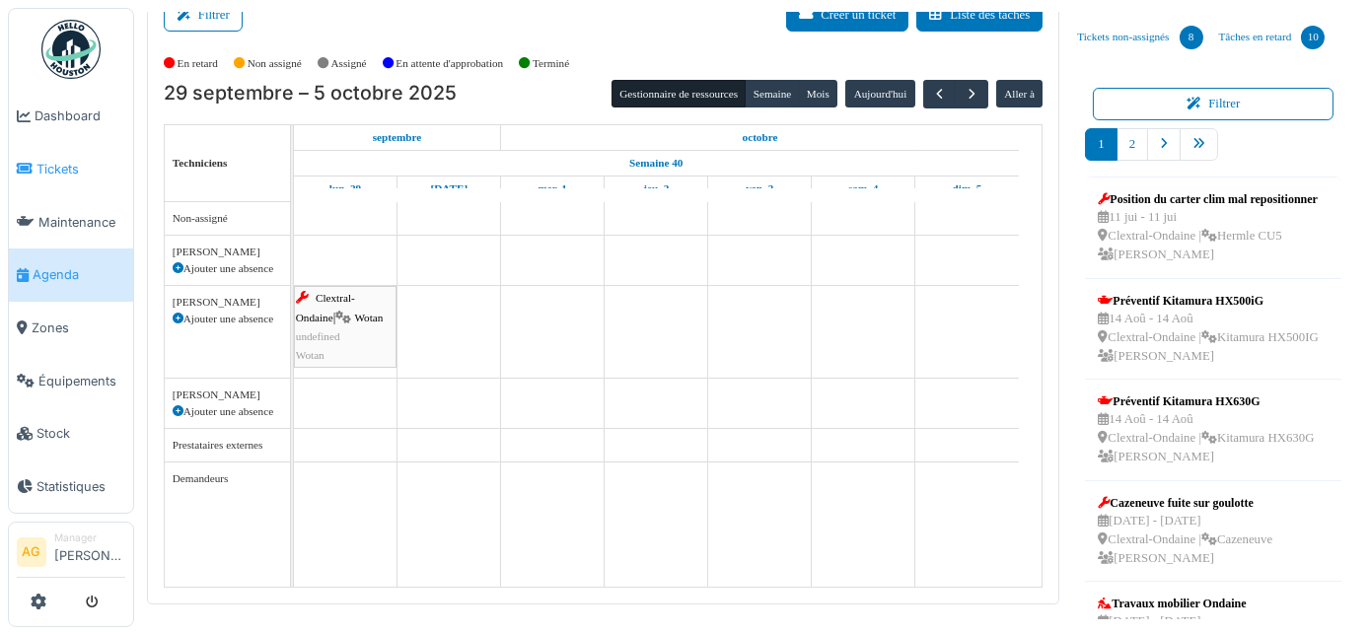
click at [64, 165] on span "Tickets" at bounding box center [81, 169] width 89 height 19
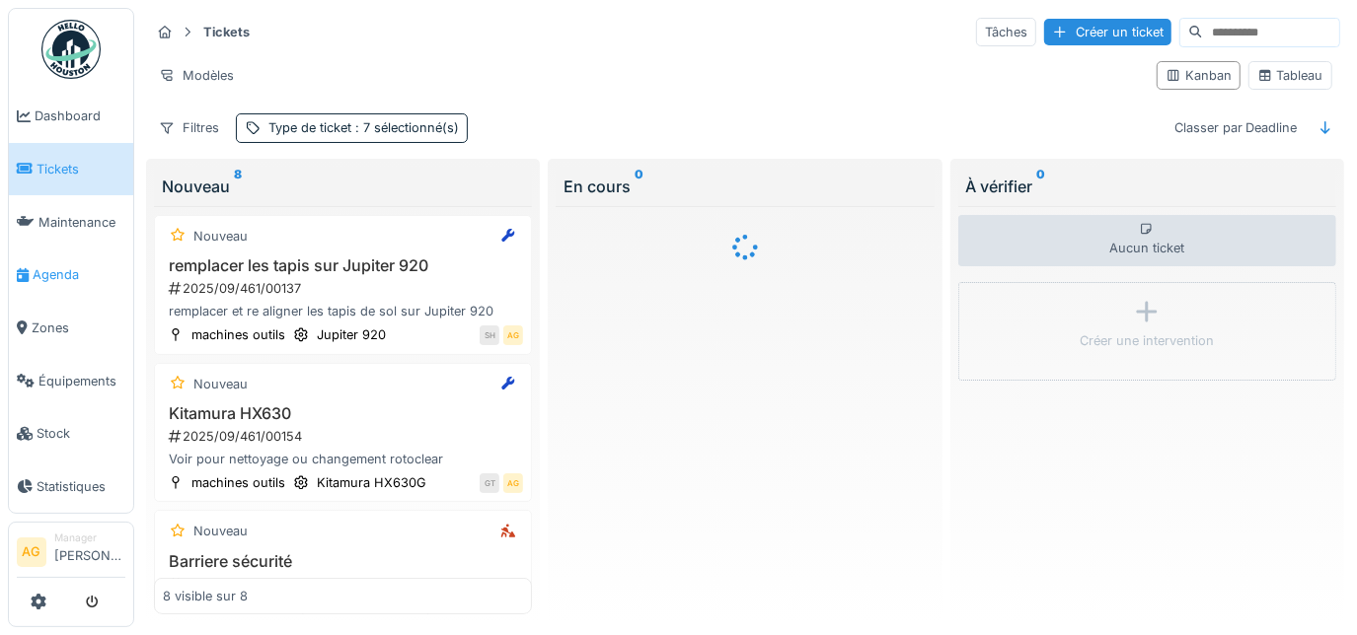
click at [52, 265] on span "Agenda" at bounding box center [79, 274] width 93 height 19
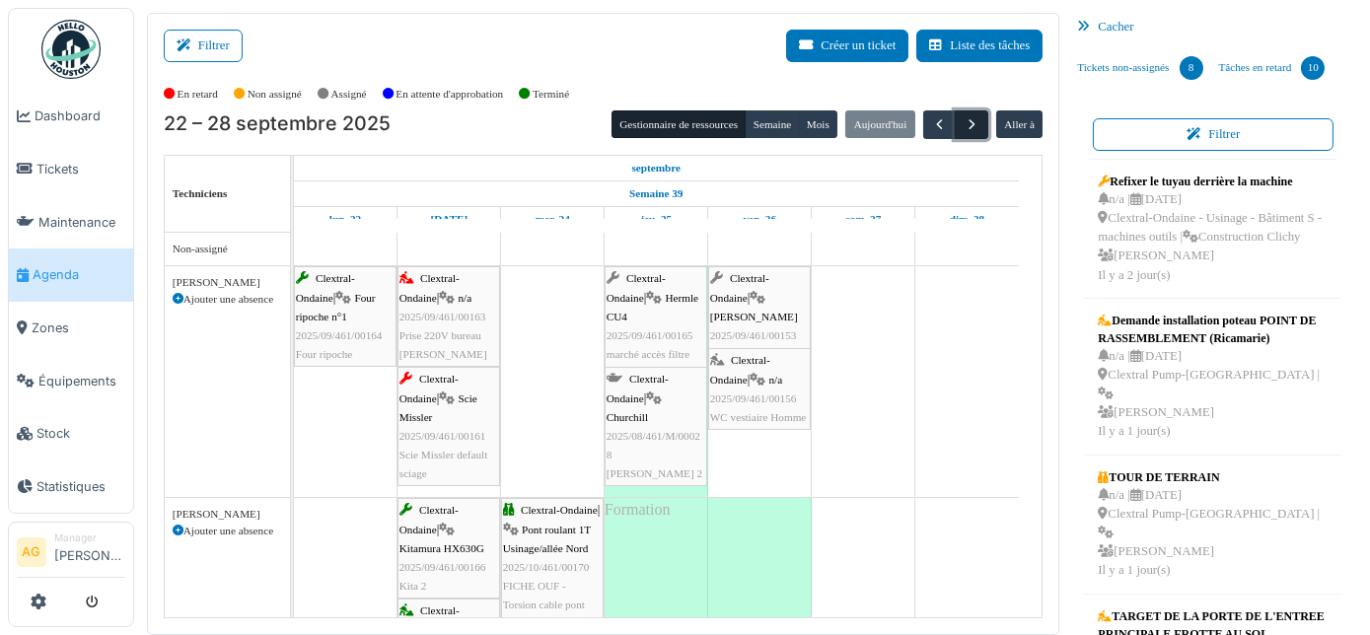
click at [964, 125] on span "button" at bounding box center [972, 124] width 17 height 17
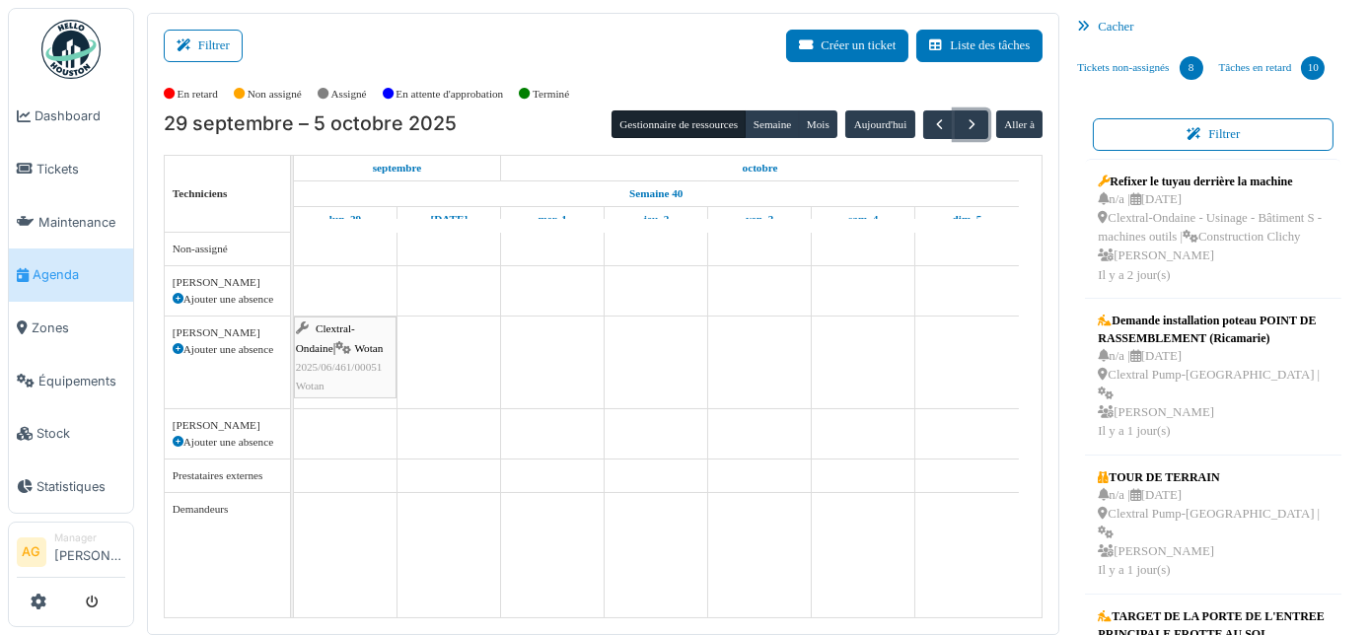
click at [354, 348] on span "Wotan" at bounding box center [368, 348] width 29 height 12
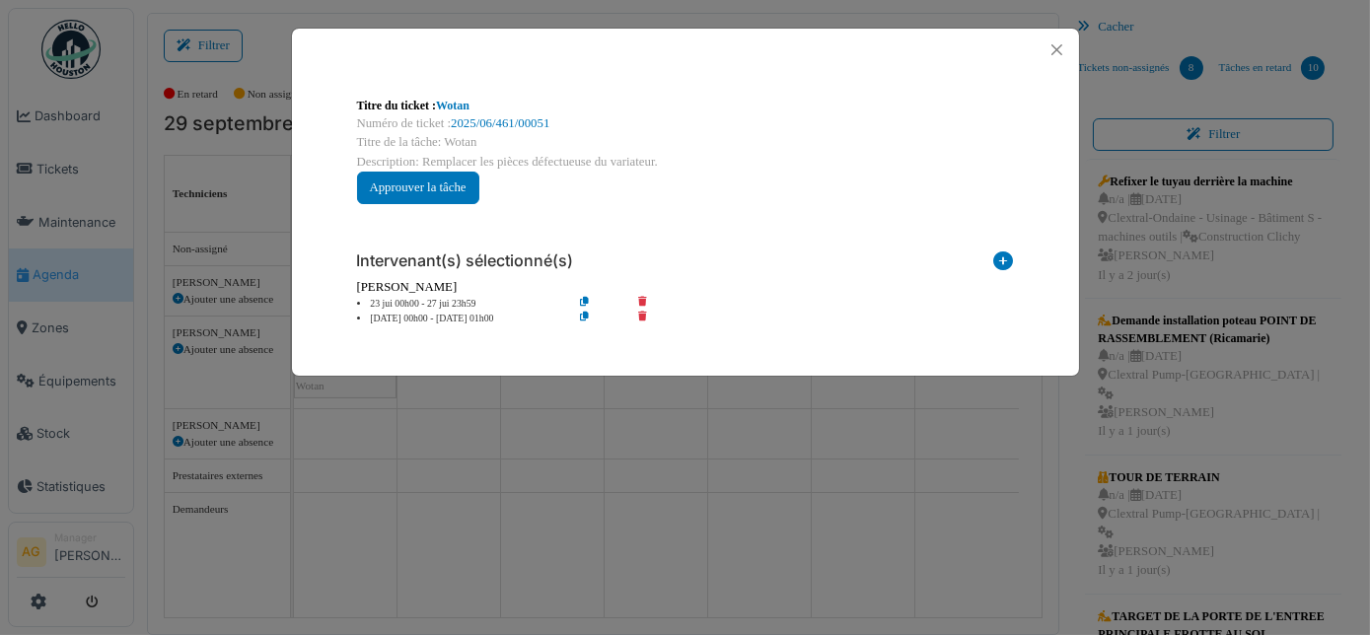
click at [641, 313] on icon at bounding box center [656, 319] width 56 height 15
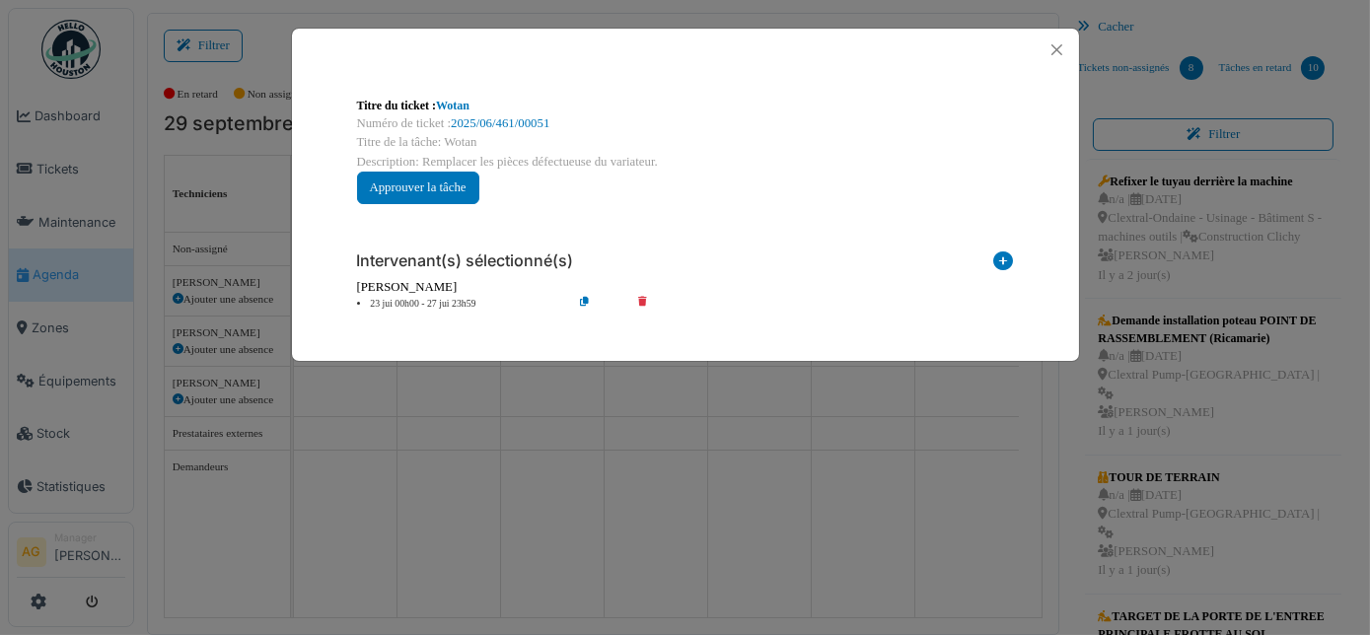
click at [641, 301] on icon at bounding box center [656, 304] width 56 height 15
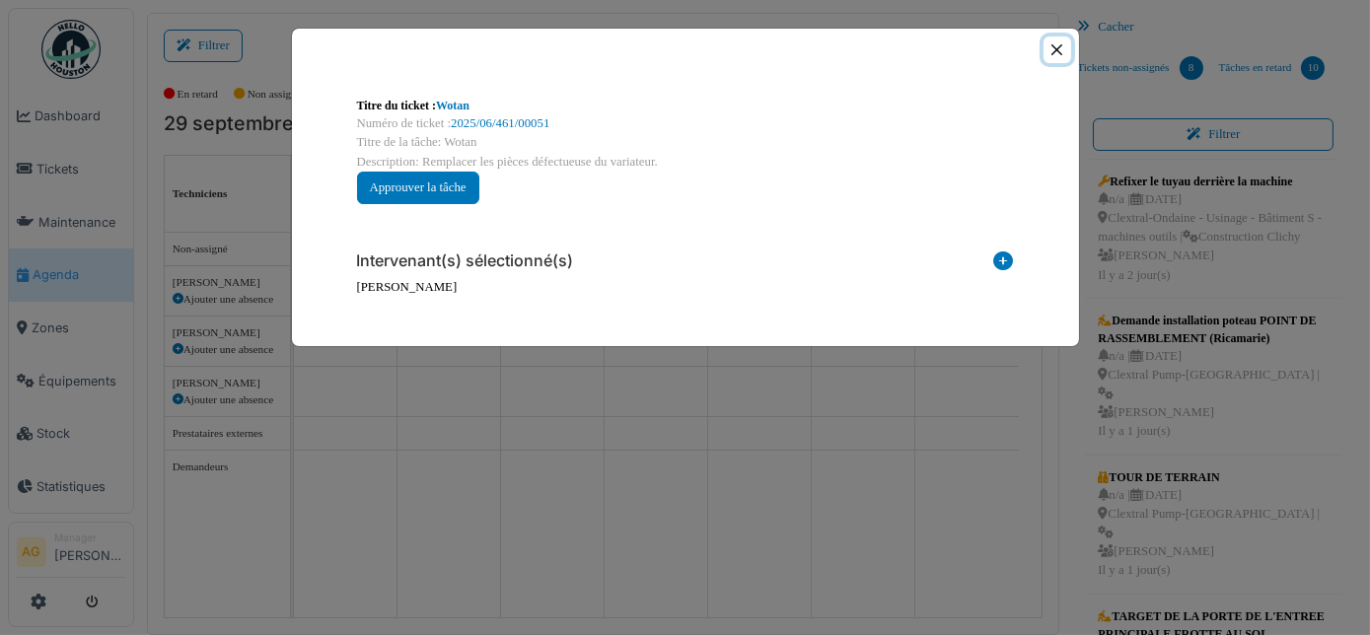
click at [1059, 47] on button "Close" at bounding box center [1057, 50] width 27 height 27
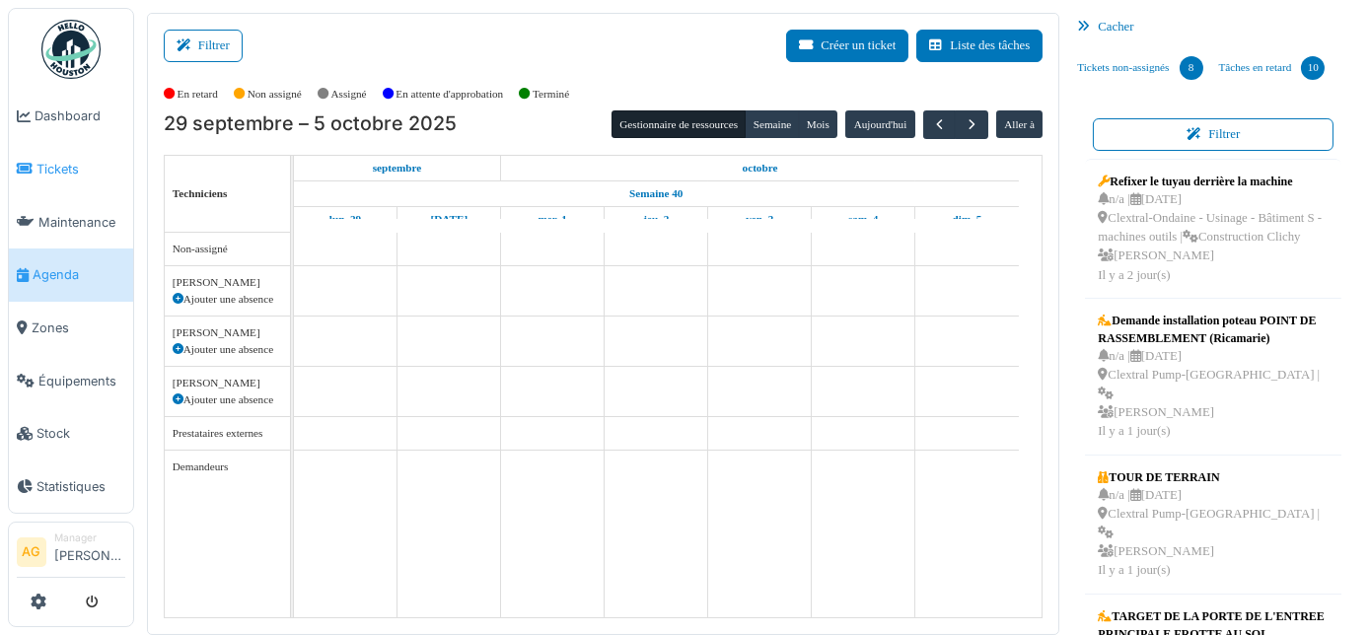
click at [75, 166] on span "Tickets" at bounding box center [81, 169] width 89 height 19
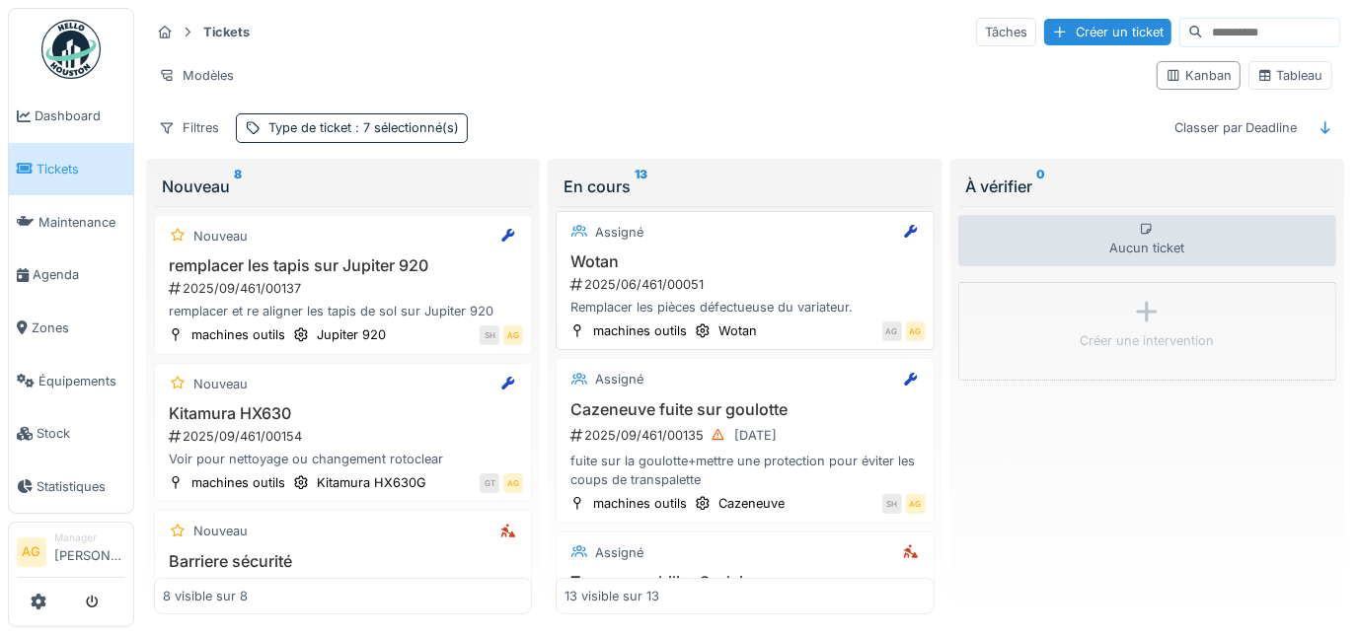
scroll to position [179, 0]
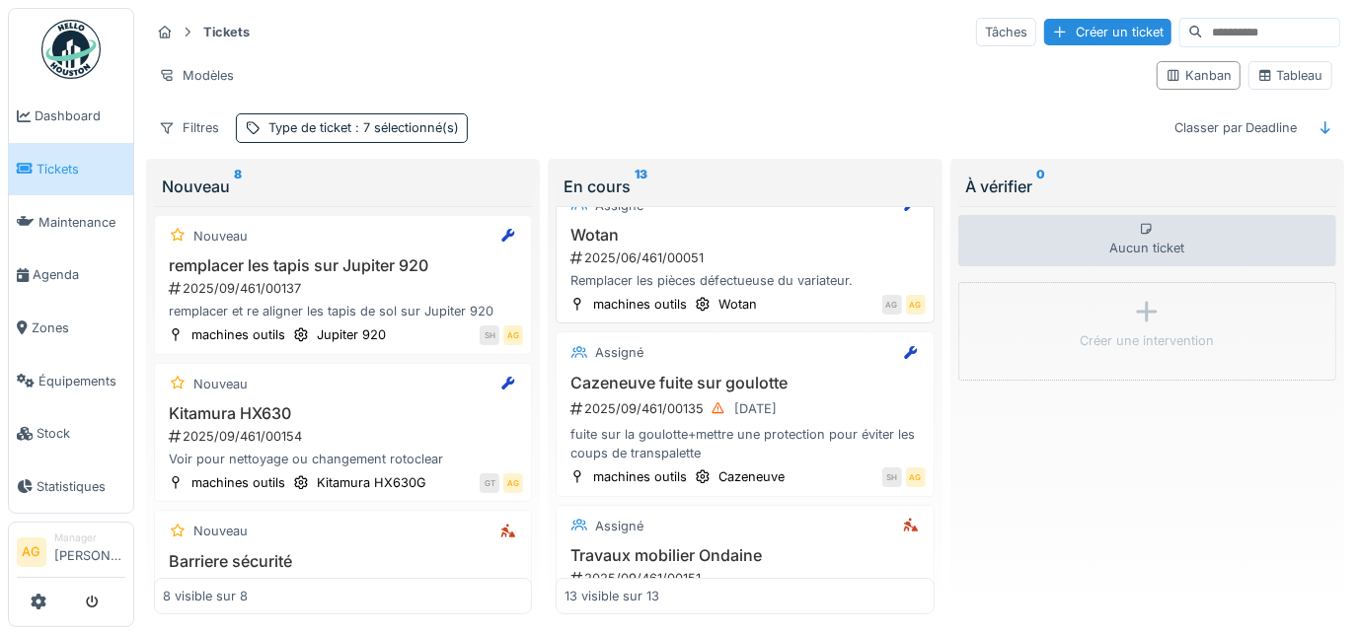
click at [692, 256] on div "2025/06/461/00051" at bounding box center [746, 258] width 356 height 19
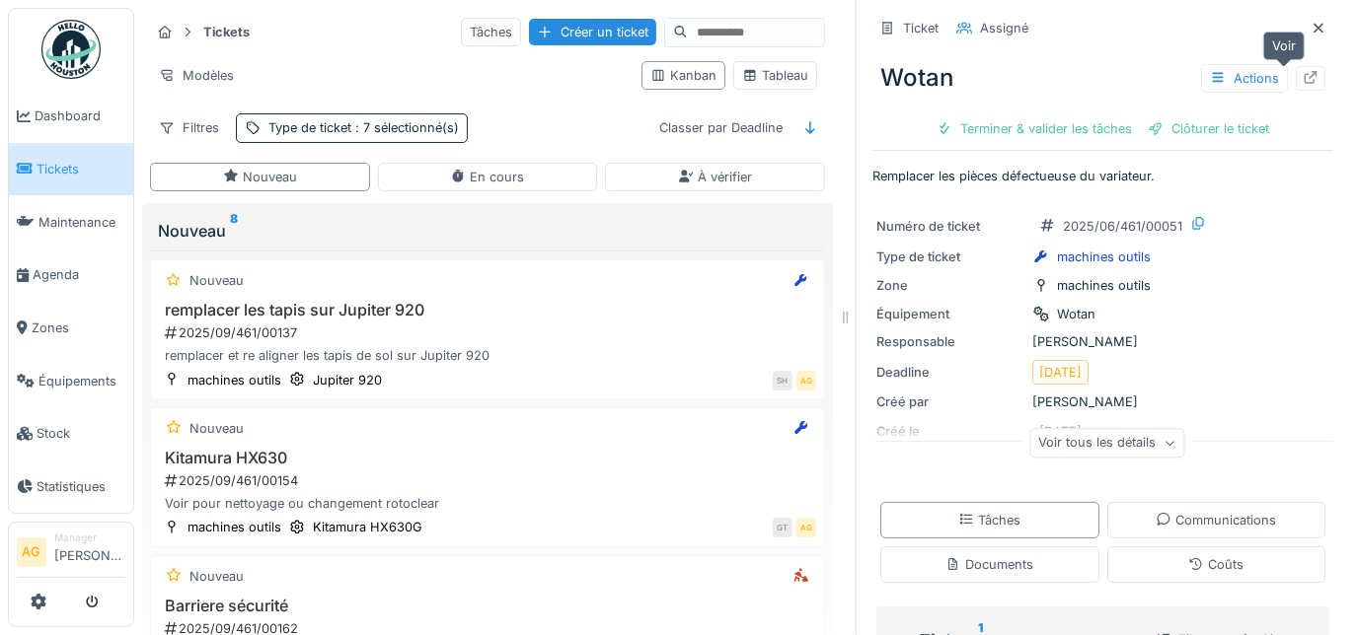
click at [1304, 82] on icon at bounding box center [1310, 77] width 13 height 13
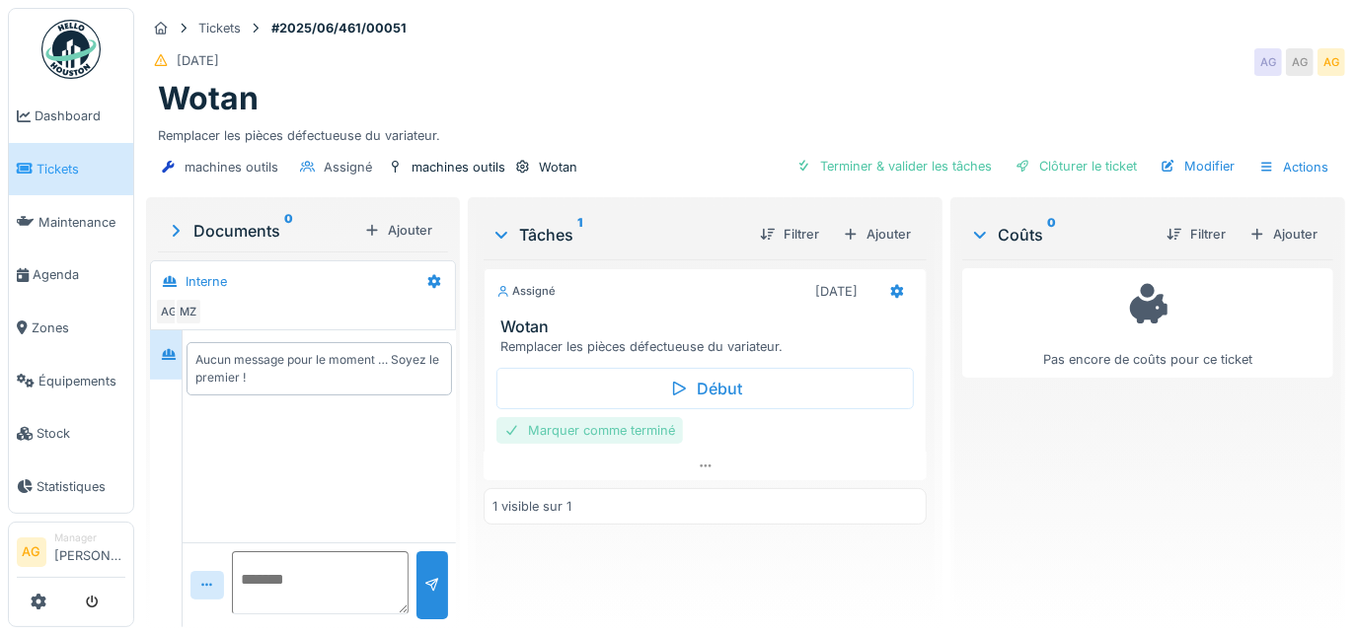
scroll to position [13, 0]
click at [1271, 153] on div "Actions" at bounding box center [1293, 167] width 87 height 29
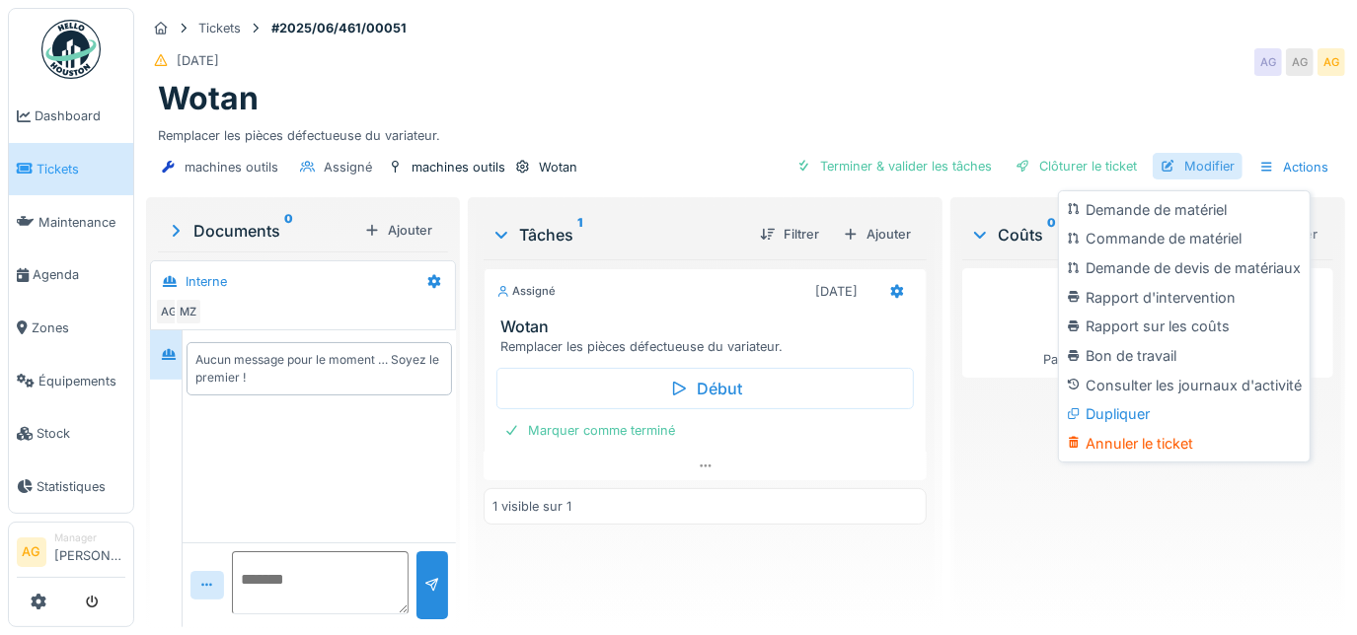
click at [1181, 153] on div "Modifier" at bounding box center [1197, 166] width 90 height 27
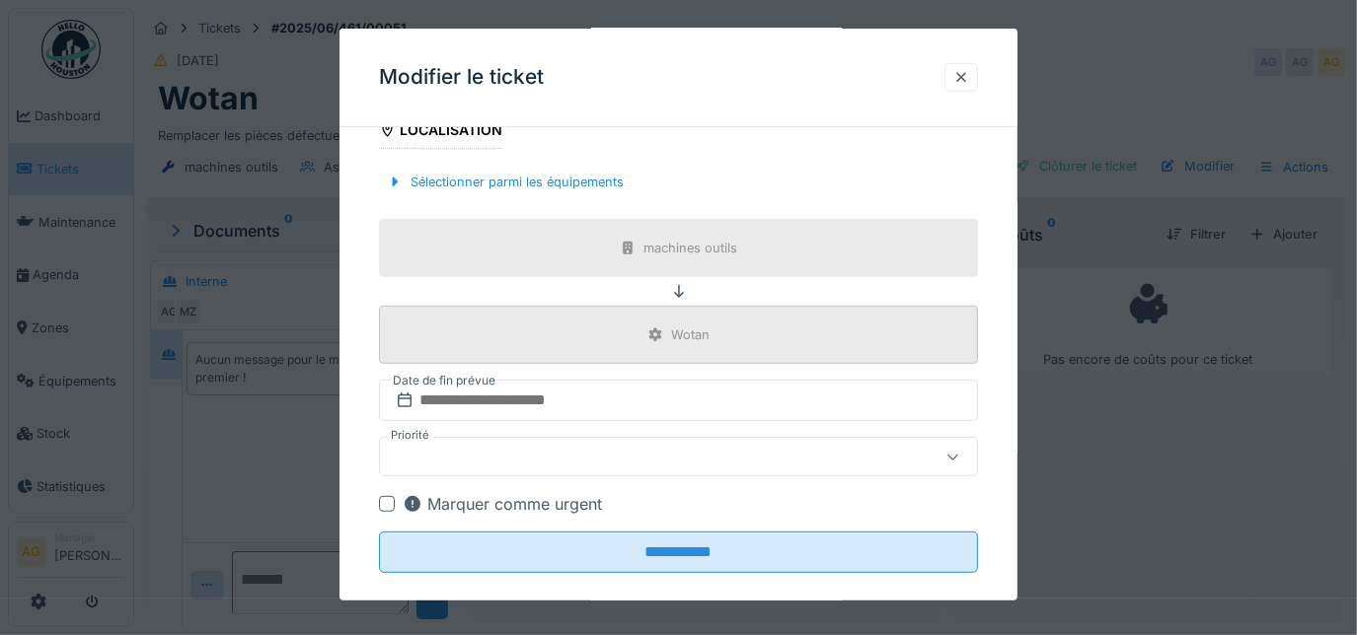
scroll to position [602, 0]
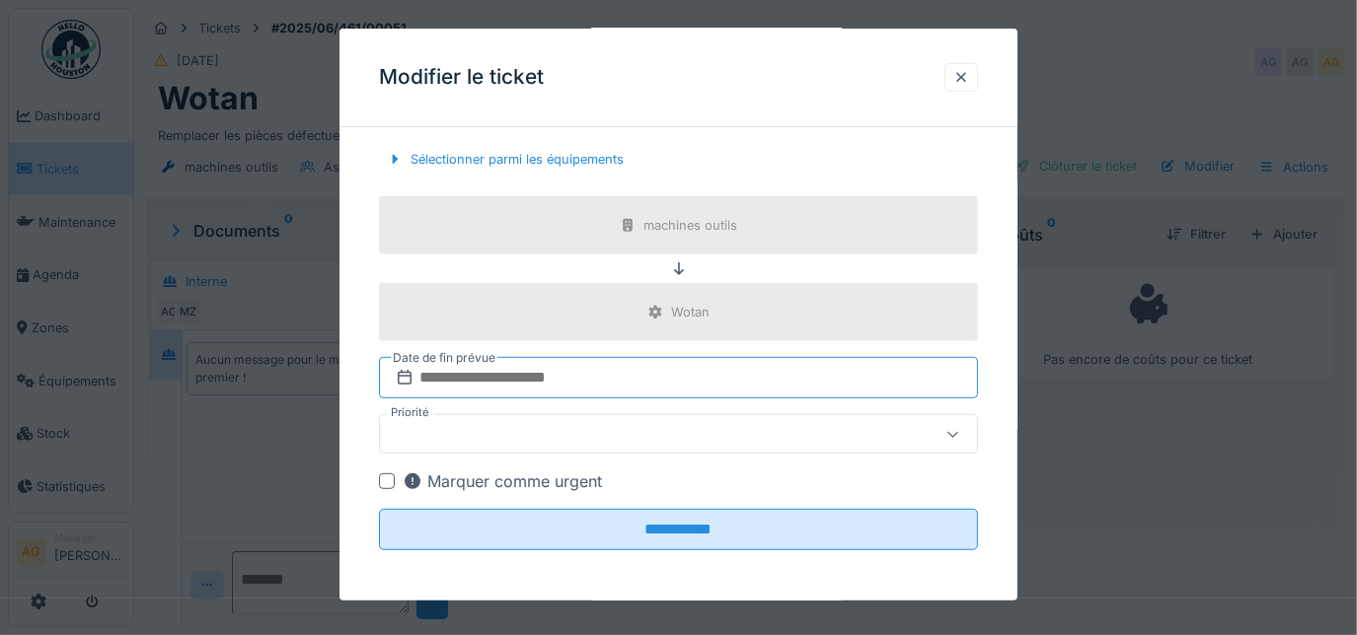
click at [489, 372] on input "text" at bounding box center [679, 377] width 600 height 41
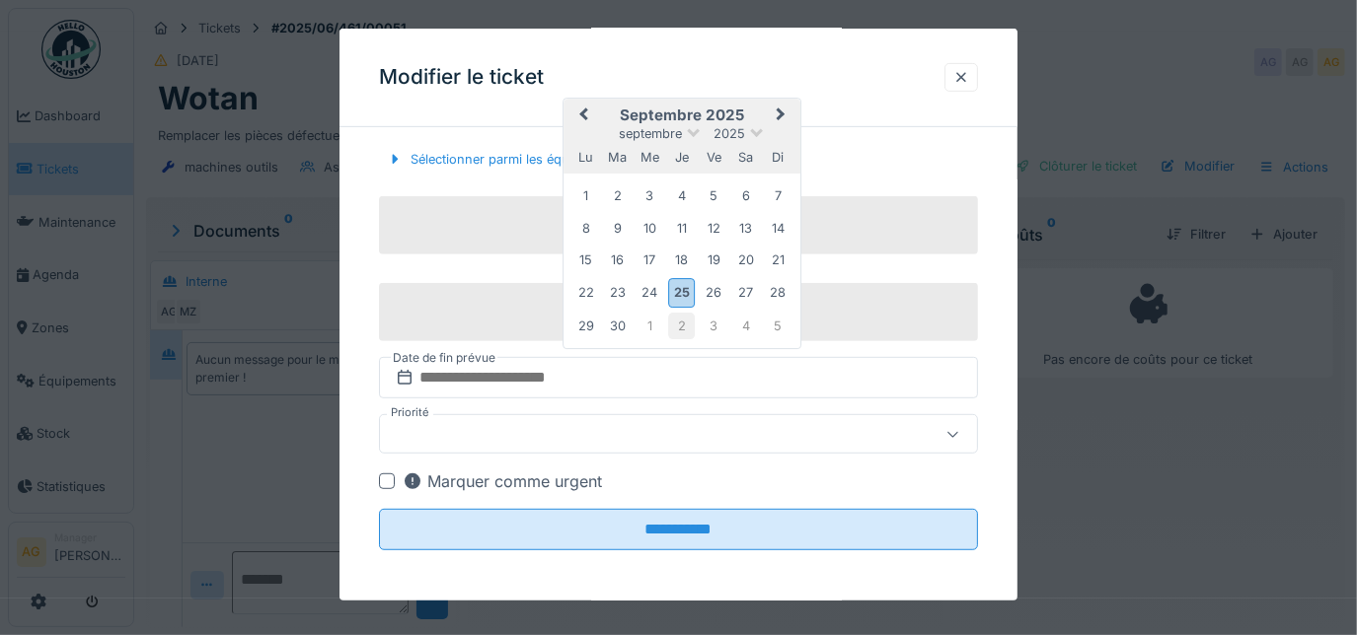
click at [677, 322] on div "2" at bounding box center [681, 326] width 27 height 27
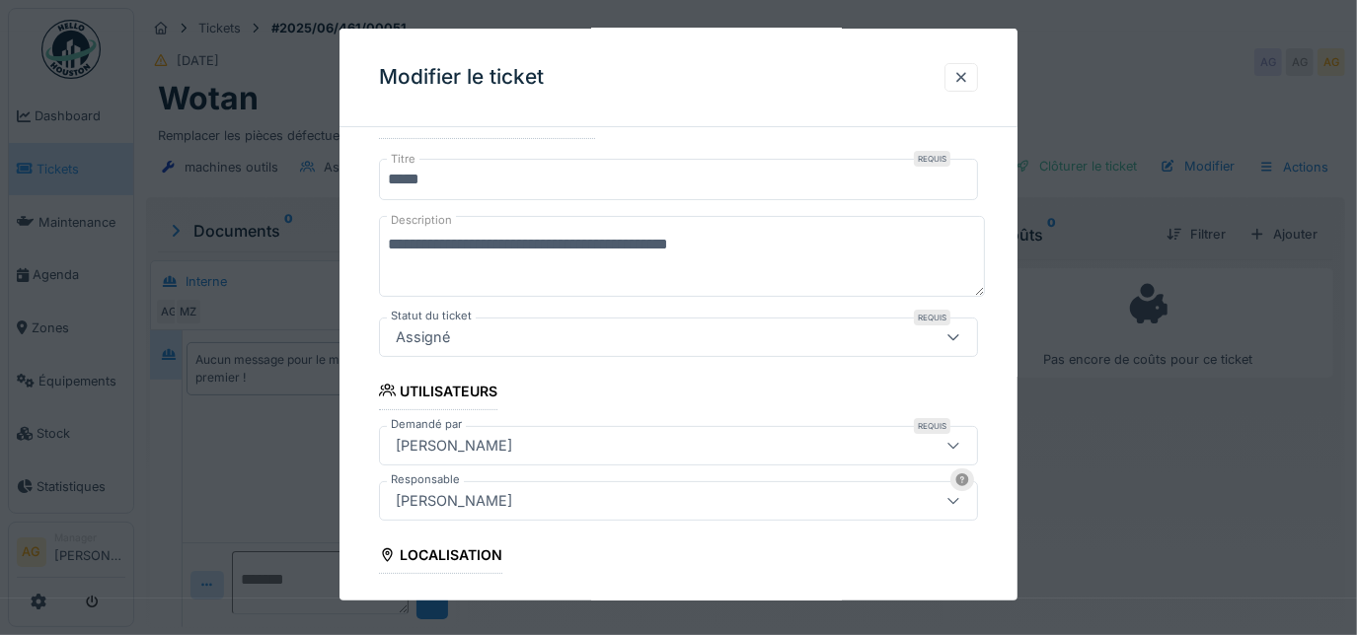
click at [602, 329] on div "Assigné" at bounding box center [642, 338] width 508 height 22
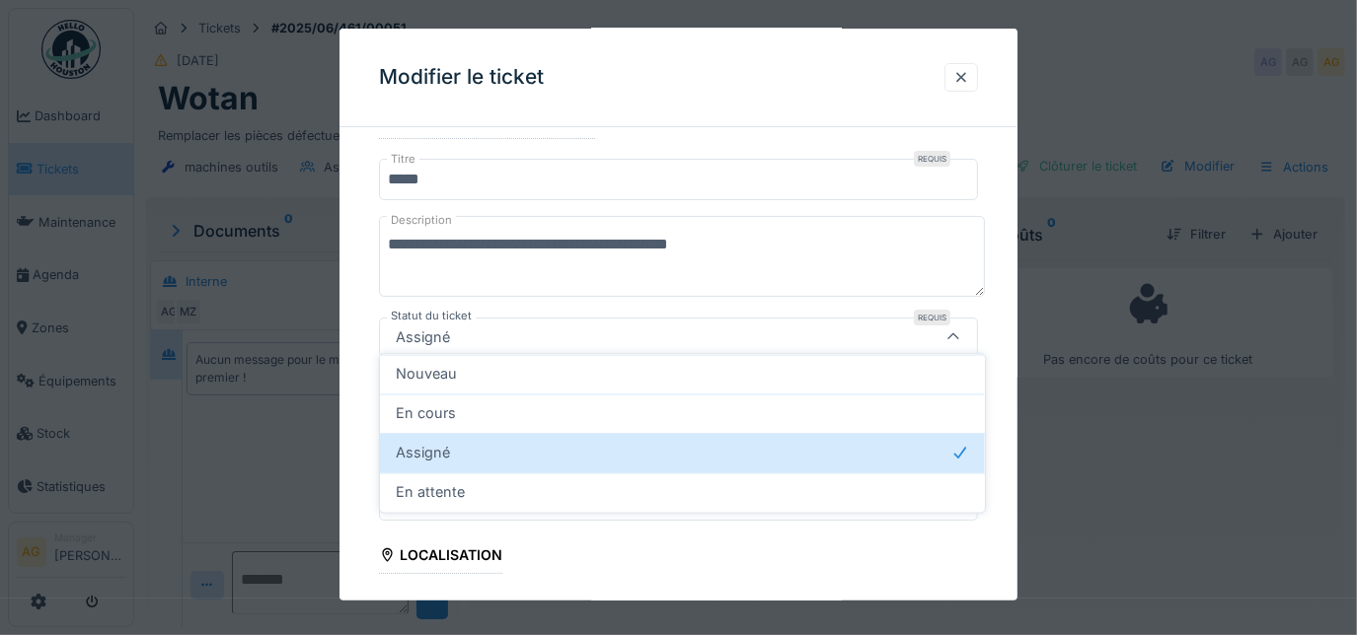
scroll to position [176, 0]
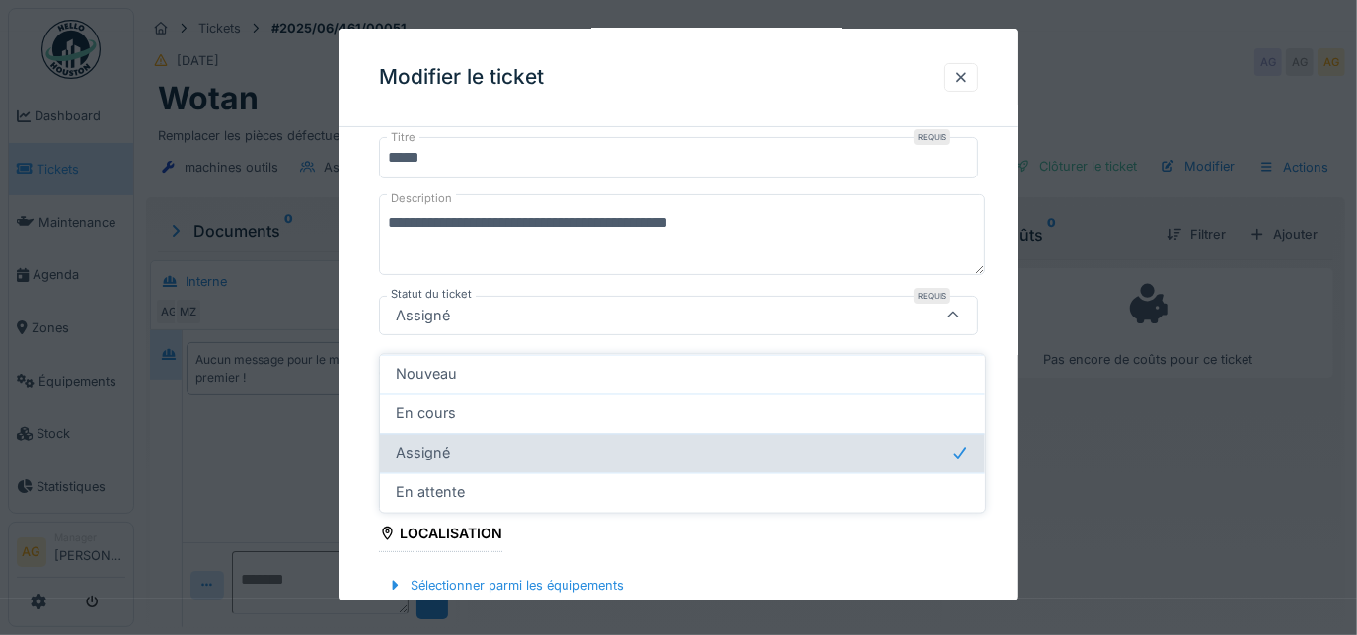
click at [478, 443] on div "Assigné" at bounding box center [682, 454] width 573 height 22
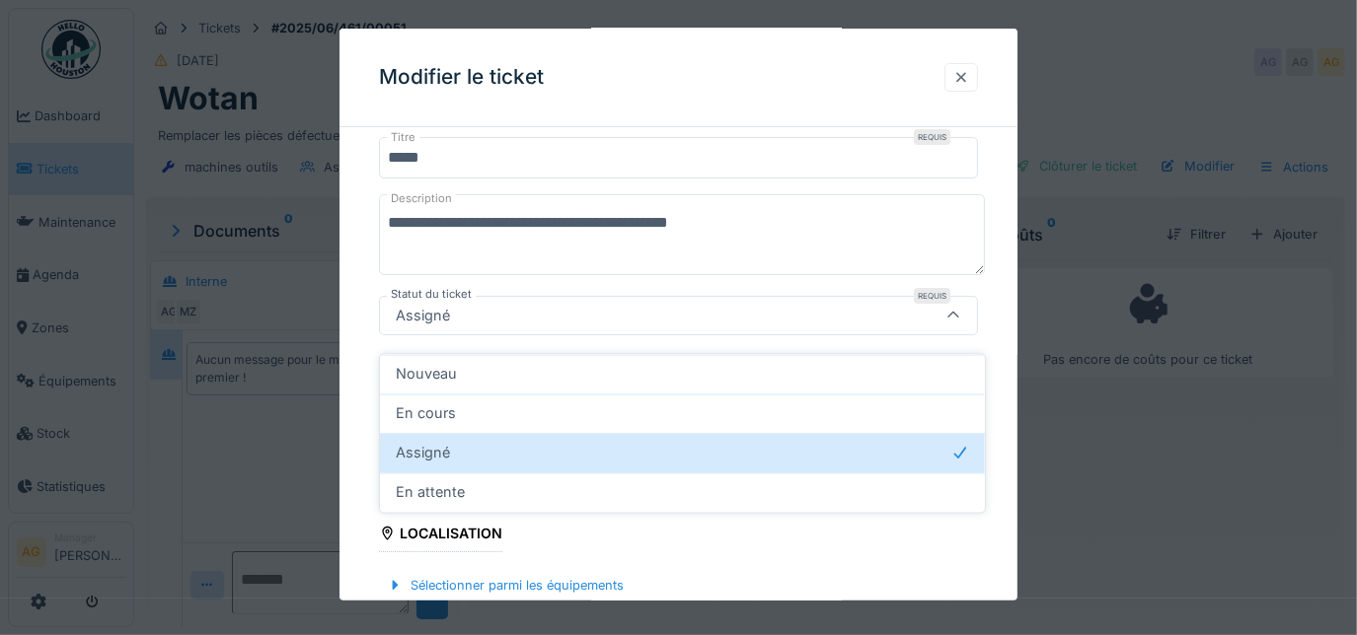
click at [964, 81] on div at bounding box center [961, 77] width 16 height 19
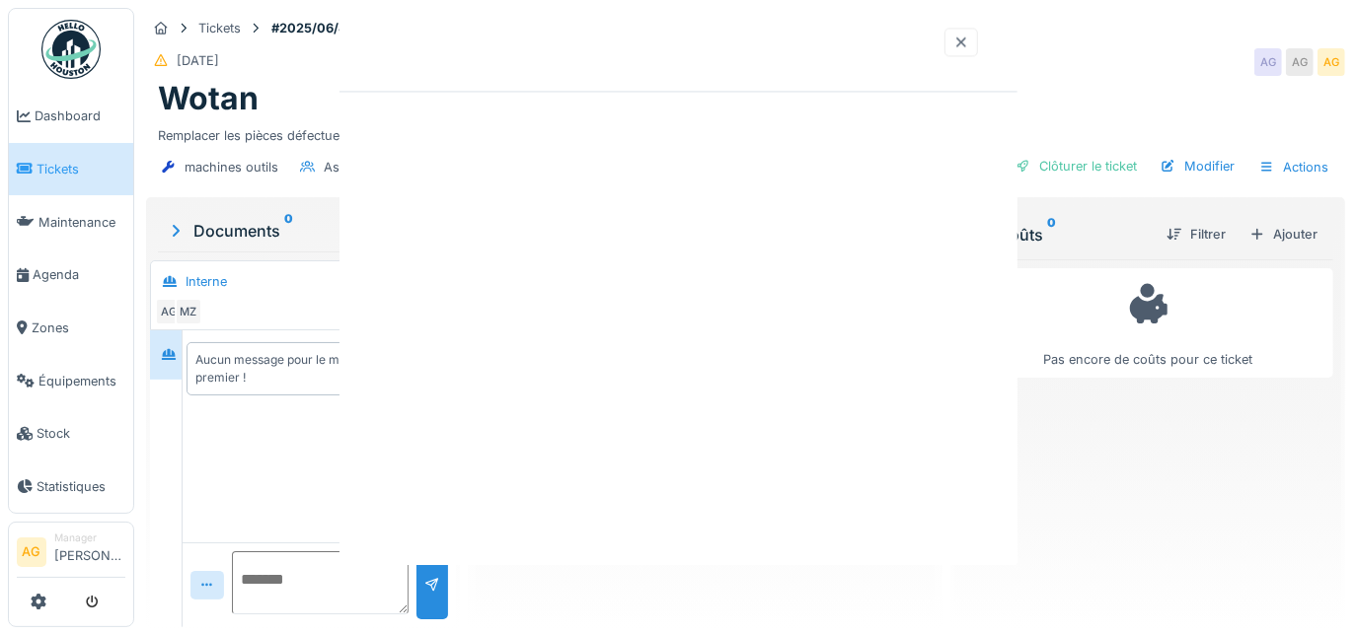
scroll to position [0, 0]
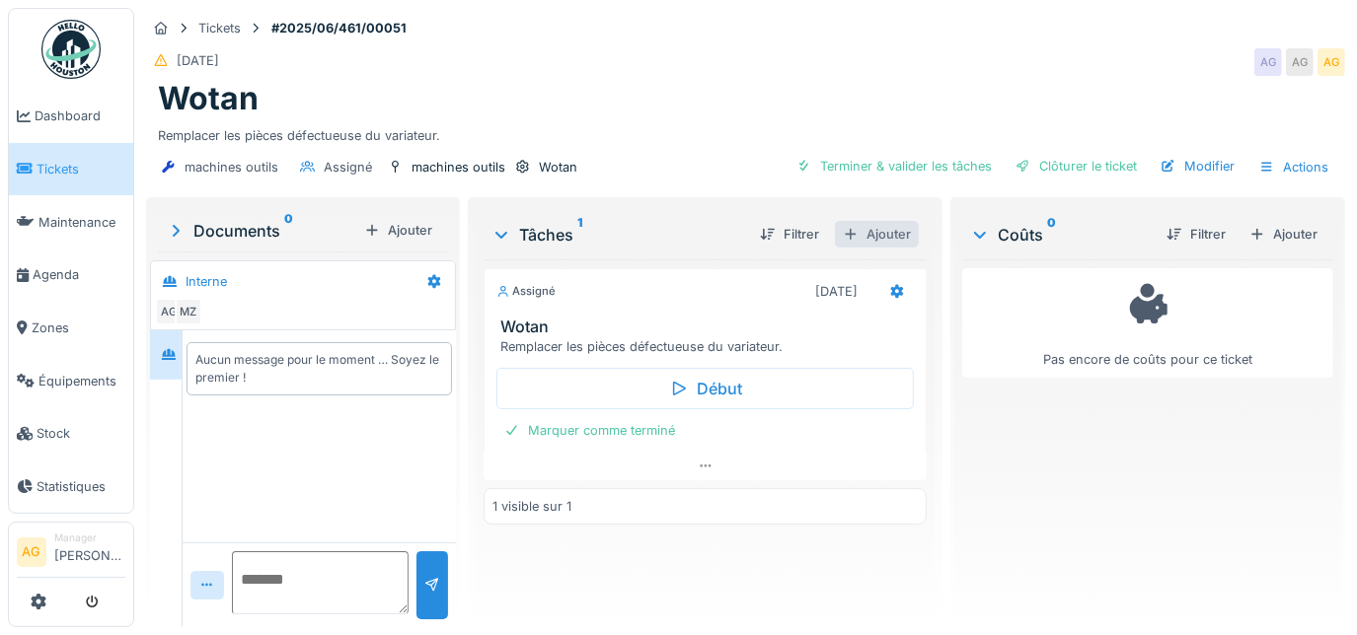
click at [873, 221] on div "Ajouter" at bounding box center [877, 234] width 84 height 27
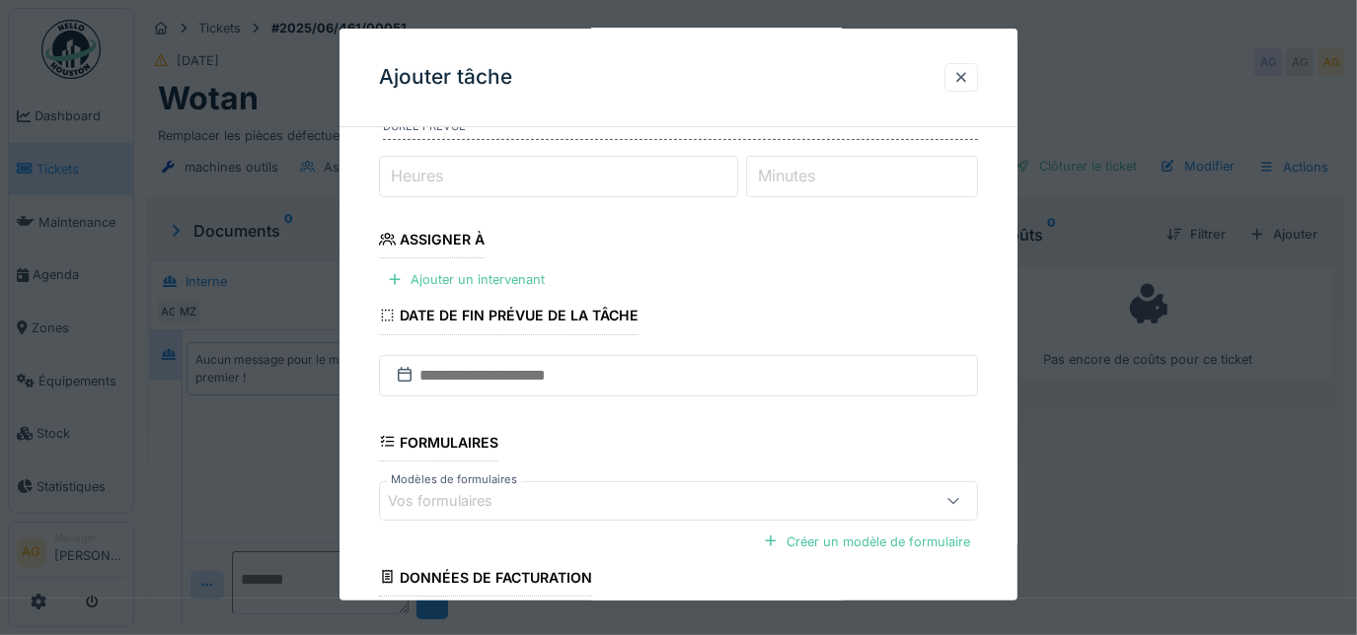
scroll to position [131, 0]
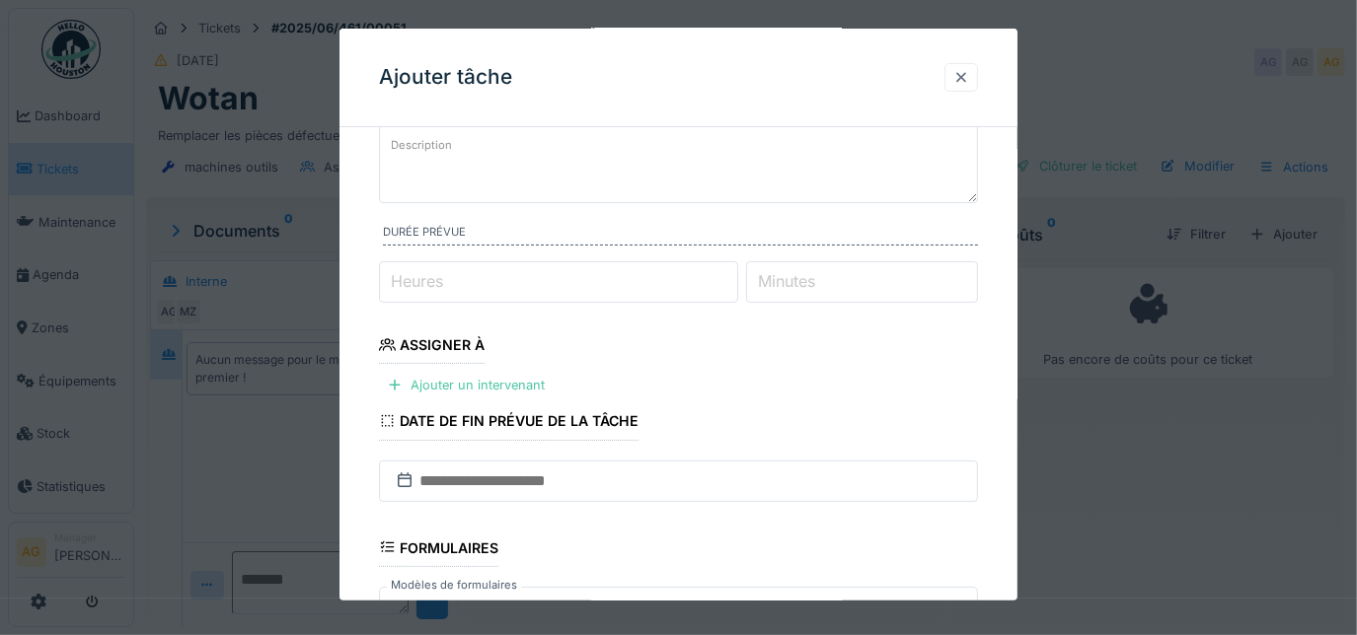
click at [969, 77] on div at bounding box center [961, 77] width 16 height 19
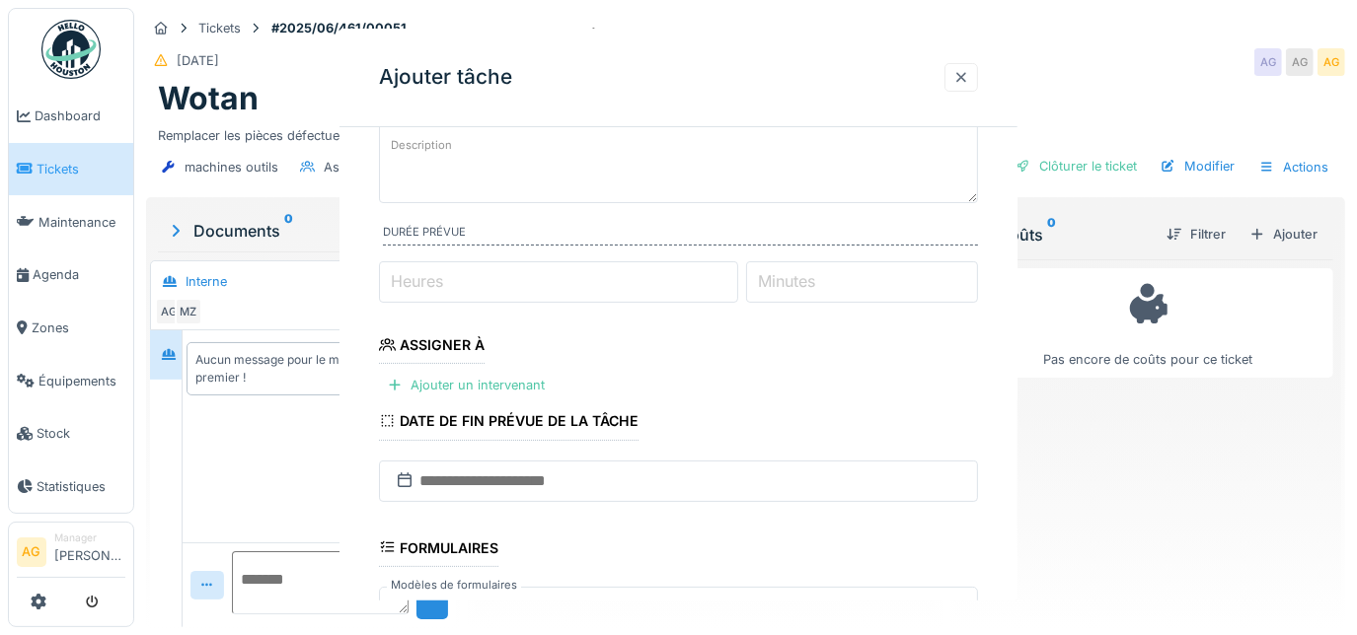
scroll to position [0, 0]
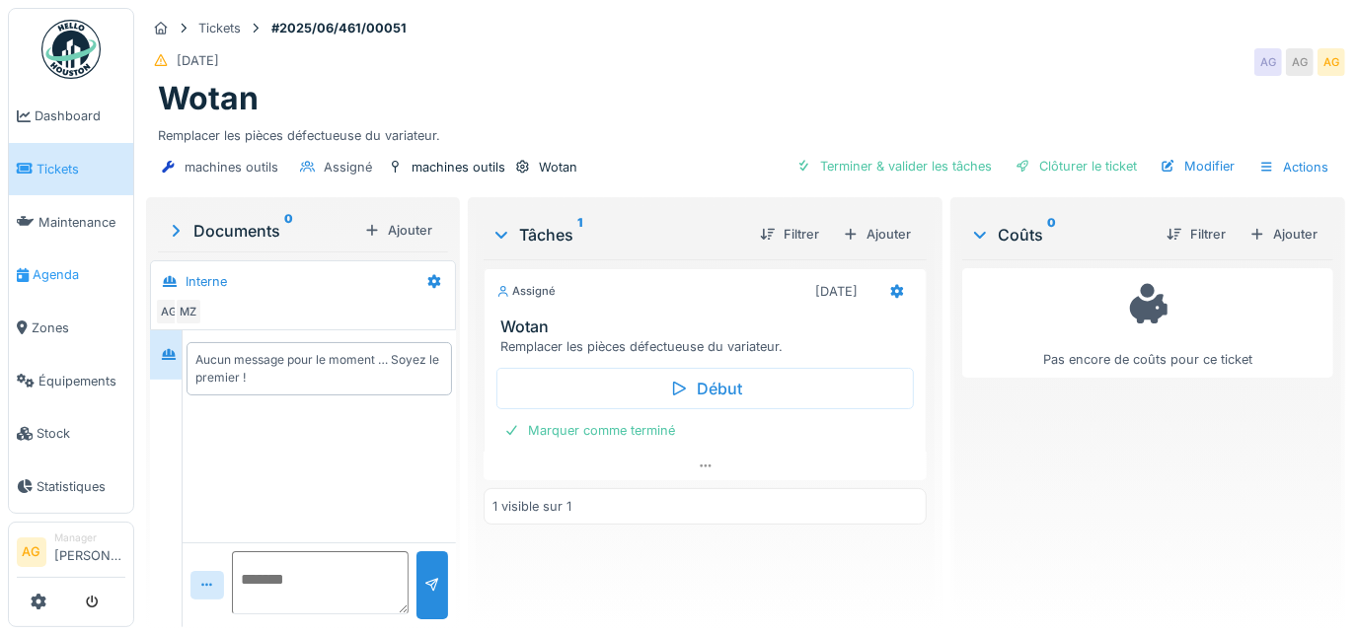
click at [52, 266] on span "Agenda" at bounding box center [79, 274] width 93 height 19
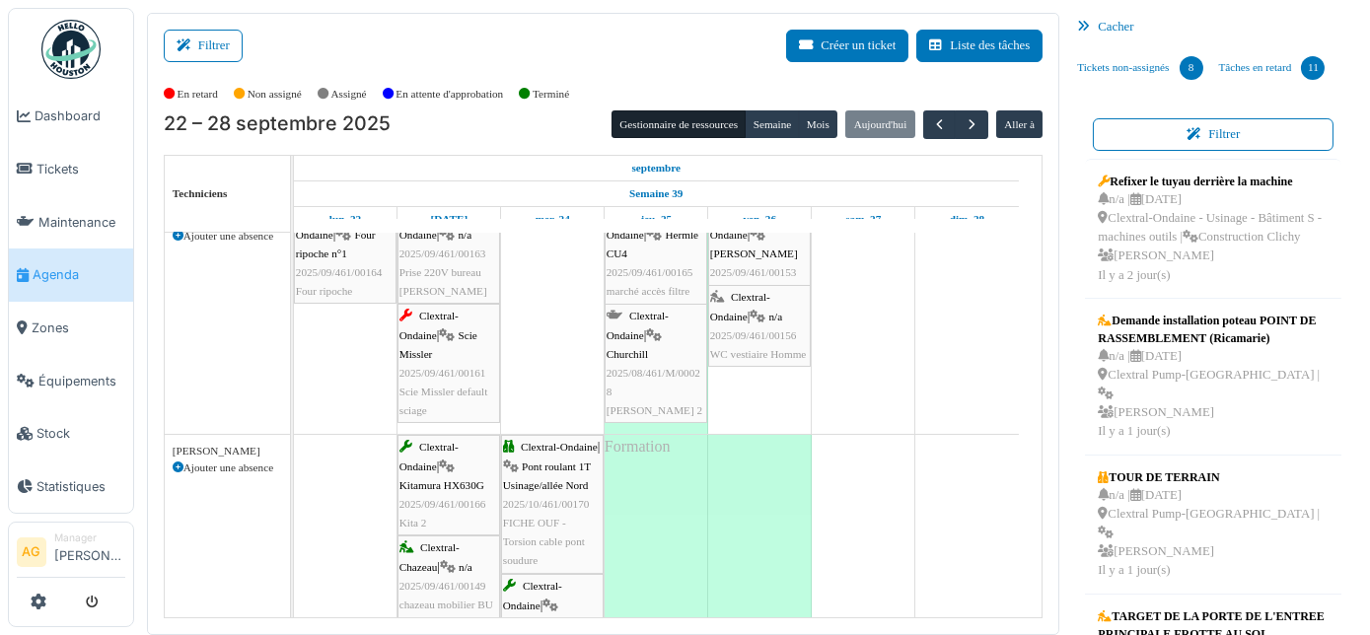
scroll to position [89, 0]
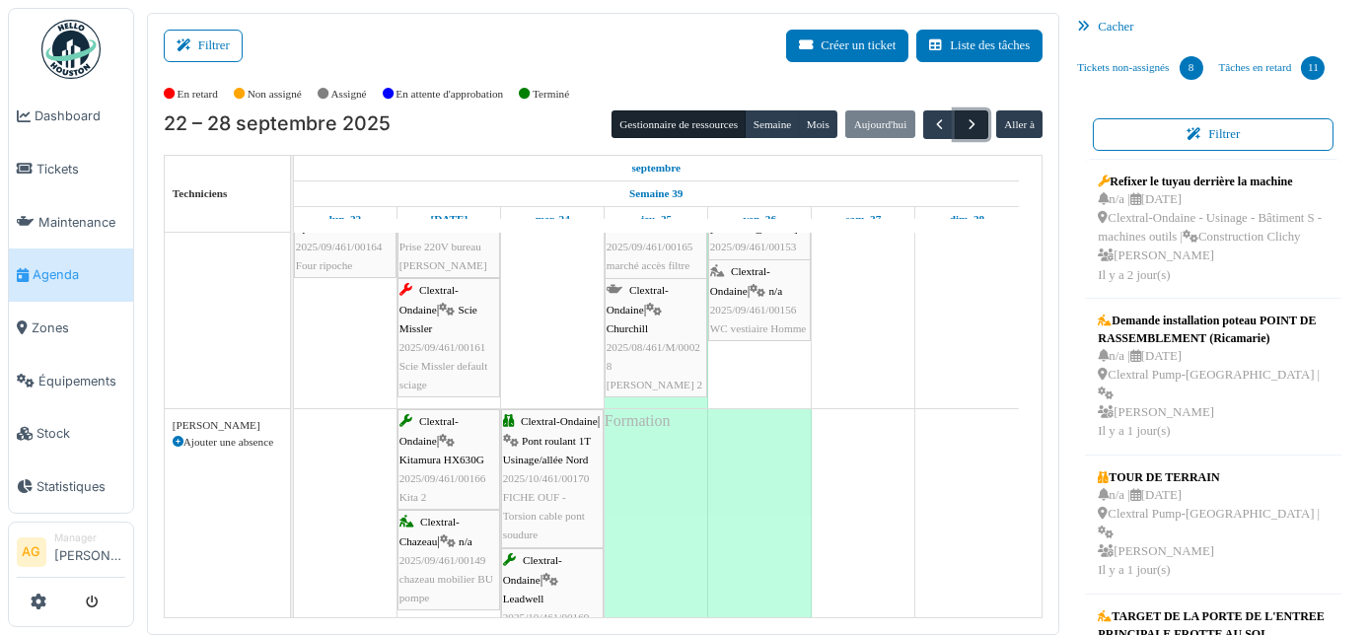
click at [964, 123] on span "button" at bounding box center [972, 124] width 17 height 17
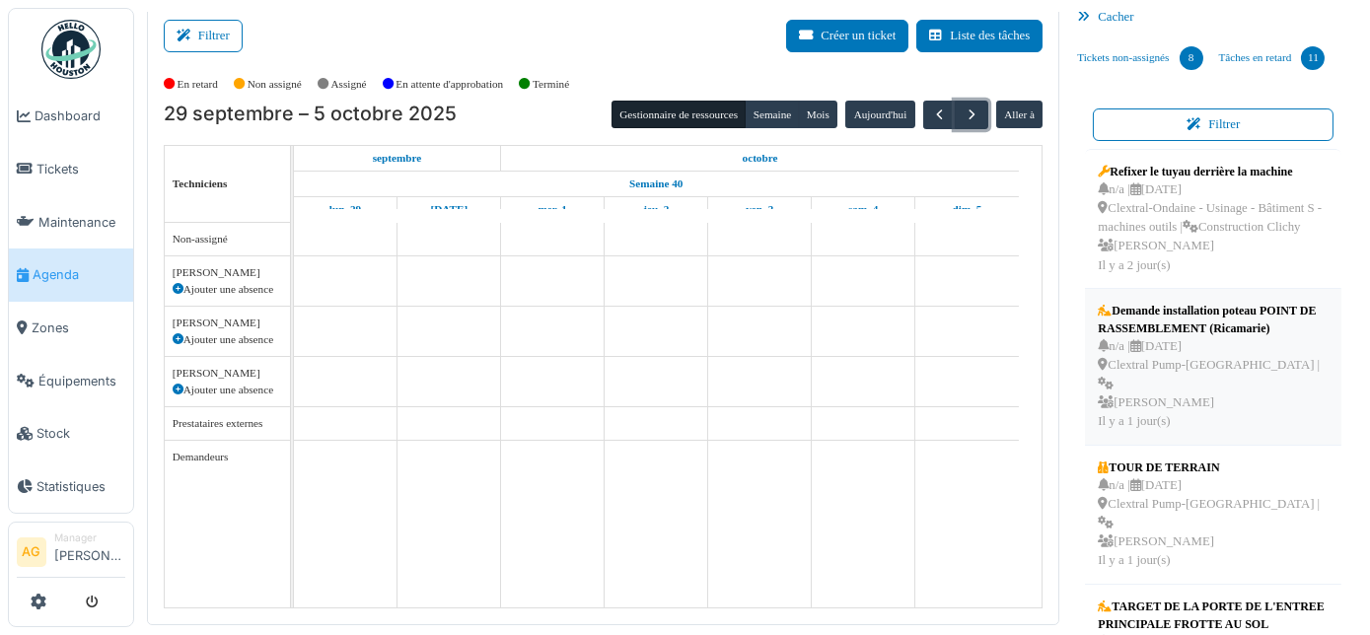
scroll to position [0, 0]
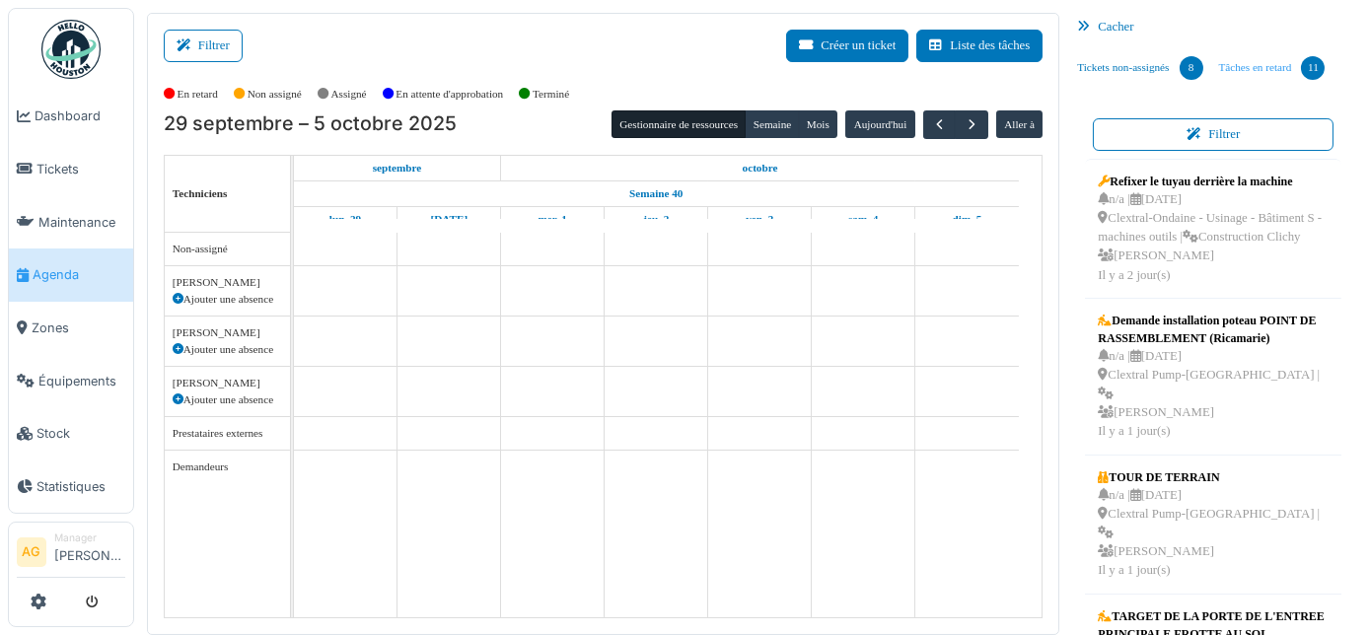
click at [1233, 73] on link "Tâches en retard 11" at bounding box center [1273, 67] width 122 height 53
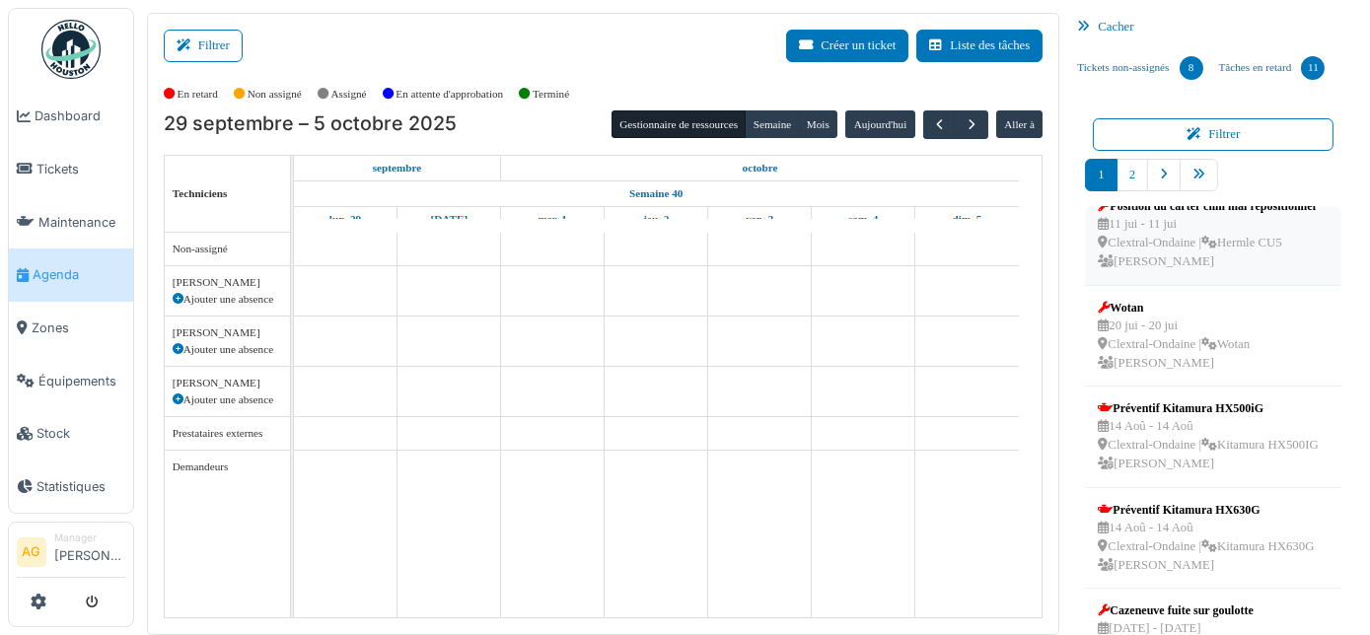
scroll to position [89, 0]
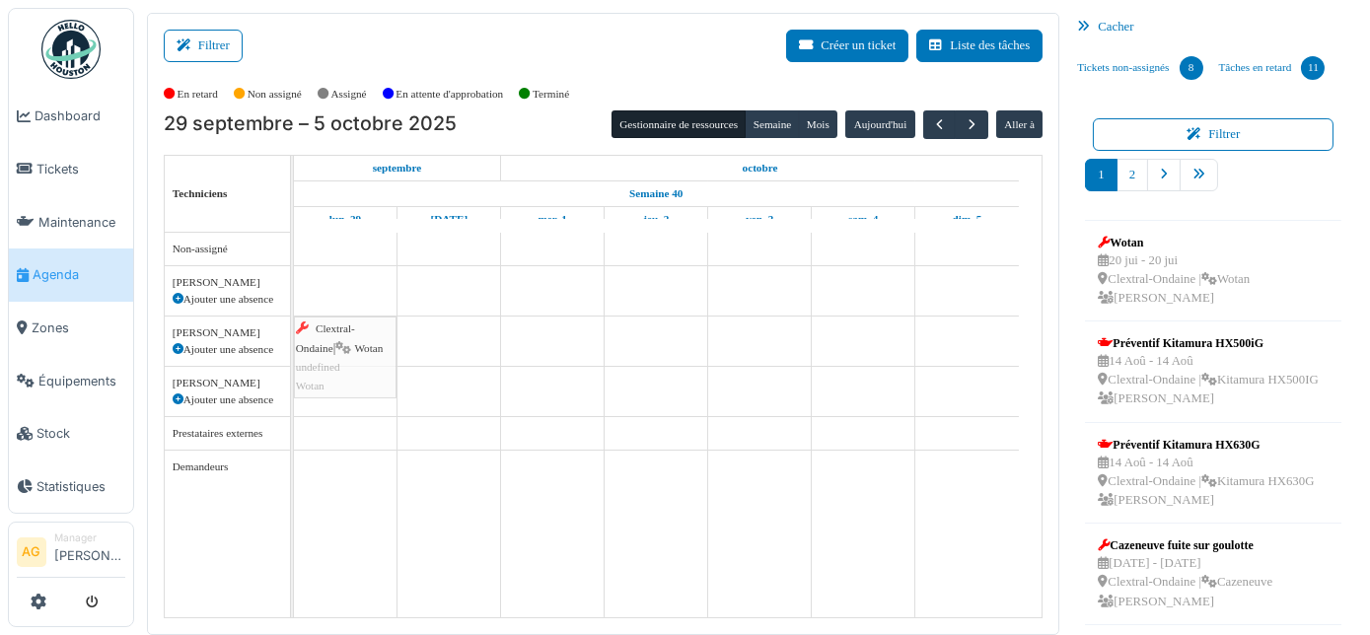
drag, startPoint x: 1178, startPoint y: 289, endPoint x: 340, endPoint y: 333, distance: 838.8
click at [340, 333] on div "Filtrer Créer un ticket Liste des tâches Afficher les tâches non assignées *** …" at bounding box center [752, 324] width 1230 height 623
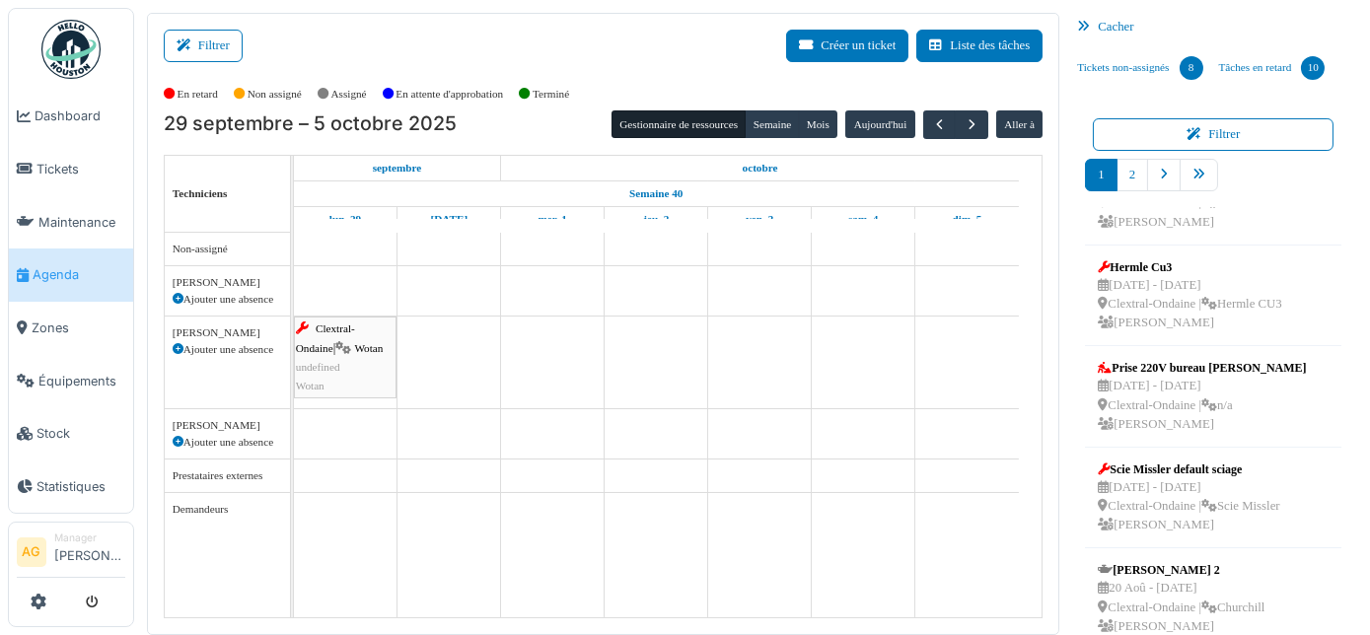
scroll to position [521, 0]
click at [1126, 174] on link "2" at bounding box center [1133, 175] width 32 height 33
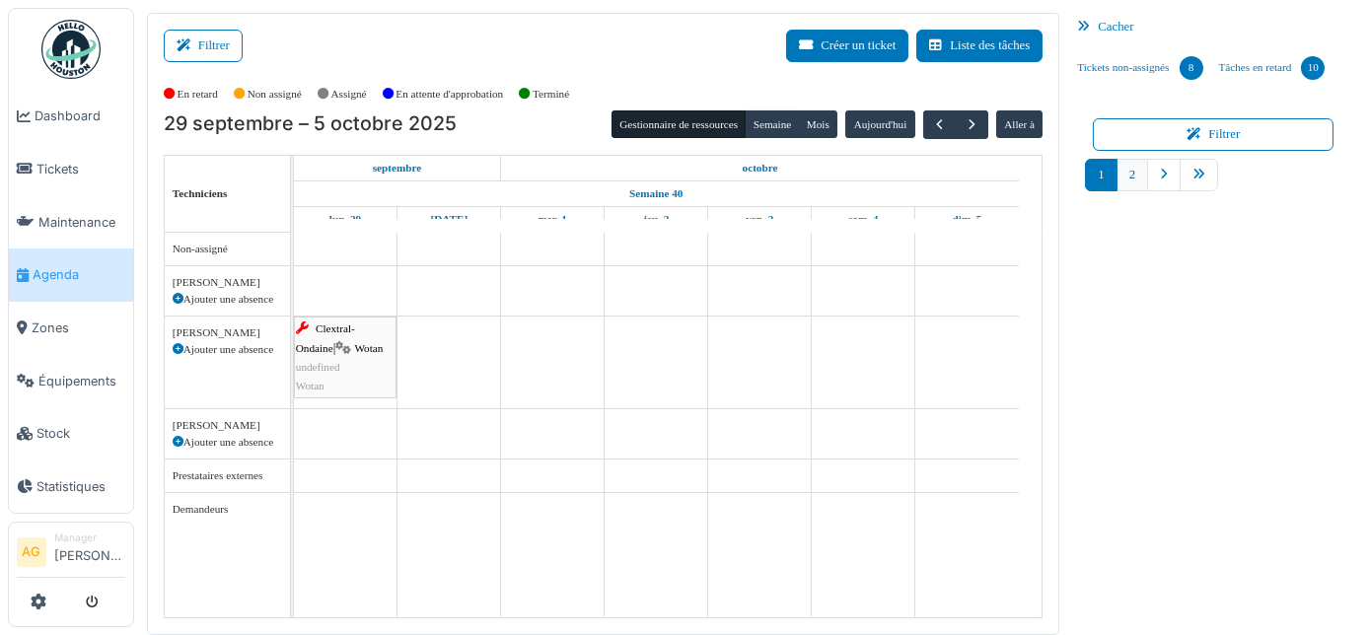
scroll to position [0, 0]
click at [1222, 68] on link "Tâches en retard 10" at bounding box center [1273, 67] width 122 height 53
click at [1121, 72] on link "Tickets non-assignés 8" at bounding box center [1139, 67] width 141 height 53
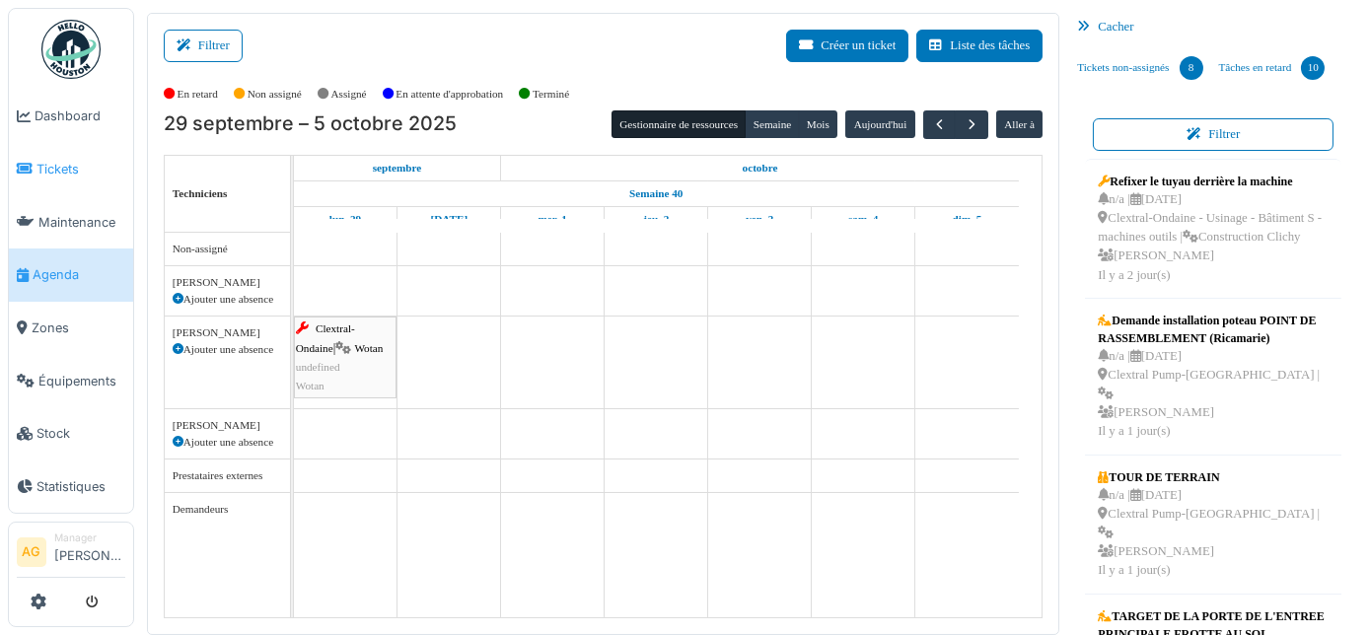
click at [49, 161] on span "Tickets" at bounding box center [81, 169] width 89 height 19
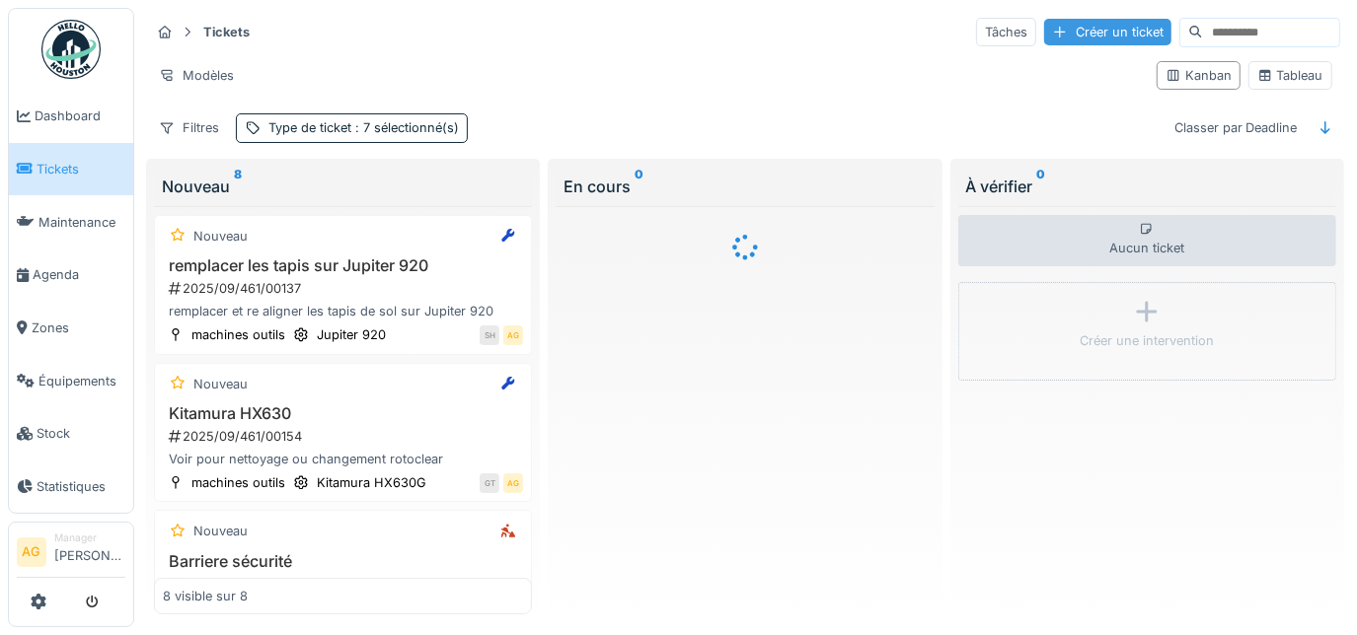
click at [1062, 32] on div "Créer un ticket" at bounding box center [1107, 32] width 127 height 27
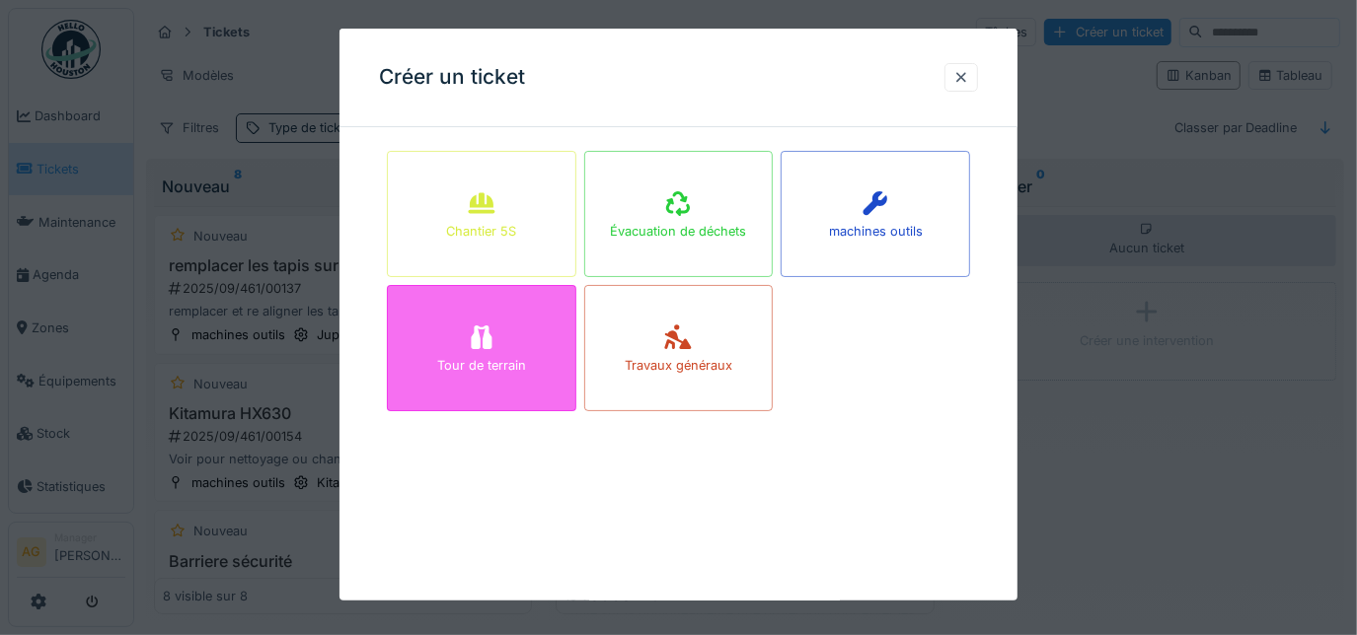
click at [536, 341] on div "Tour de terrain" at bounding box center [481, 348] width 189 height 126
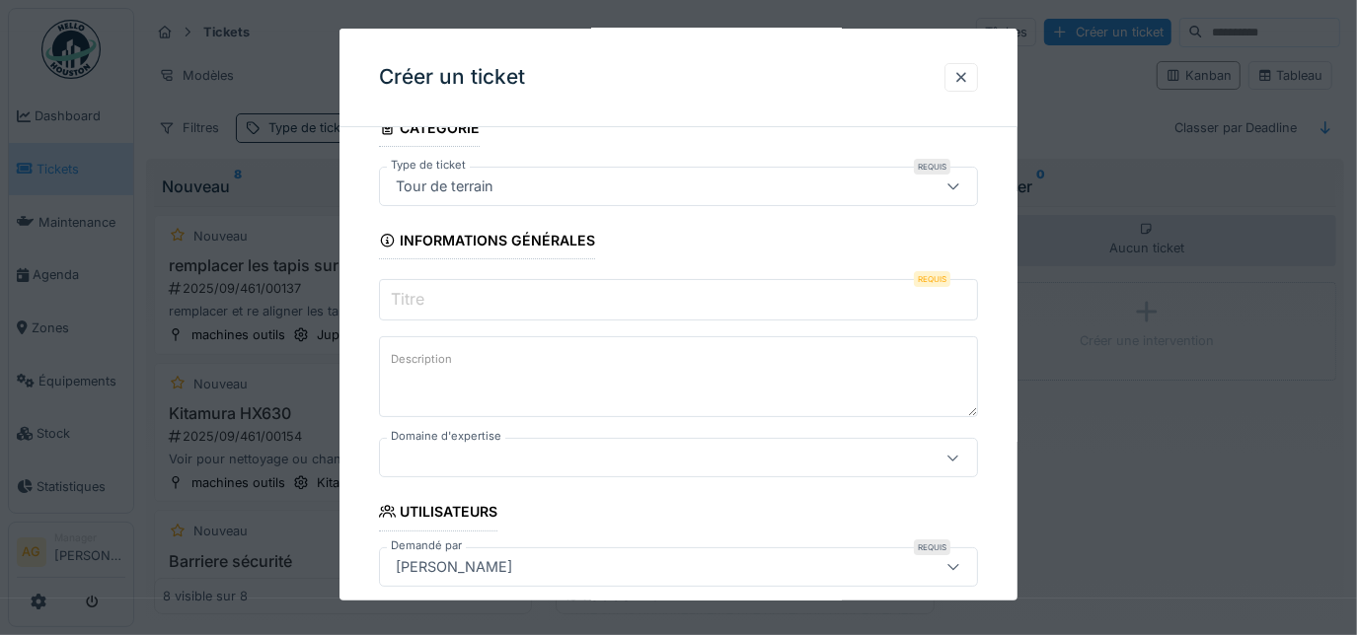
scroll to position [179, 0]
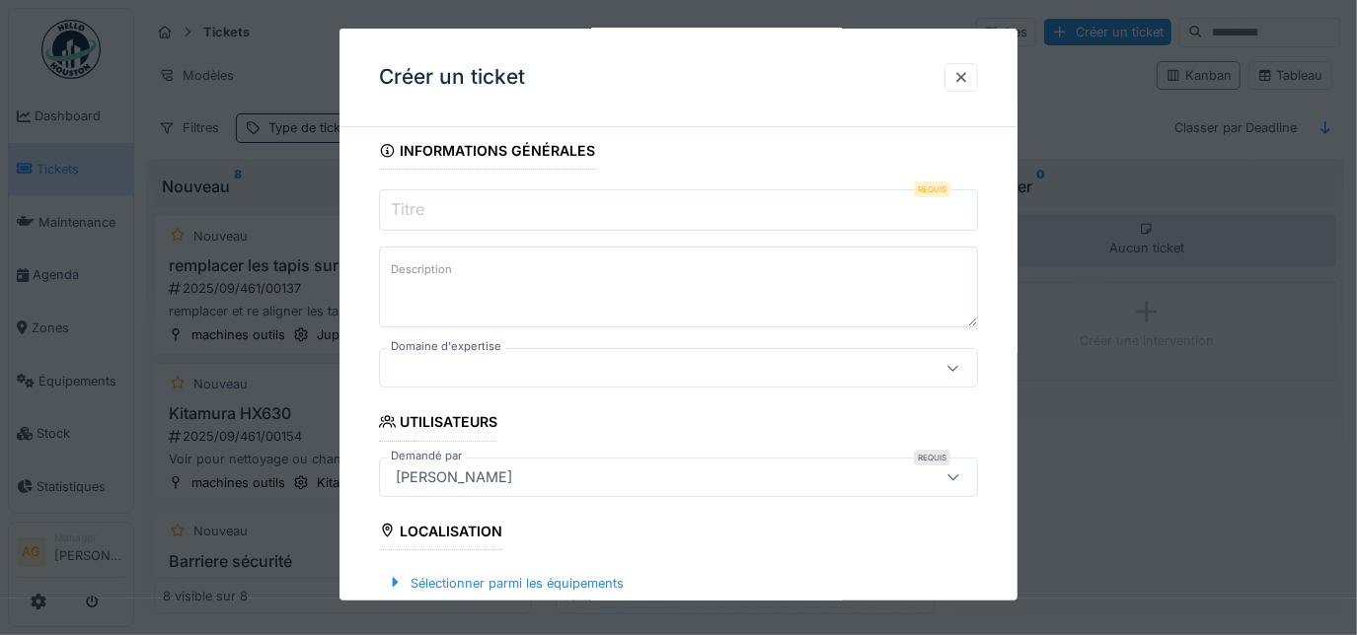
click at [455, 210] on input "Titre" at bounding box center [679, 209] width 600 height 41
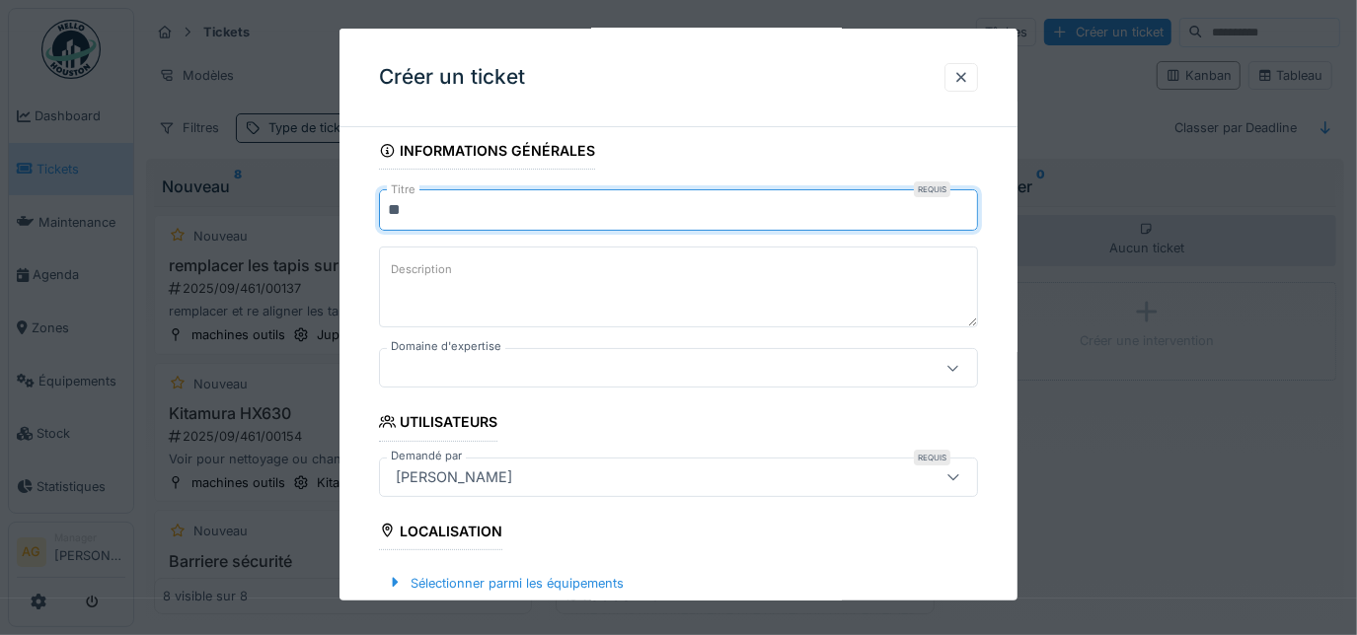
type input "*"
drag, startPoint x: 503, startPoint y: 210, endPoint x: 472, endPoint y: 210, distance: 31.6
click at [472, 210] on input "**********" at bounding box center [679, 209] width 600 height 41
click at [483, 209] on input "**********" at bounding box center [679, 209] width 600 height 41
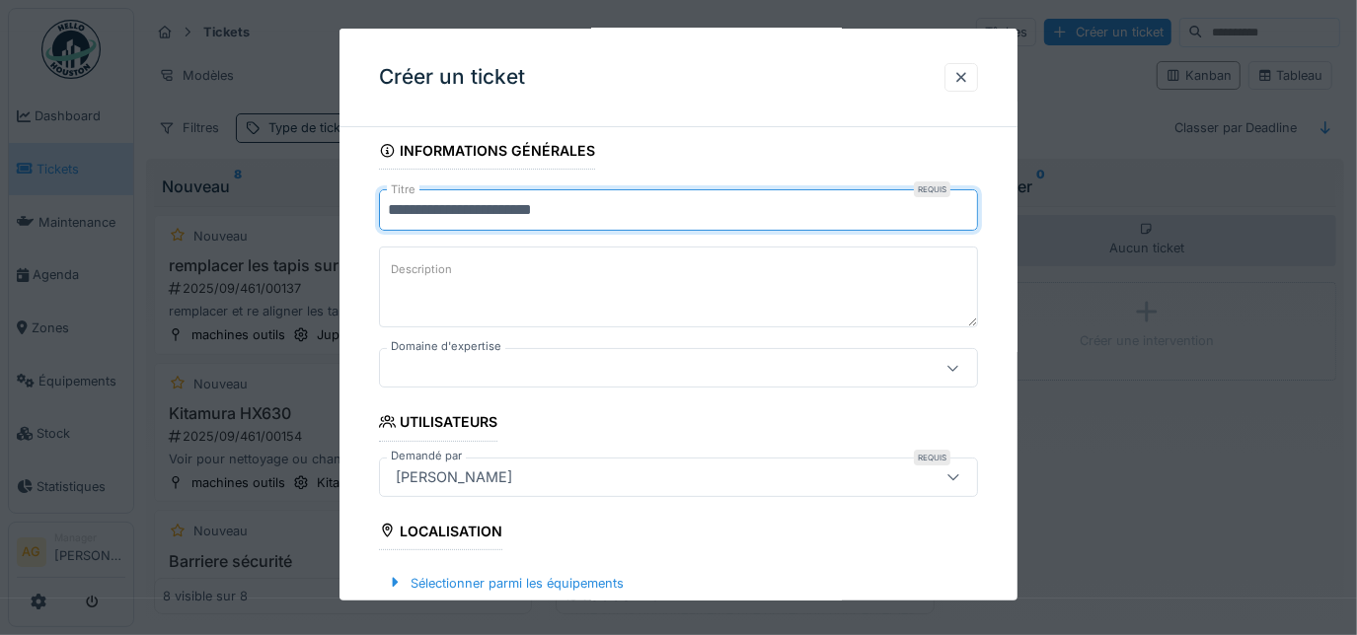
type input "**********"
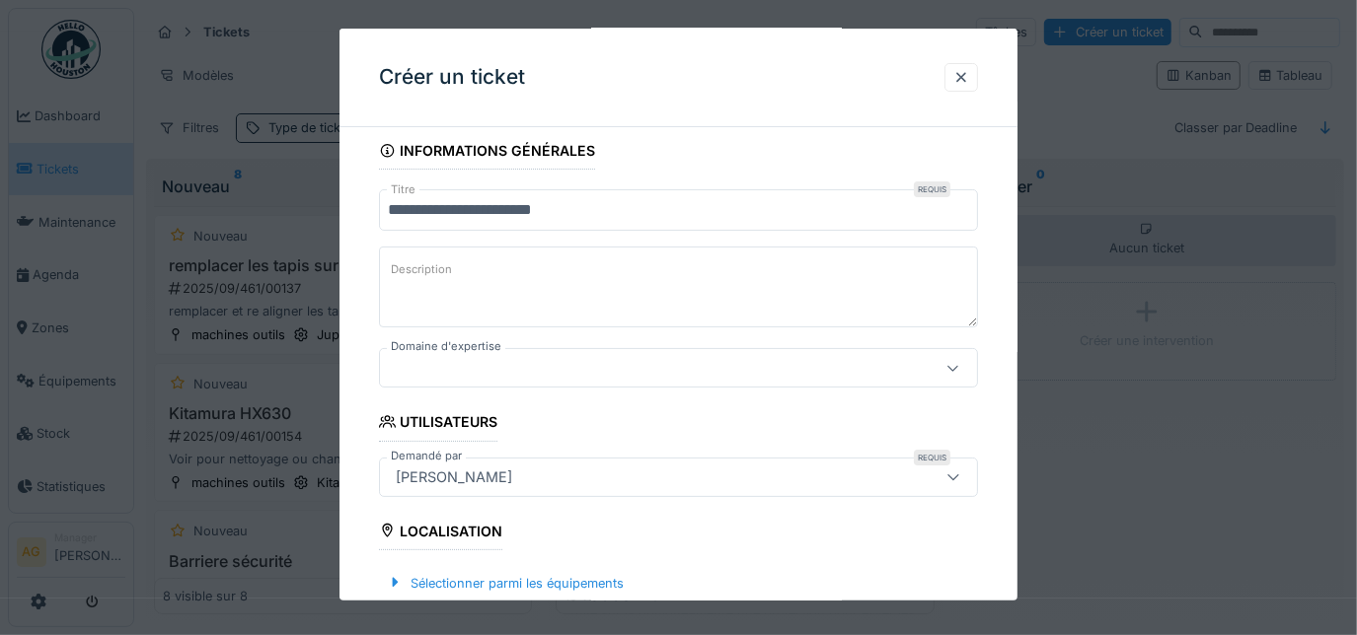
click at [491, 268] on textarea "Description" at bounding box center [679, 287] width 600 height 81
click at [557, 271] on textarea "**********" at bounding box center [679, 287] width 600 height 81
click at [635, 274] on textarea "**********" at bounding box center [679, 287] width 600 height 81
click at [695, 273] on textarea "**********" at bounding box center [679, 287] width 600 height 81
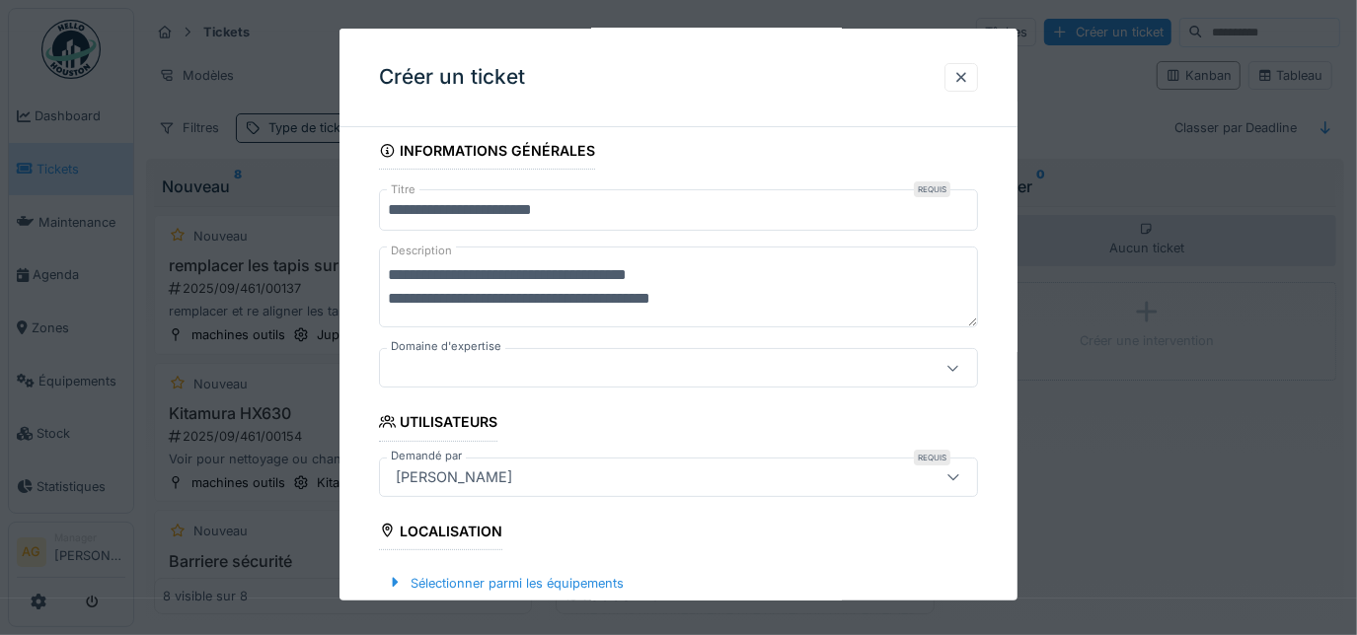
click at [586, 294] on textarea "**********" at bounding box center [679, 287] width 600 height 81
click at [635, 298] on textarea "**********" at bounding box center [679, 287] width 600 height 81
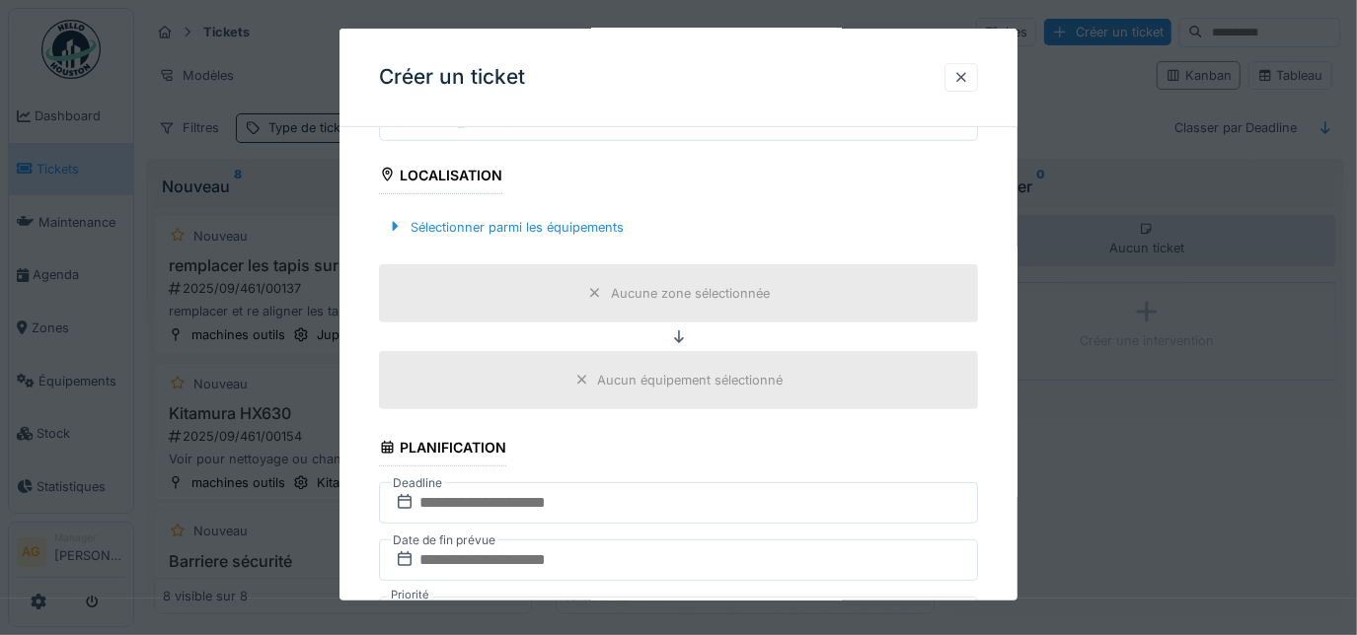
scroll to position [627, 0]
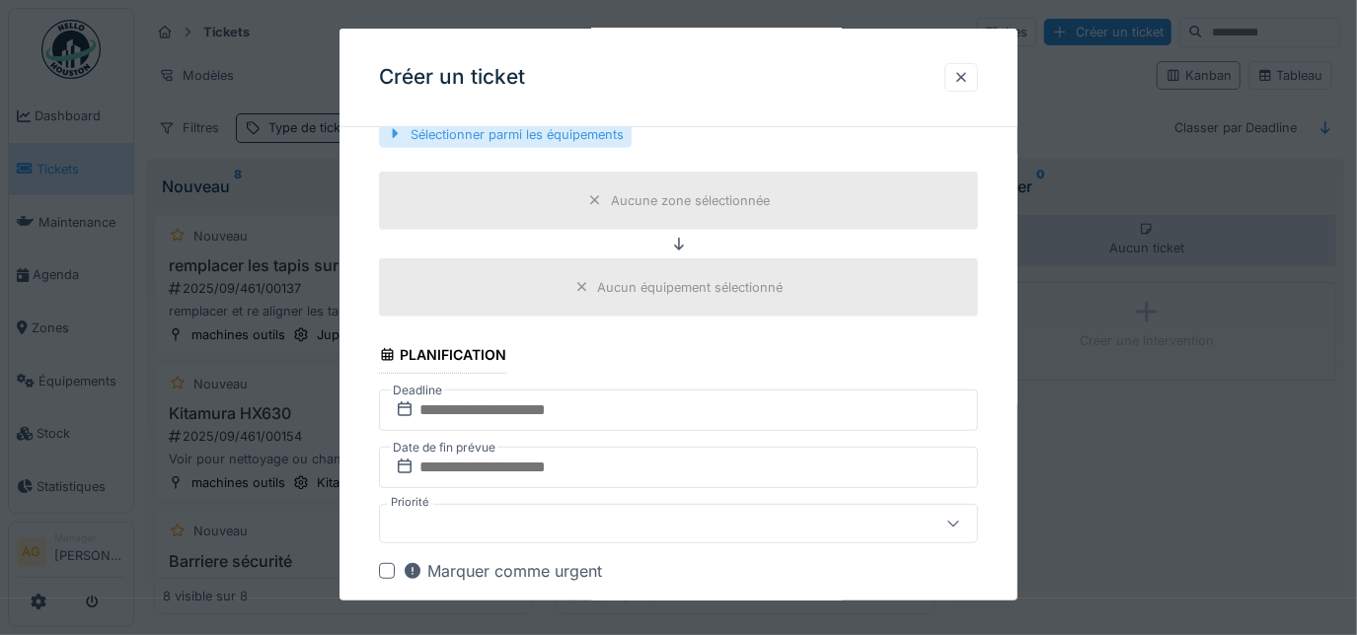
type textarea "**********"
click at [565, 134] on div "Sélectionner parmi les équipements" at bounding box center [505, 134] width 253 height 27
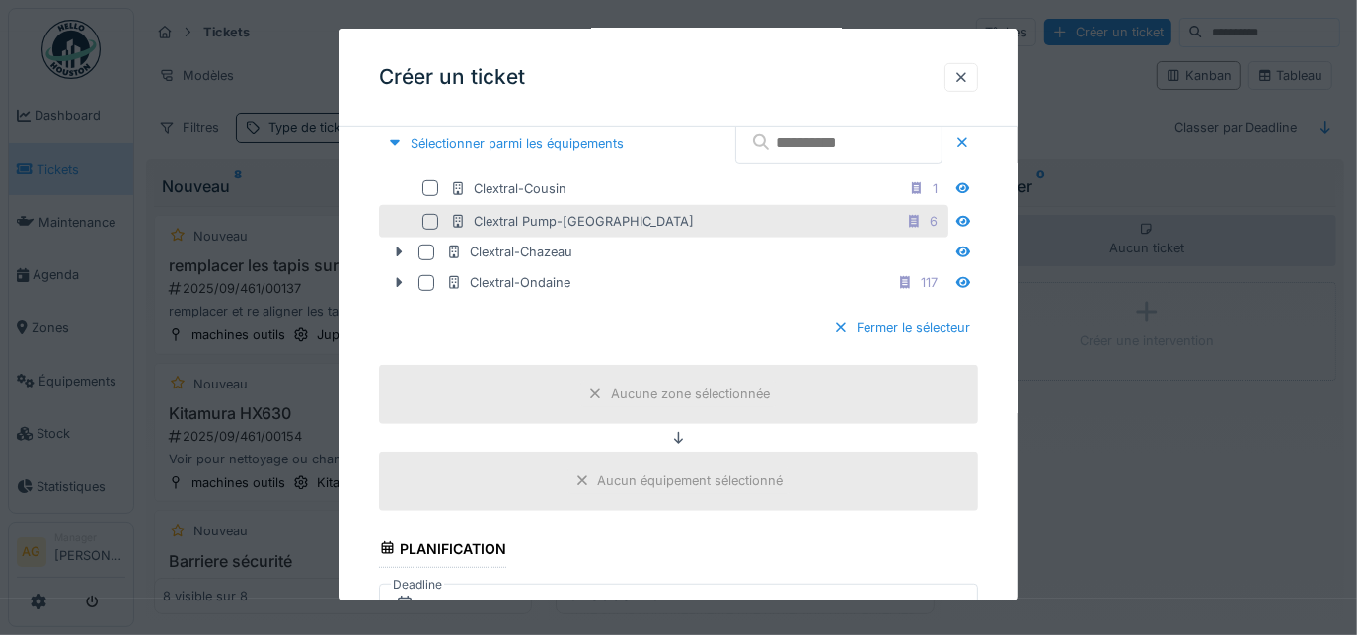
scroll to position [538, 0]
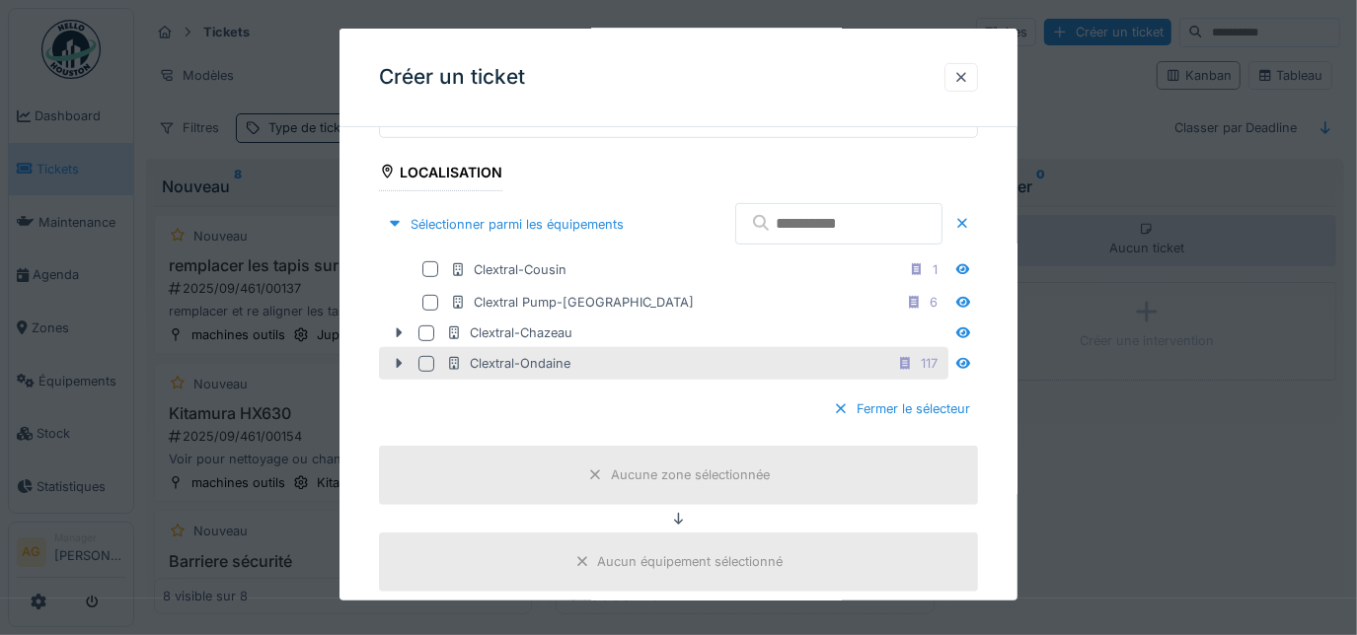
click at [424, 357] on div at bounding box center [426, 364] width 16 height 16
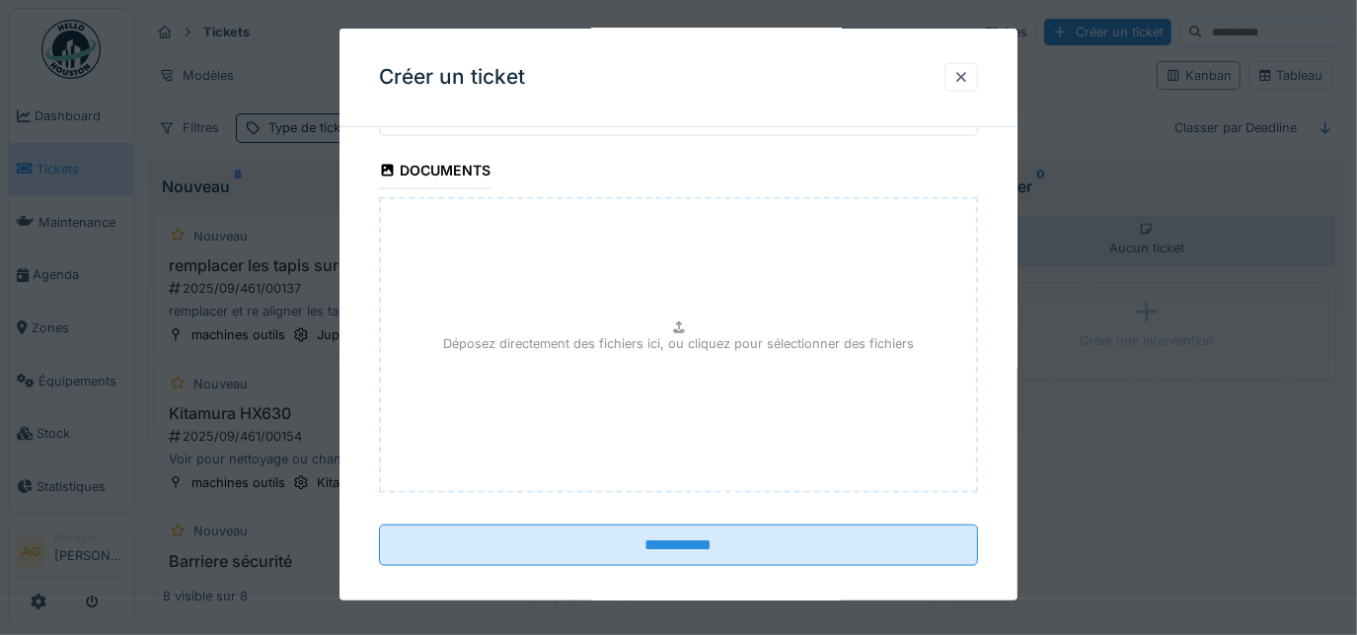
scroll to position [1428, 0]
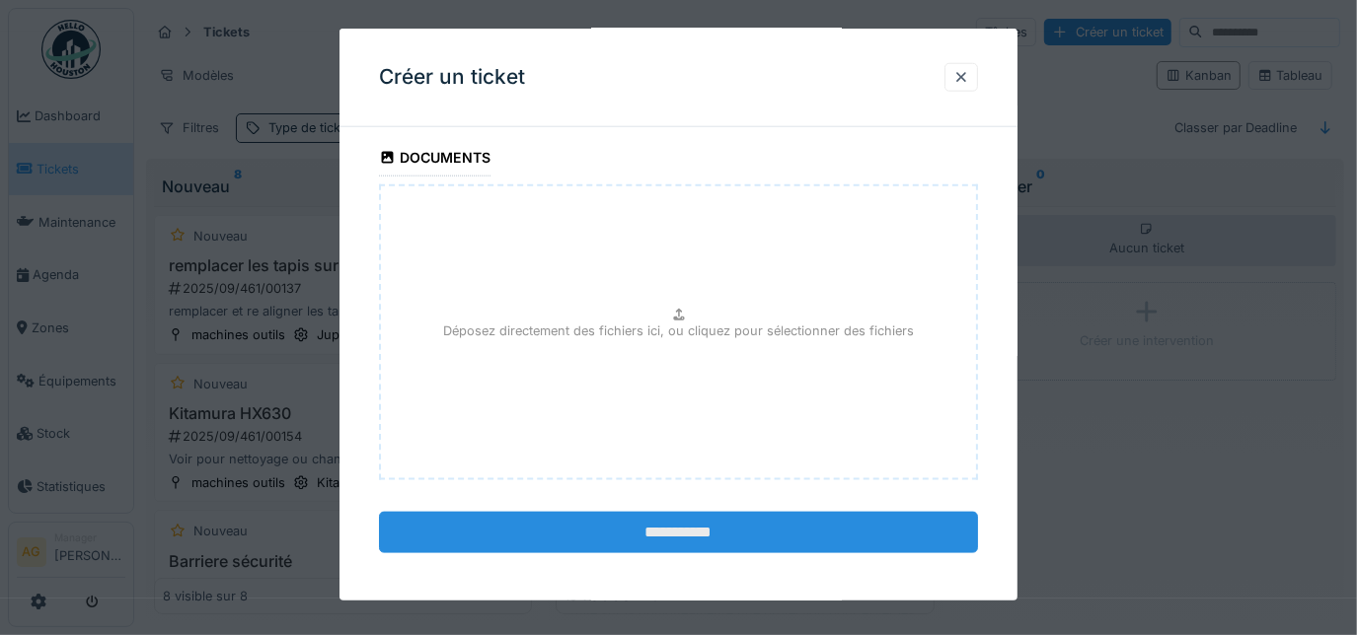
click at [653, 515] on input "**********" at bounding box center [679, 532] width 600 height 41
